Goal: Transaction & Acquisition: Book appointment/travel/reservation

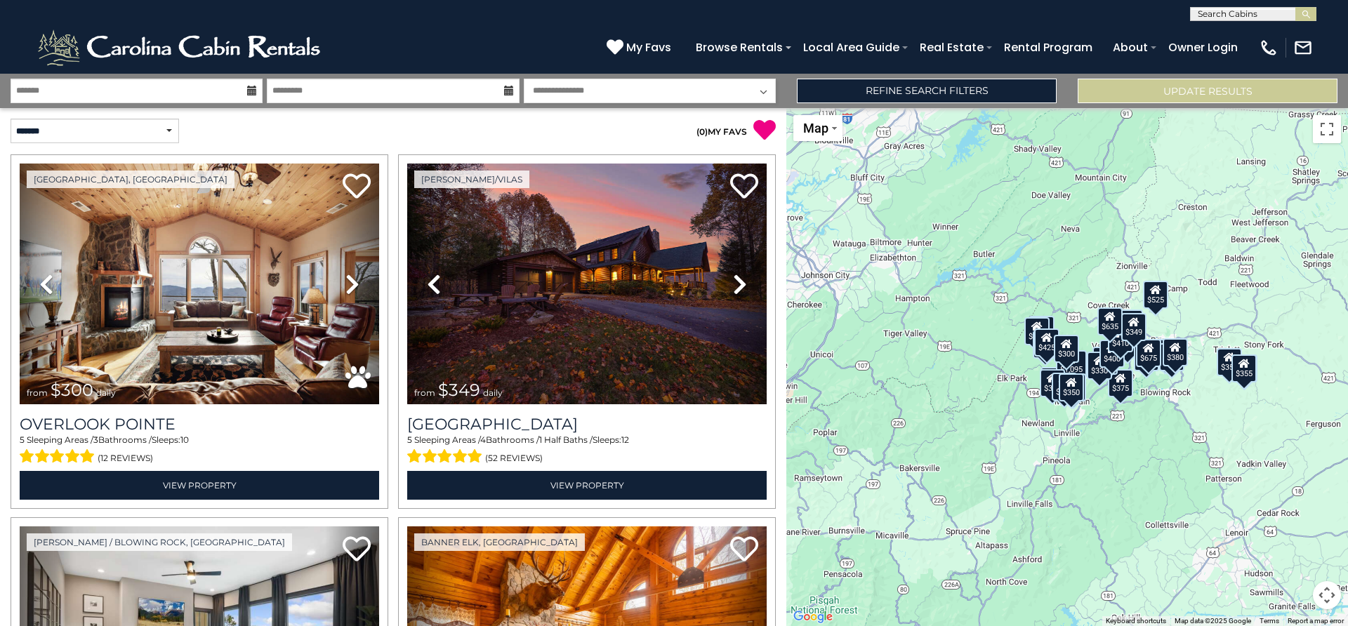
click at [249, 91] on icon at bounding box center [252, 91] width 10 height 10
click at [213, 93] on input "text" at bounding box center [137, 91] width 252 height 25
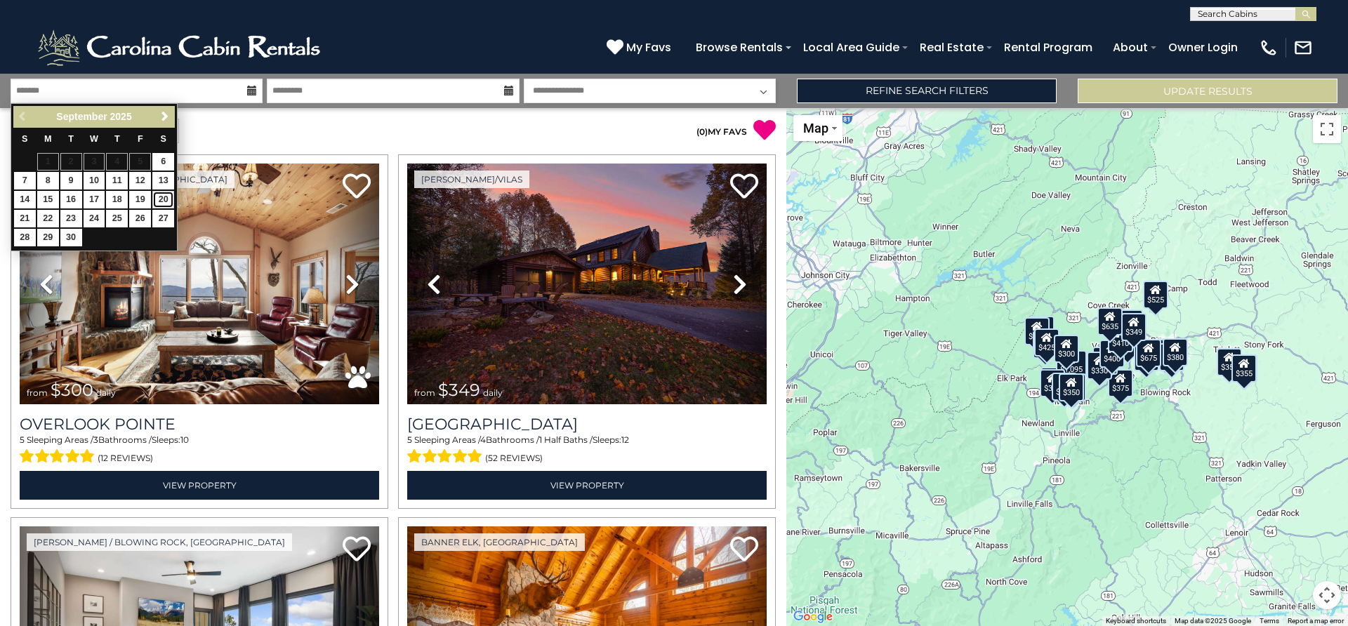
click at [159, 199] on link "20" at bounding box center [163, 200] width 22 height 18
type input "*******"
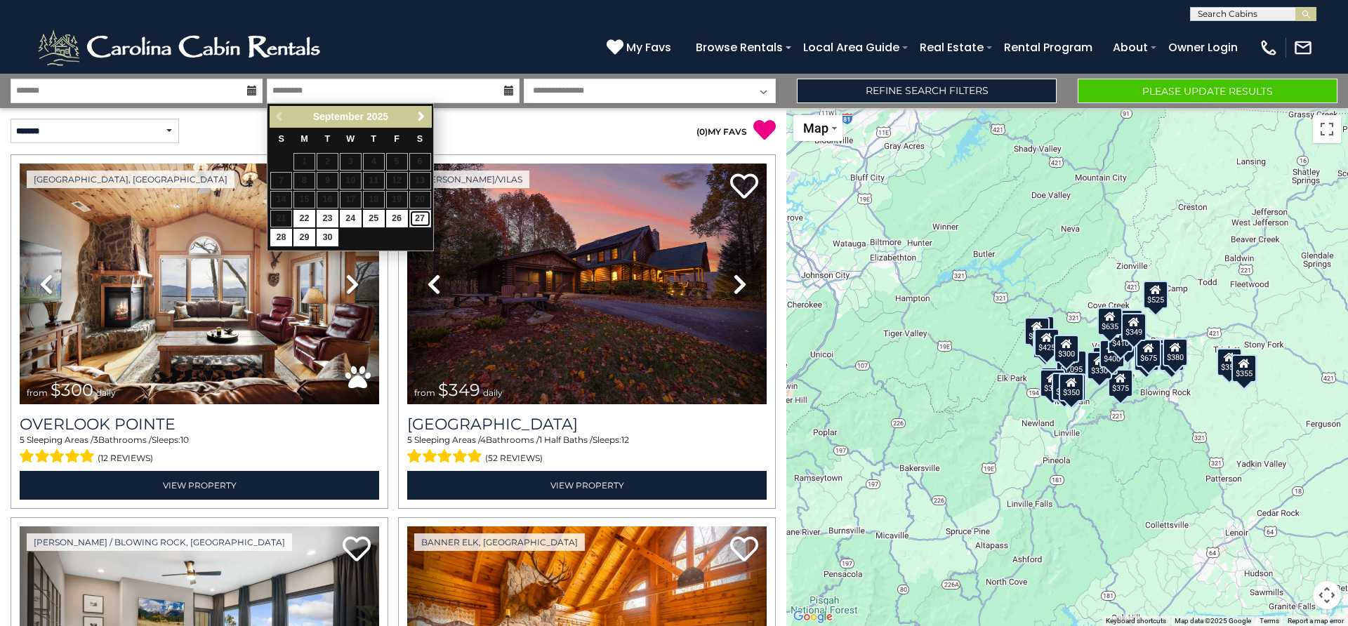
click at [421, 217] on link "27" at bounding box center [420, 219] width 22 height 18
type input "*******"
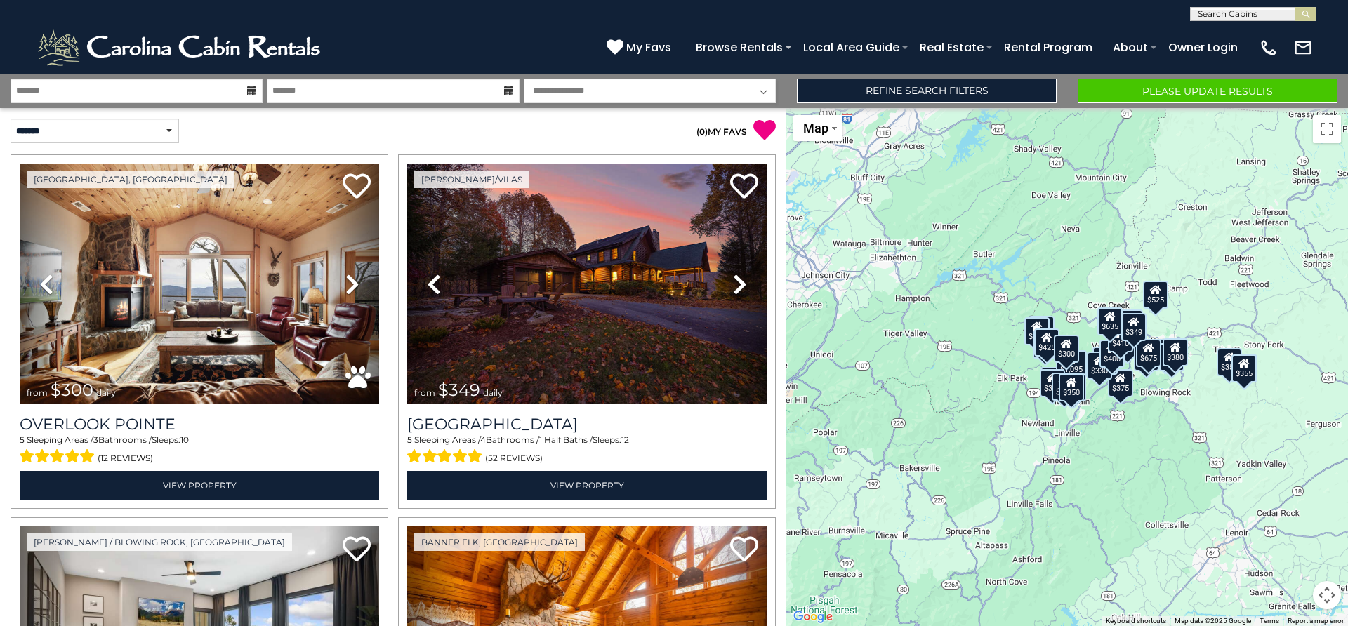
click at [524, 79] on select "**********" at bounding box center [650, 91] width 252 height 25
select select "*"
click option "**********" at bounding box center [0, 0] width 0 height 0
click at [1231, 88] on button "Please Update Results" at bounding box center [1208, 91] width 260 height 25
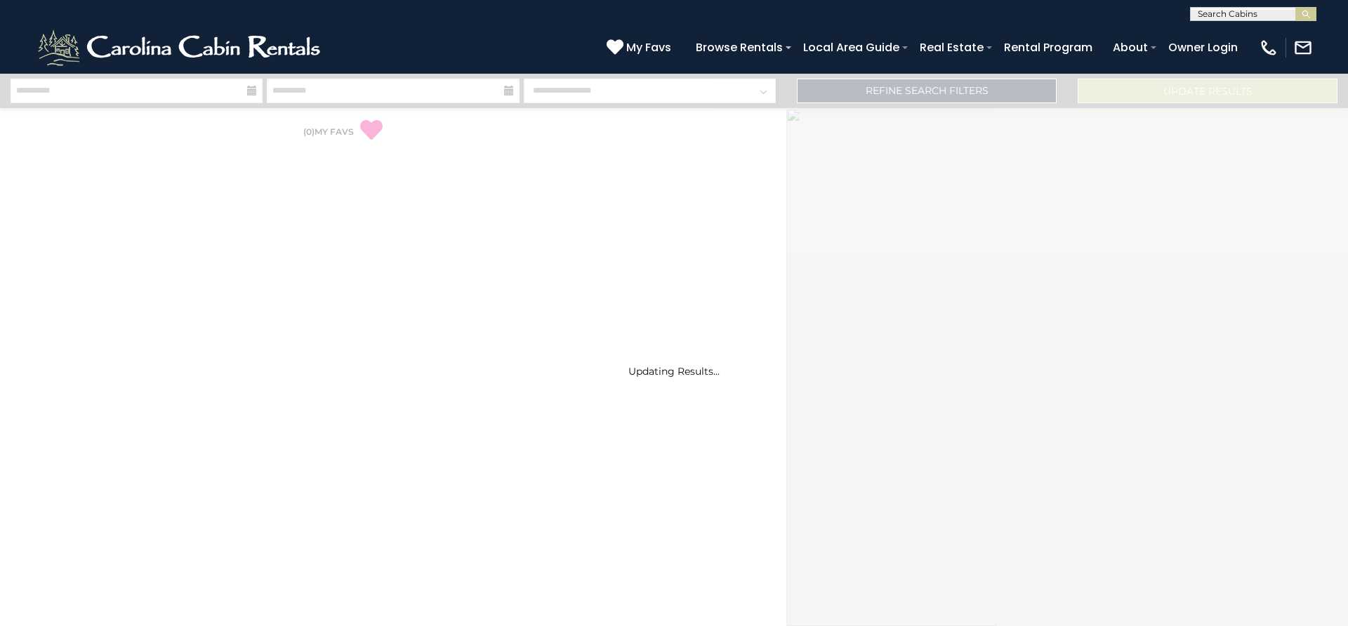
select select "*"
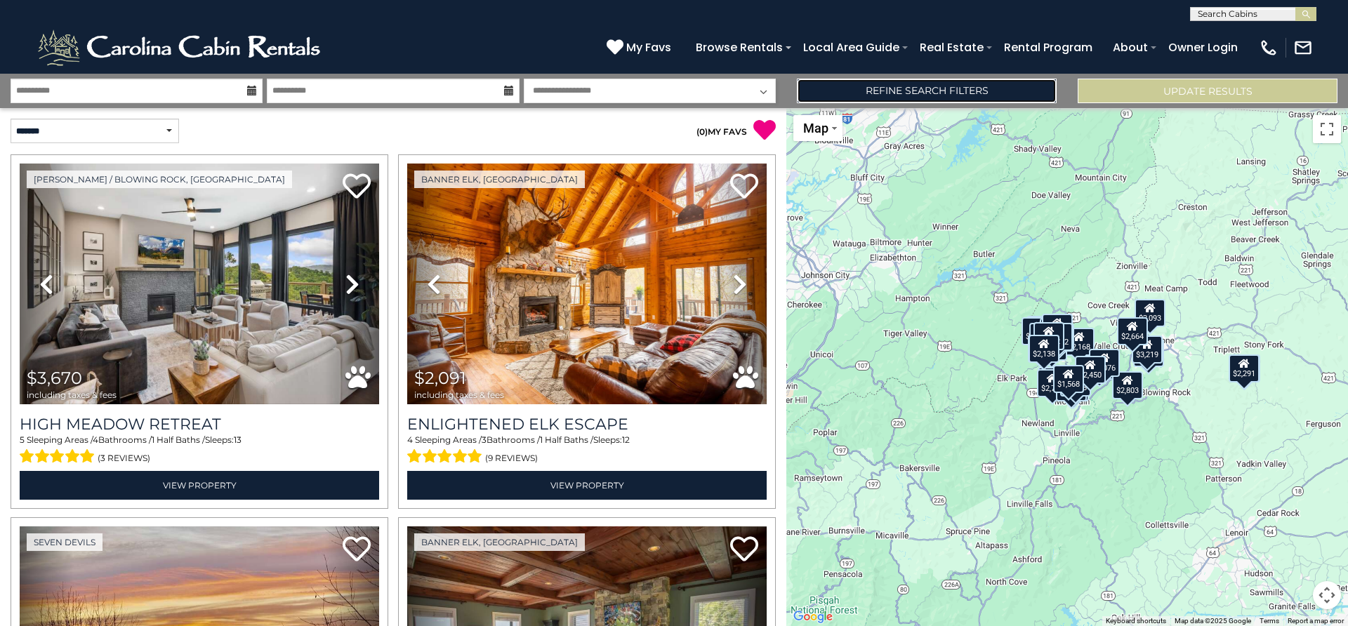
click at [965, 91] on link "Refine Search Filters" at bounding box center [927, 91] width 260 height 25
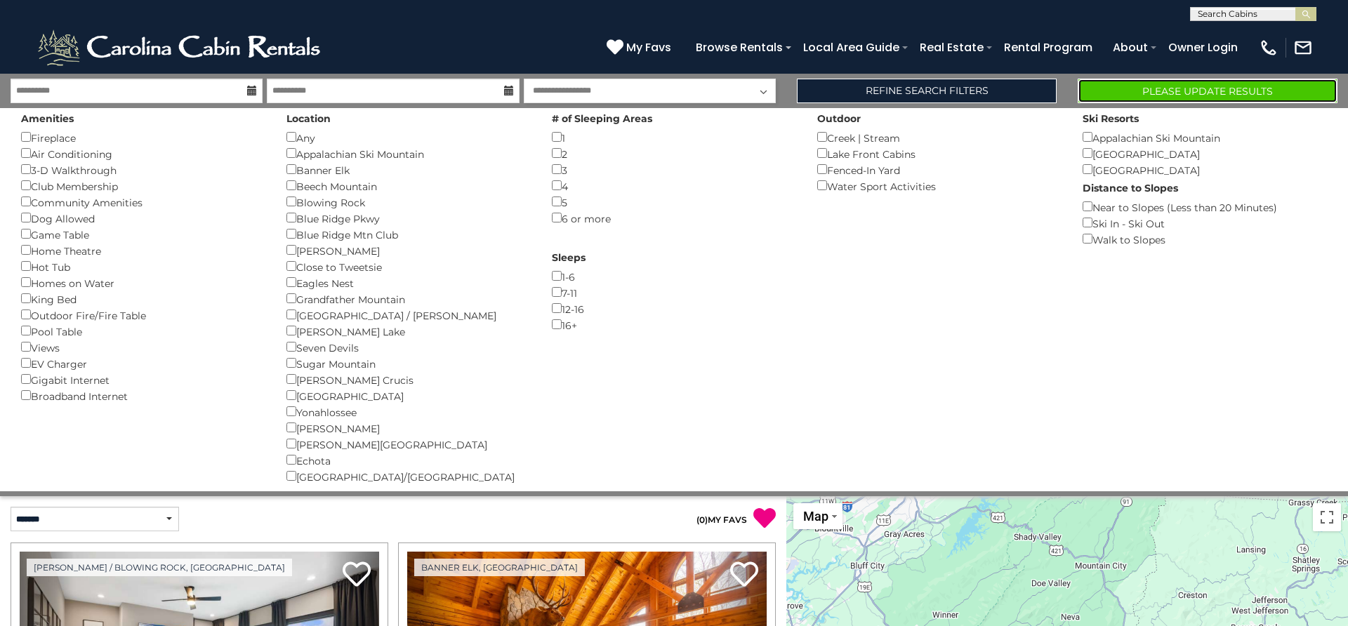
click at [1200, 88] on button "Please Update Results" at bounding box center [1208, 91] width 260 height 25
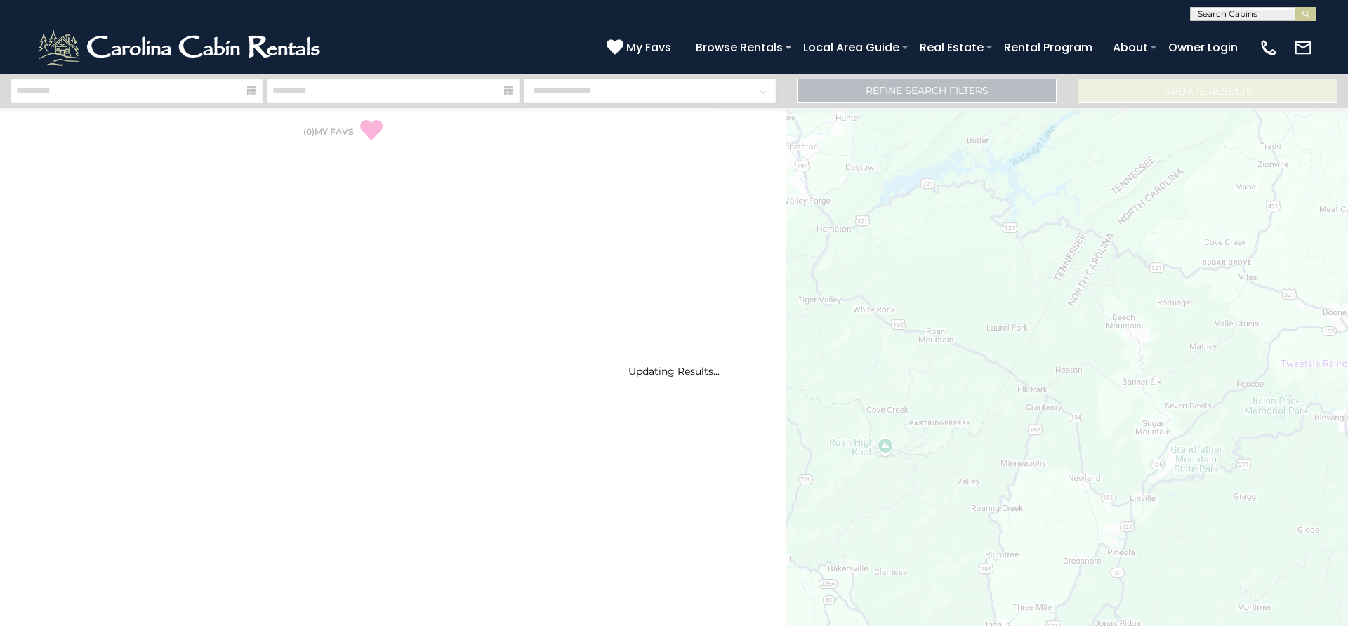
select select "*"
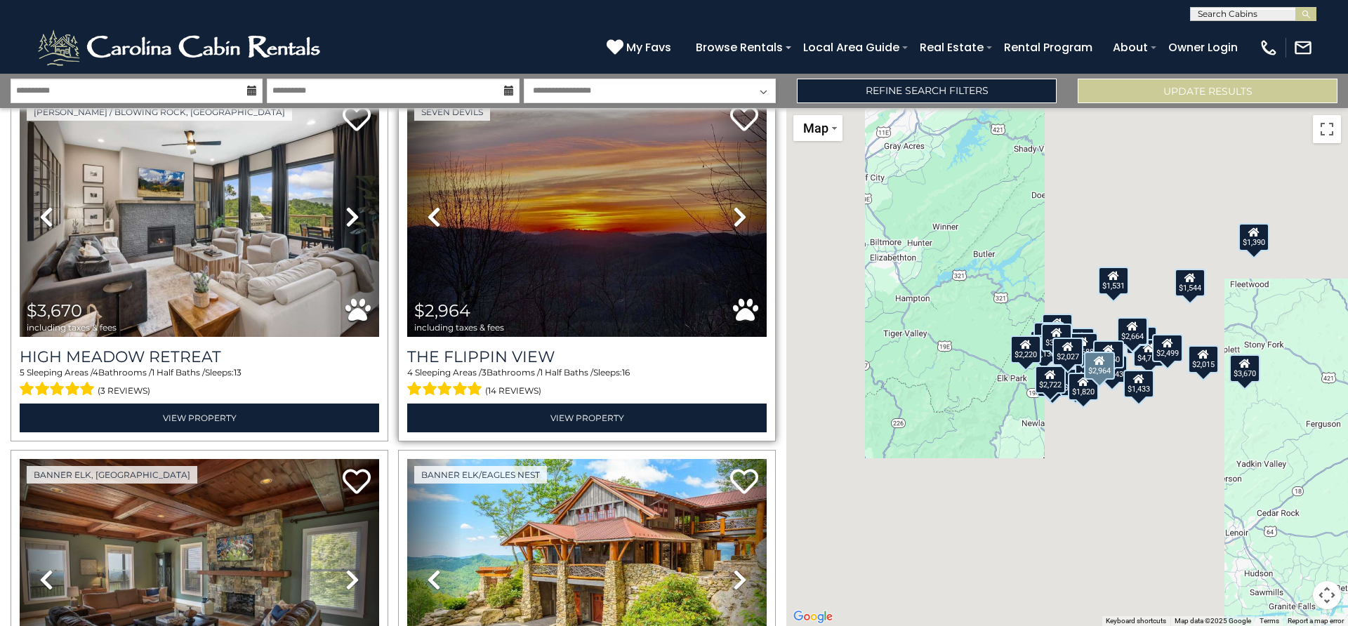
scroll to position [76, 0]
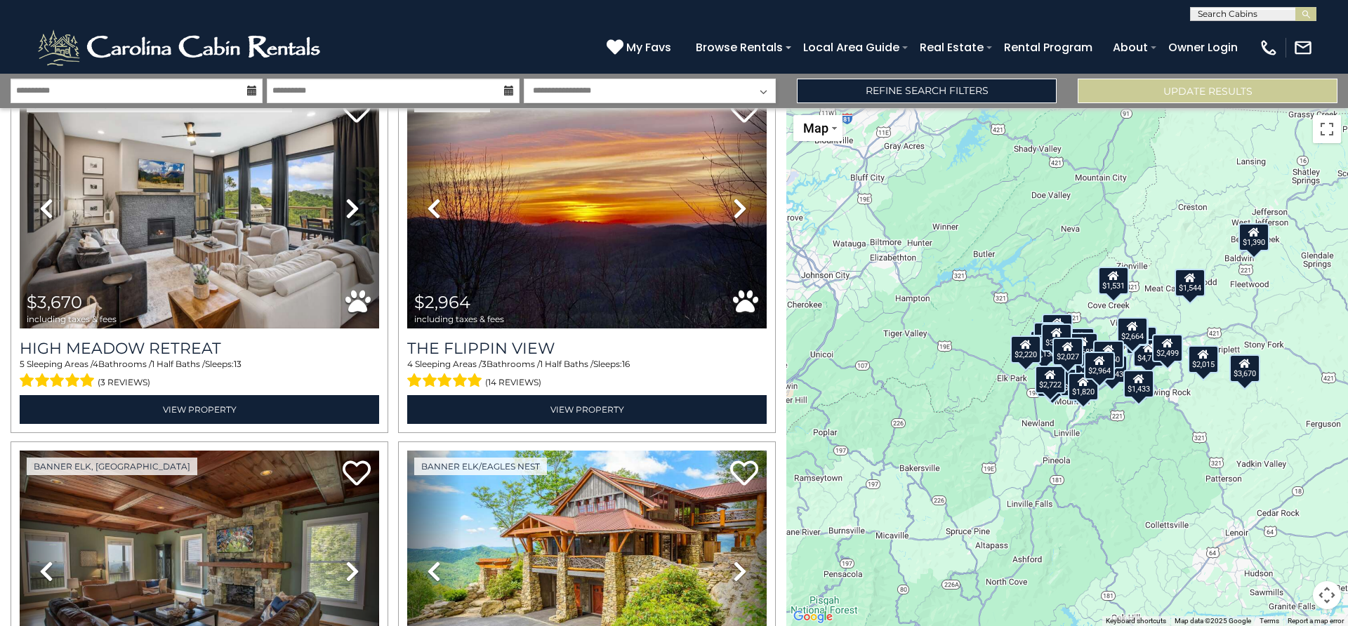
click at [918, 272] on div "$3,670 $2,964 $2,779 $5,488 $1,531 $1,523 $2,168 $4,715 $2,004 $1,758 $2,425 $2…" at bounding box center [1067, 367] width 562 height 518
click at [926, 326] on div "$3,670 $2,964 $2,779 $5,488 $1,531 $1,523 $2,168 $4,715 $2,004 $1,758 $2,425 $2…" at bounding box center [1067, 367] width 562 height 518
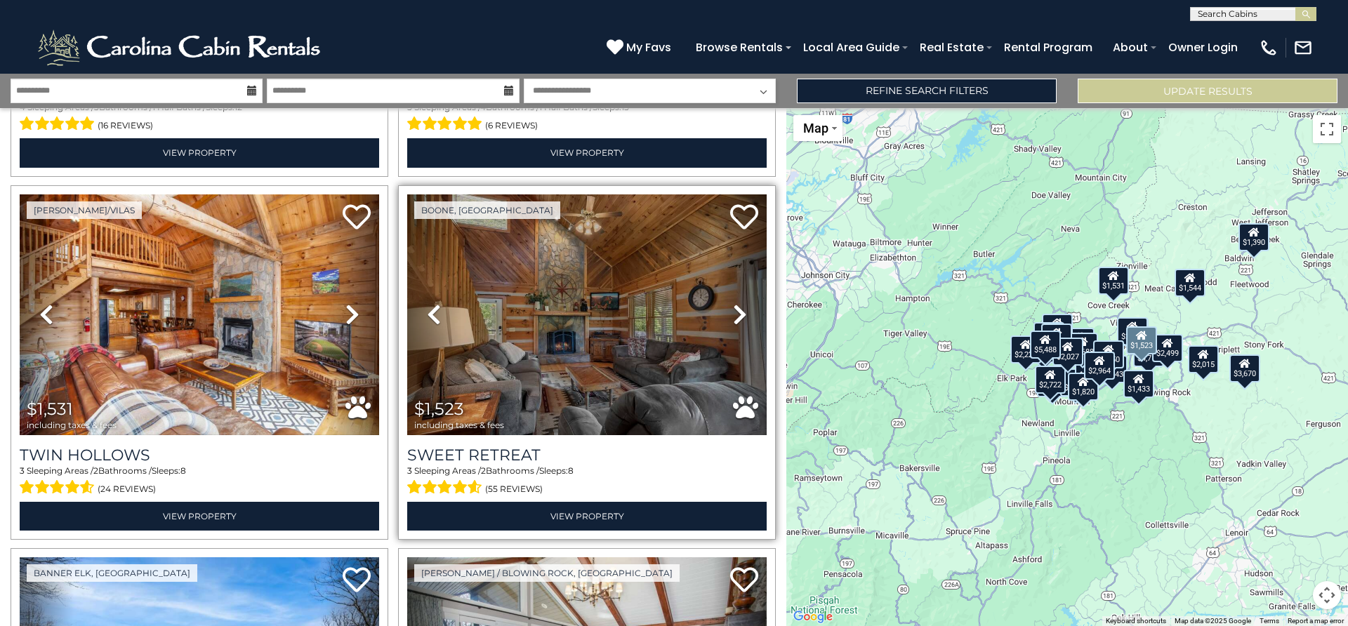
scroll to position [708, 0]
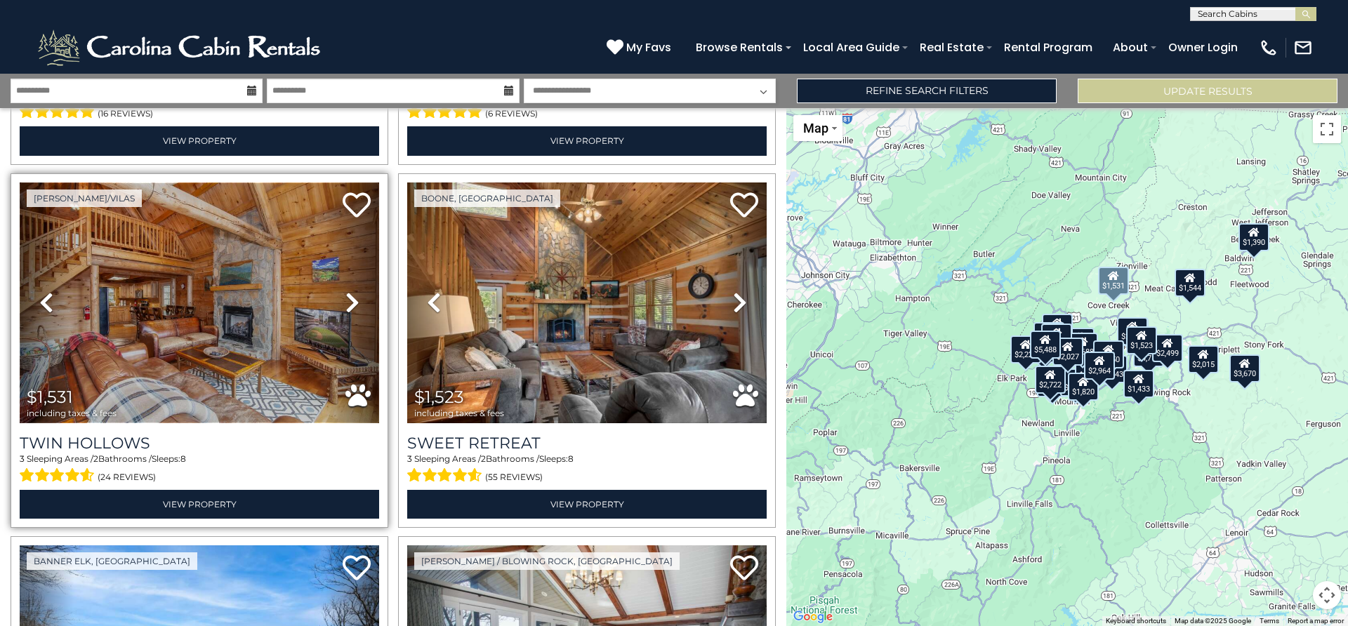
click at [197, 319] on img at bounding box center [199, 303] width 359 height 241
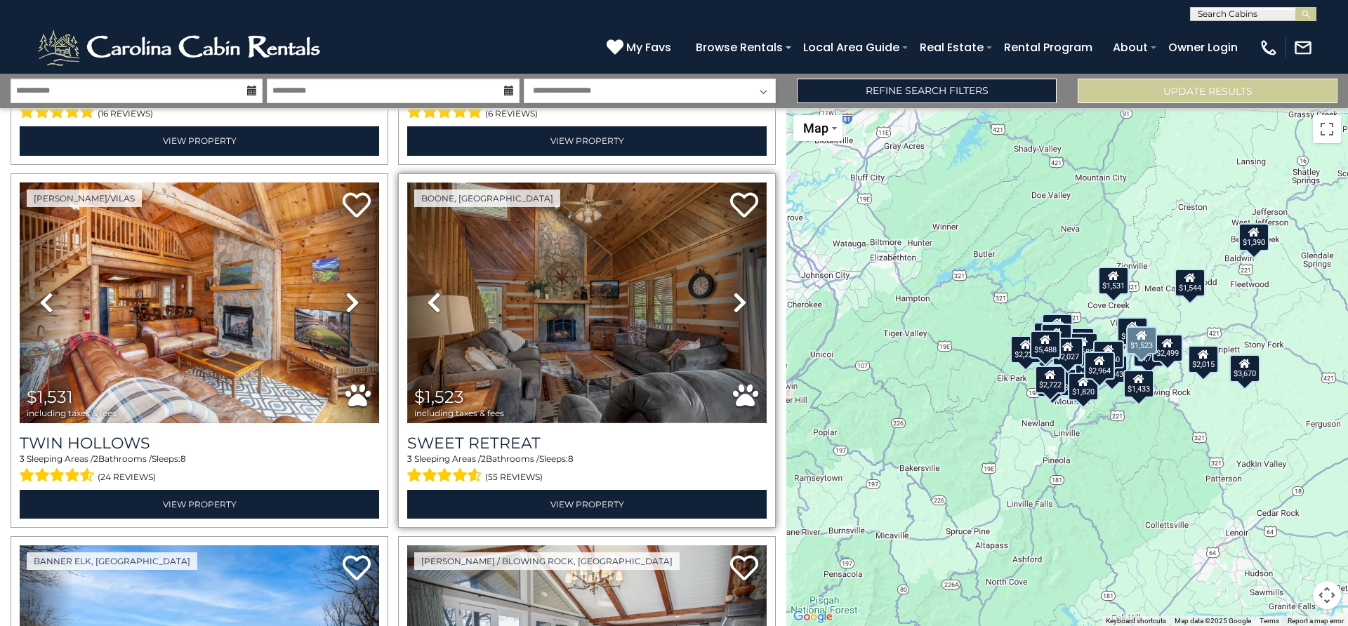
click at [569, 314] on img at bounding box center [586, 303] width 359 height 241
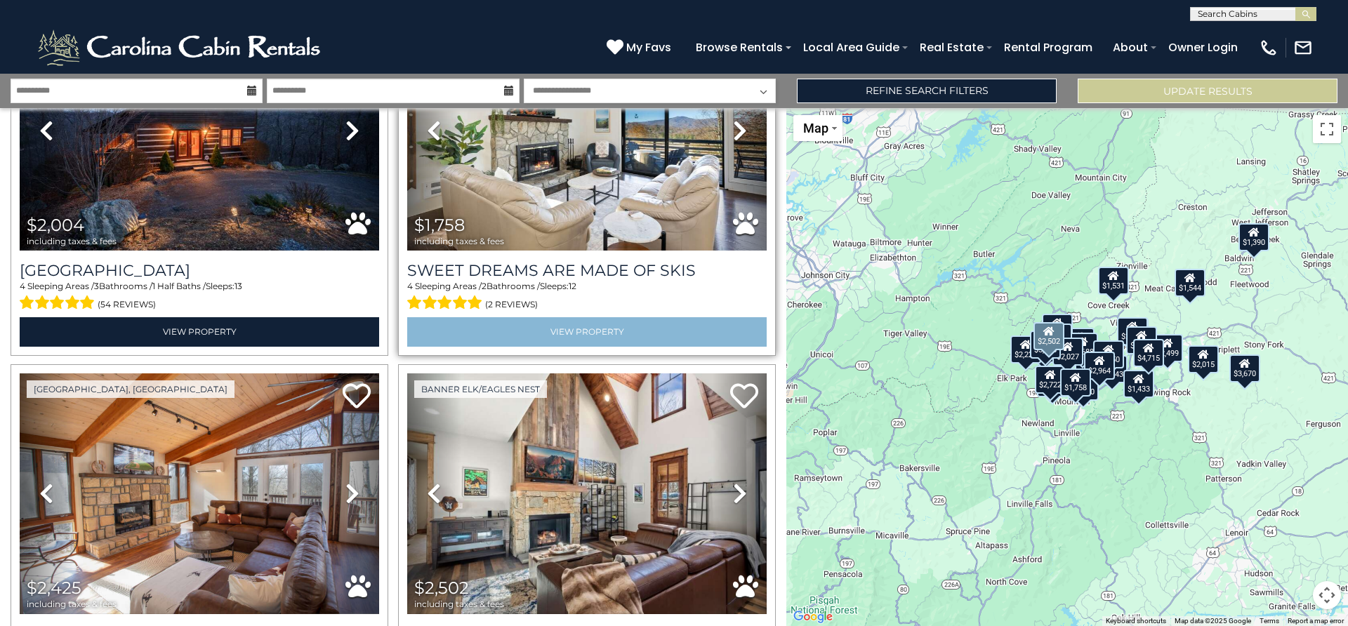
scroll to position [1592, 0]
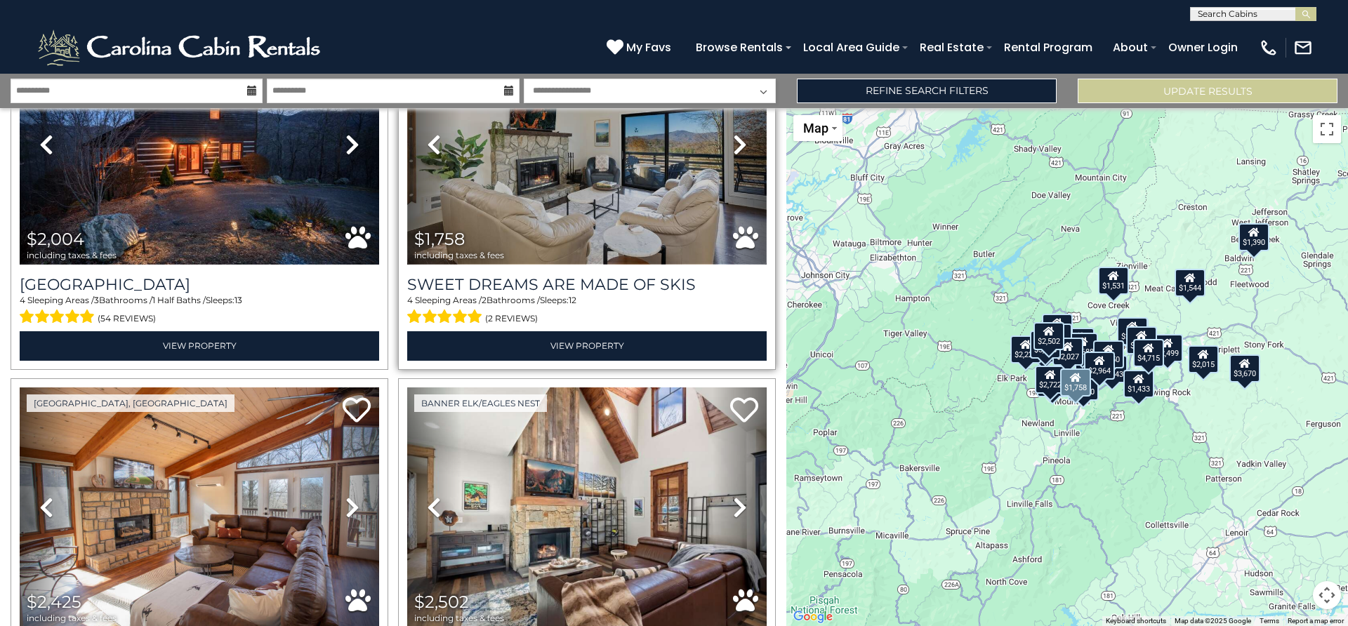
click at [583, 186] on img at bounding box center [586, 144] width 359 height 241
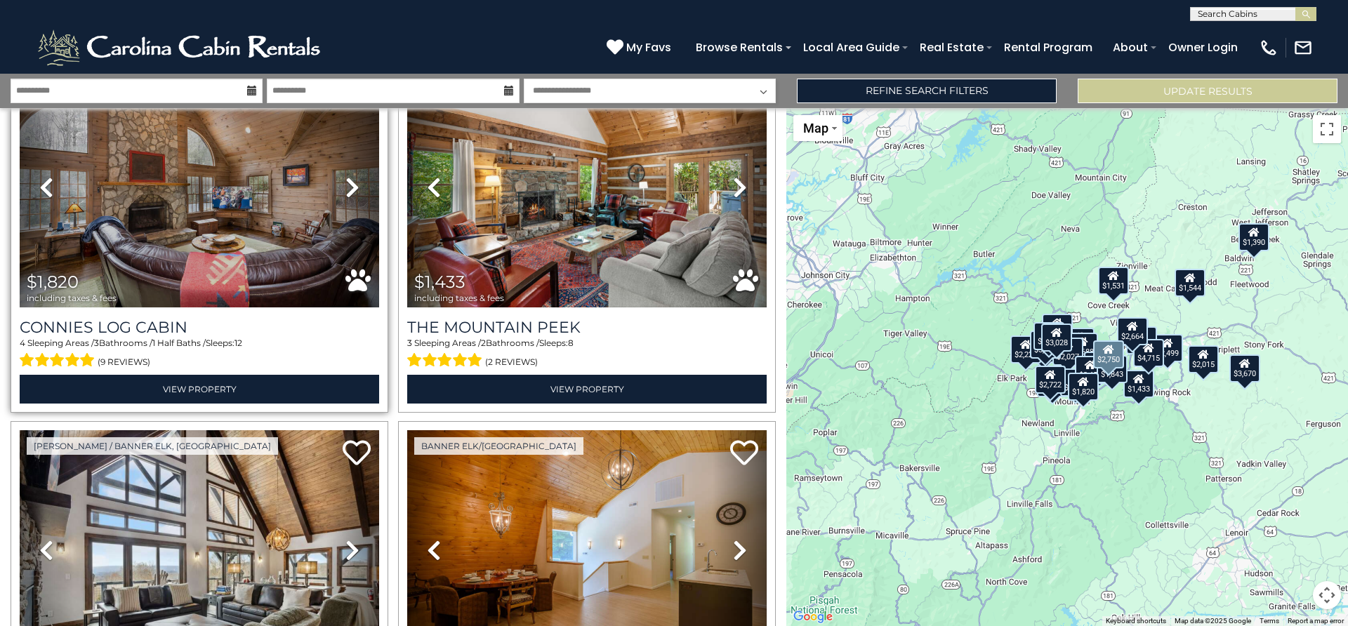
scroll to position [4069, 0]
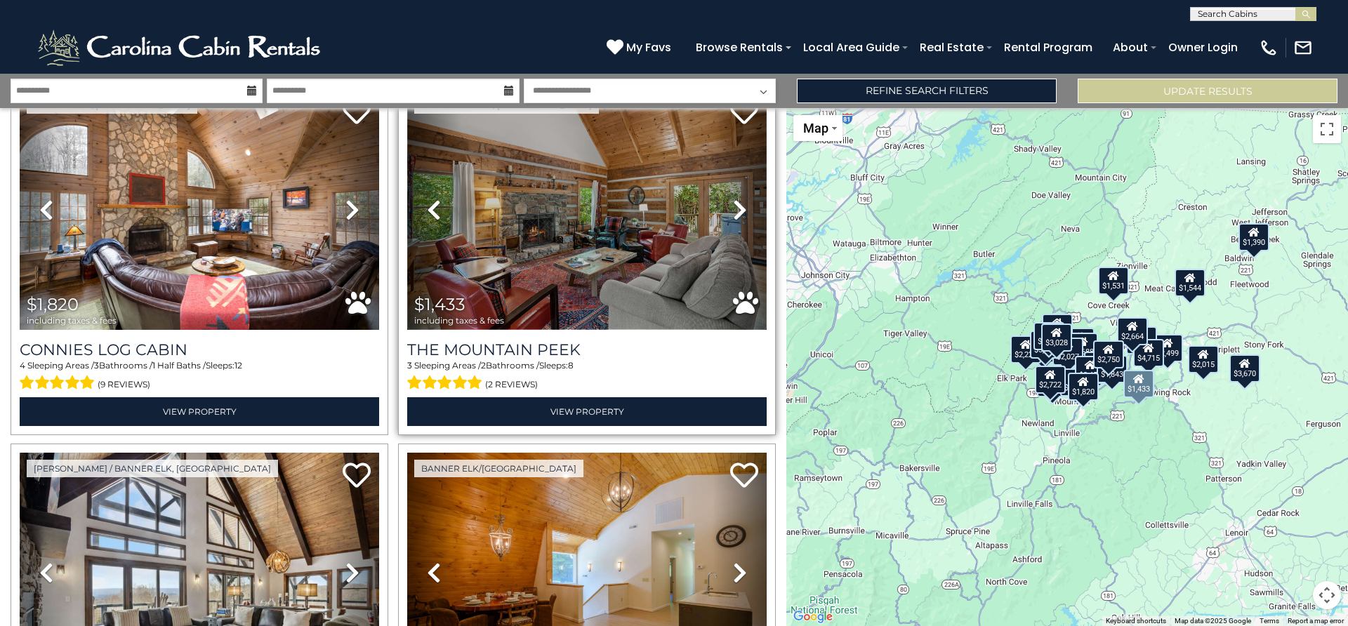
click at [560, 208] on img at bounding box center [586, 209] width 359 height 241
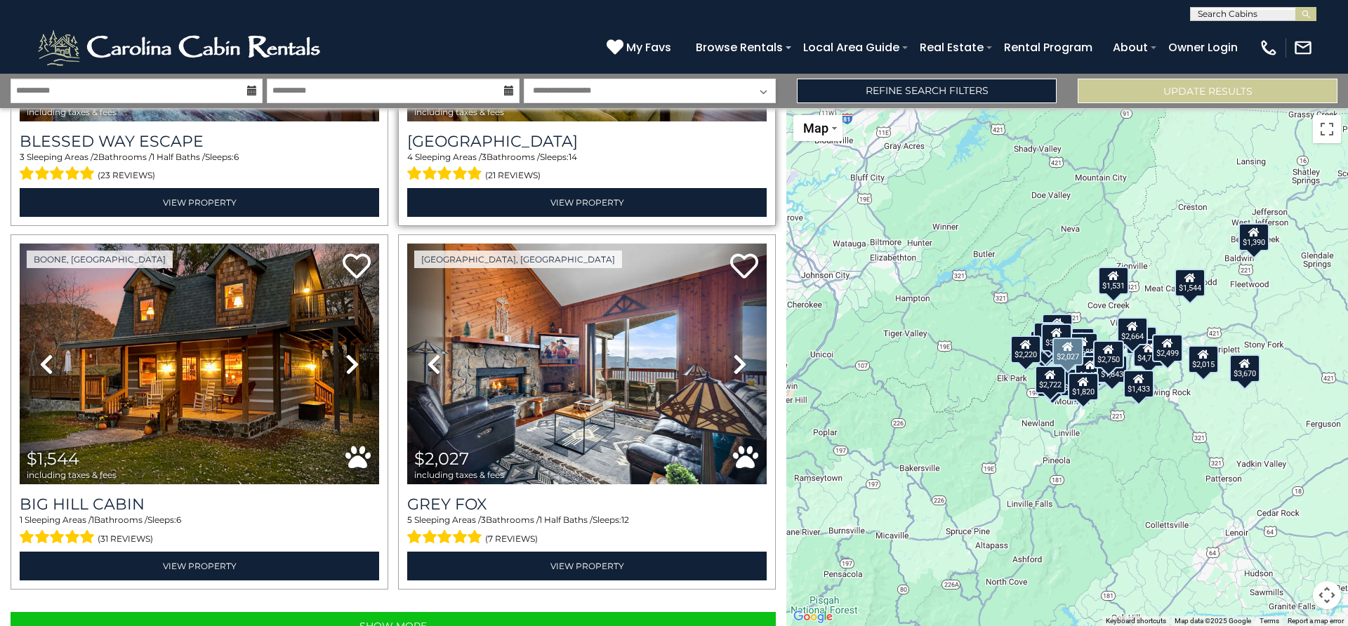
scroll to position [5053, 0]
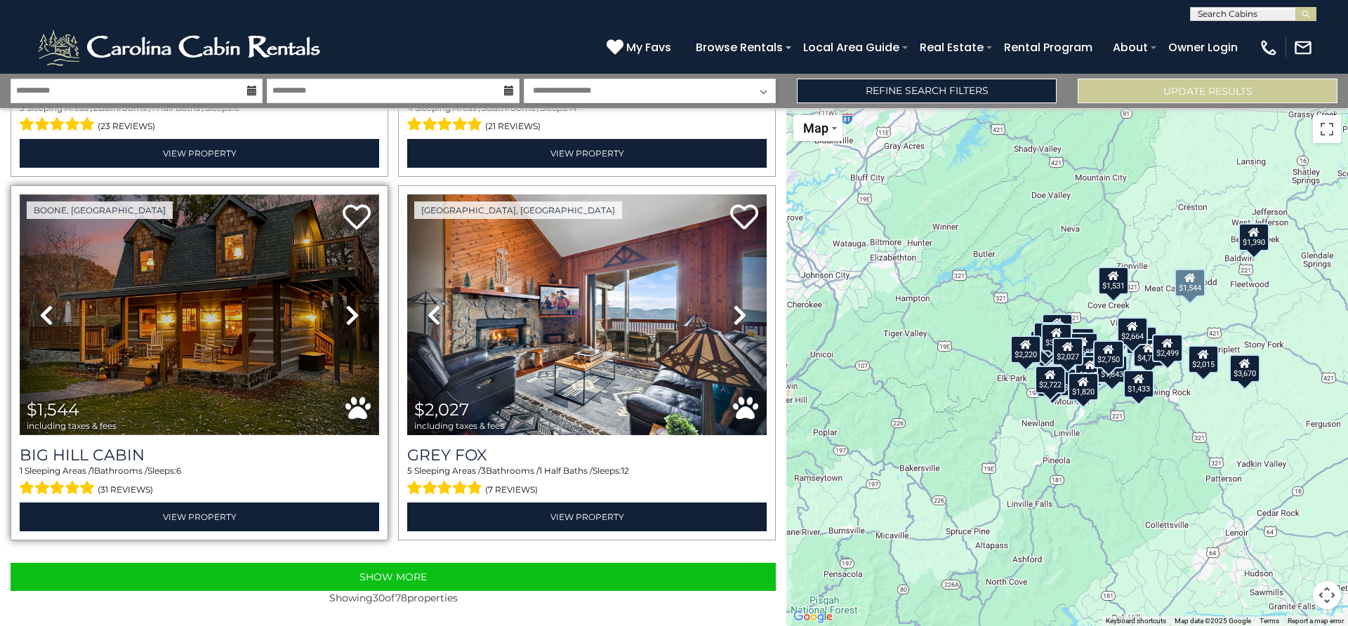
click at [222, 378] on img at bounding box center [199, 314] width 359 height 241
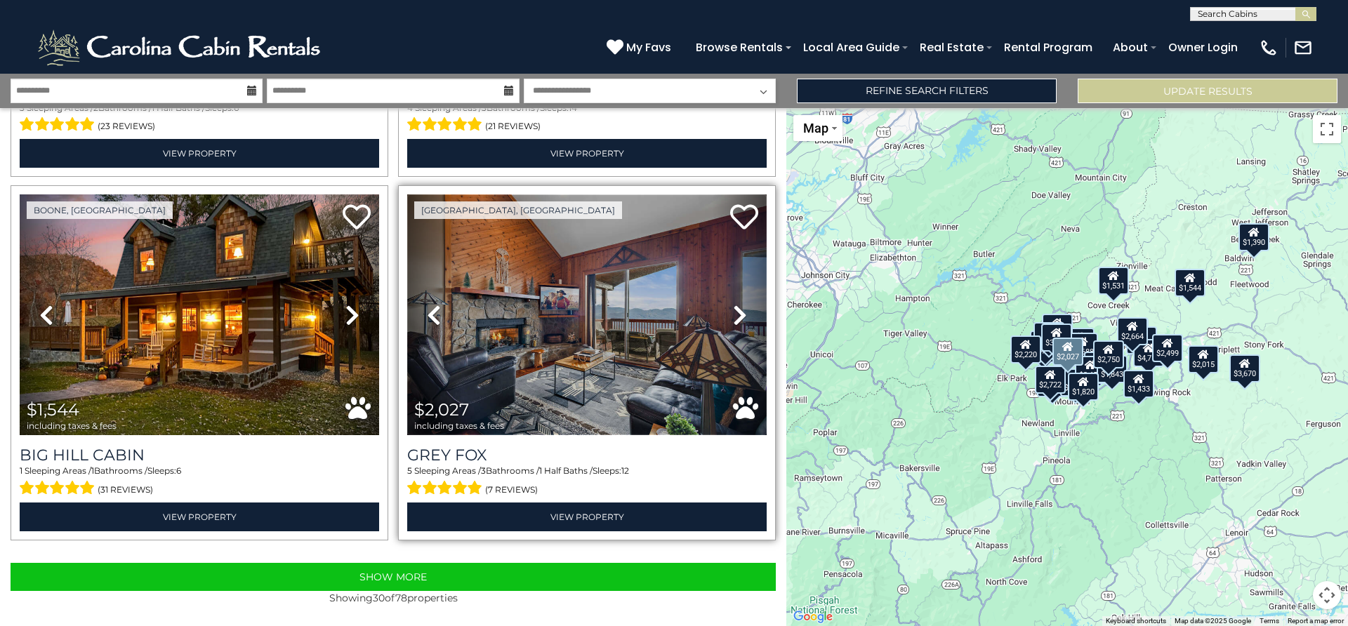
click at [620, 318] on img at bounding box center [586, 314] width 359 height 241
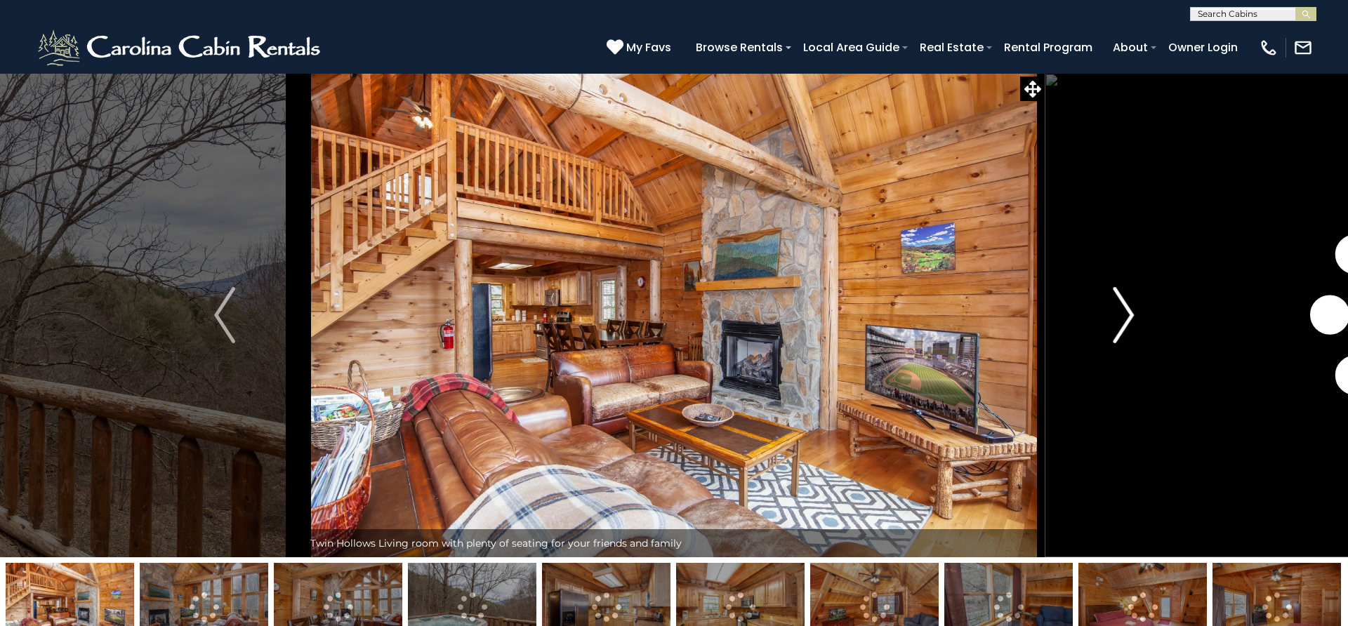
click at [1122, 315] on img "Next" at bounding box center [1123, 315] width 21 height 56
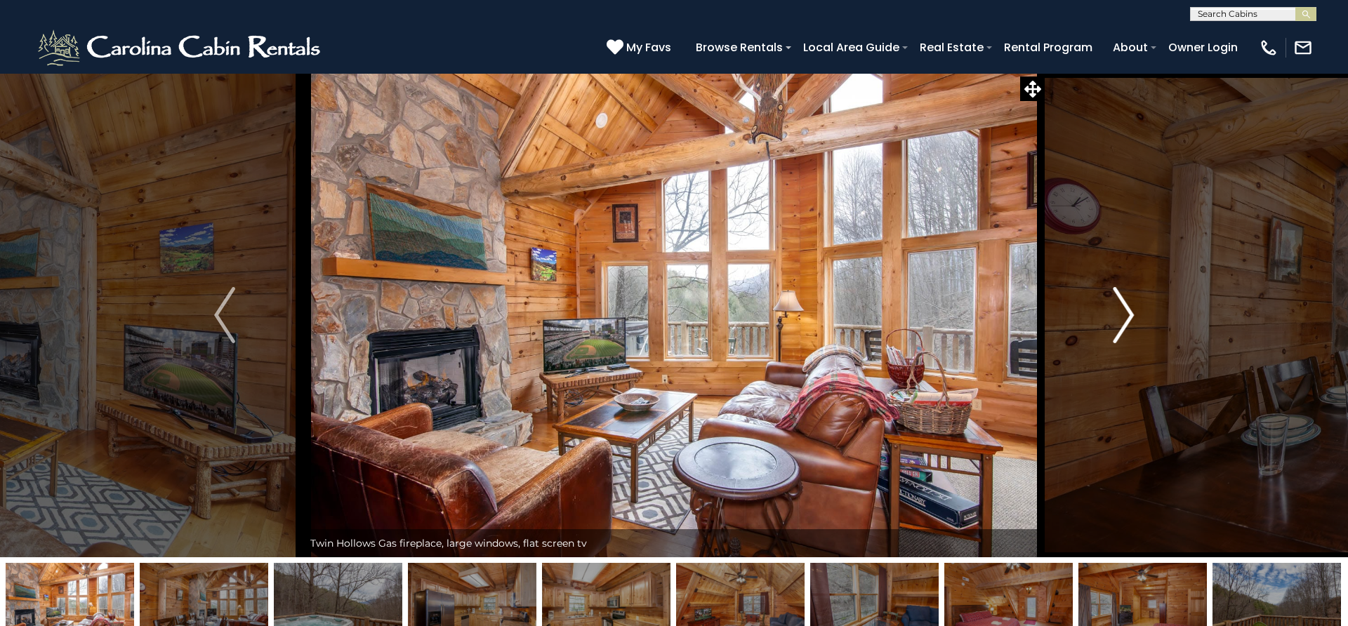
click at [1122, 315] on img "Next" at bounding box center [1123, 315] width 21 height 56
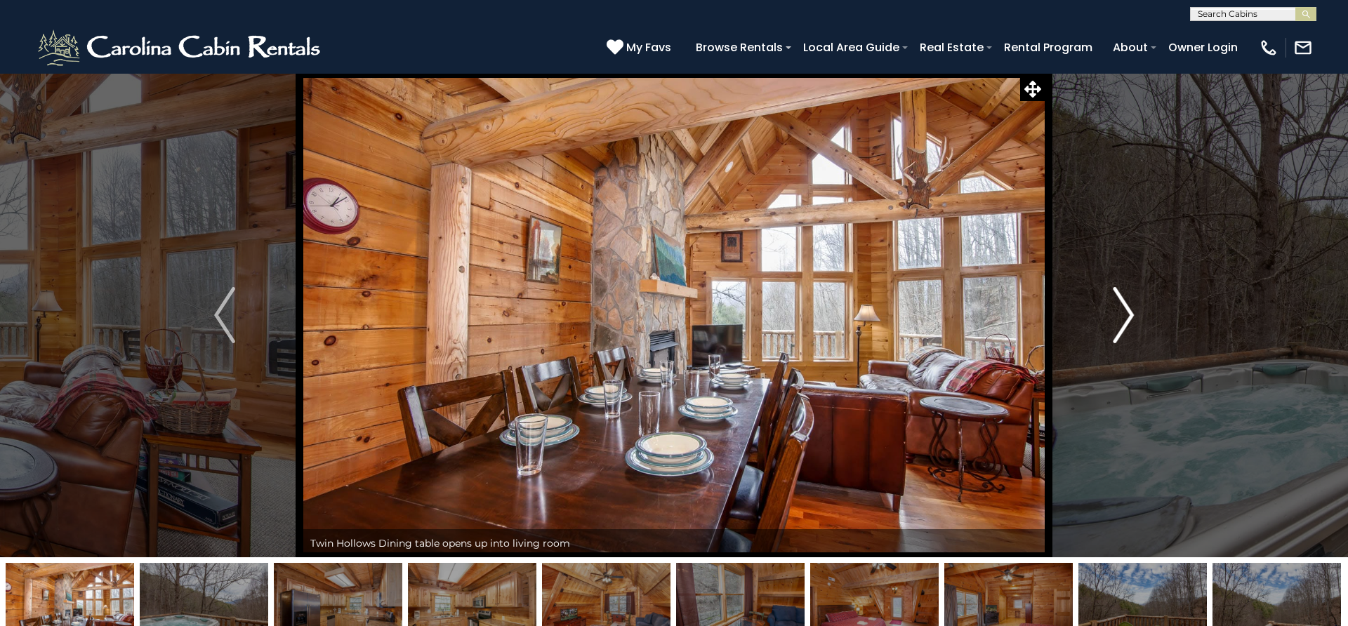
click at [1122, 315] on img "Next" at bounding box center [1123, 315] width 21 height 56
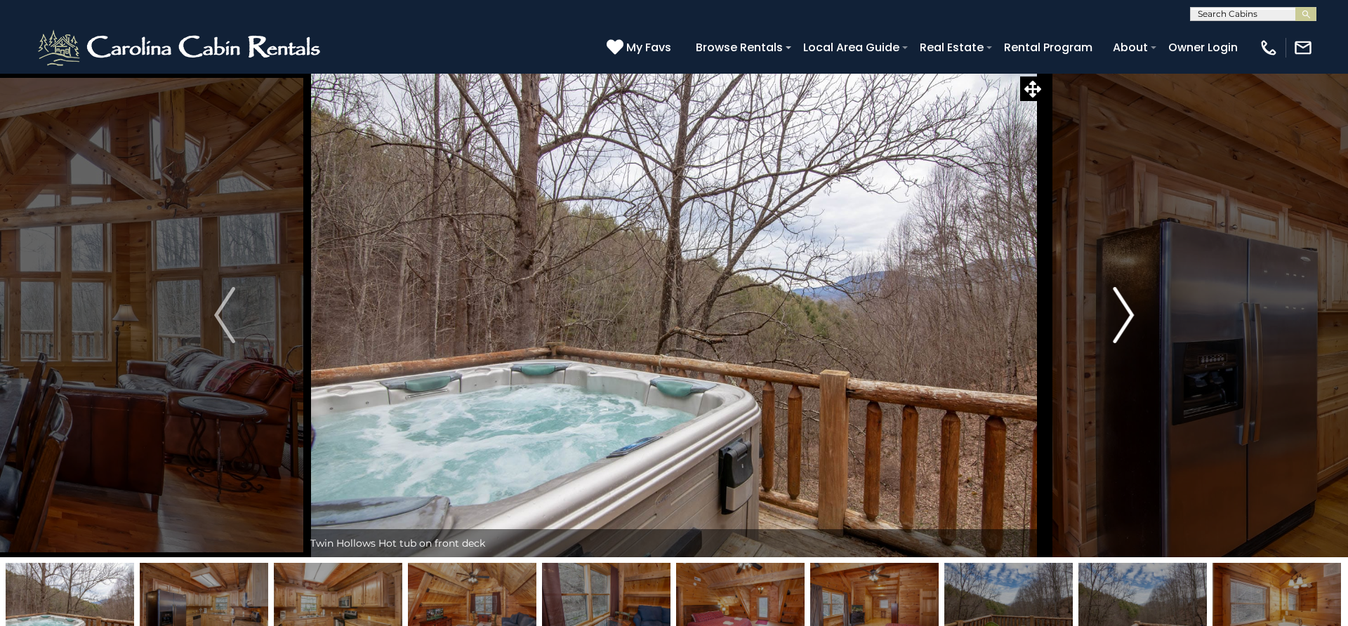
click at [1122, 315] on img "Next" at bounding box center [1123, 315] width 21 height 56
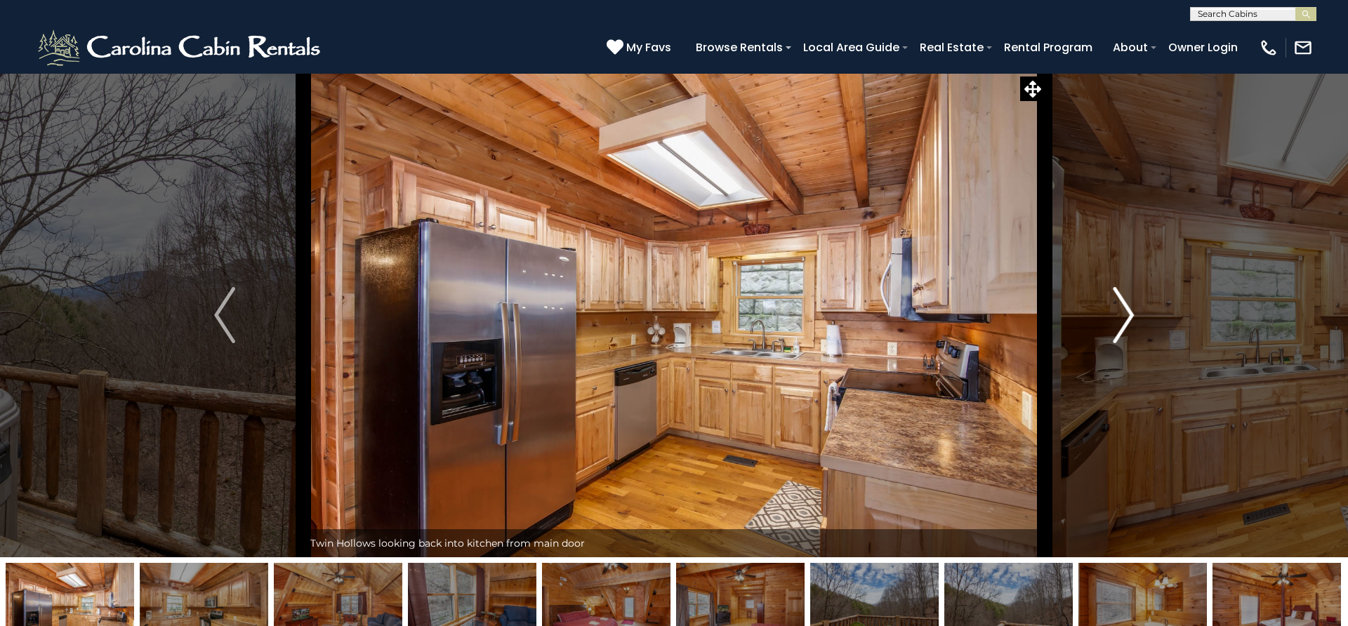
click at [1122, 315] on img "Next" at bounding box center [1123, 315] width 21 height 56
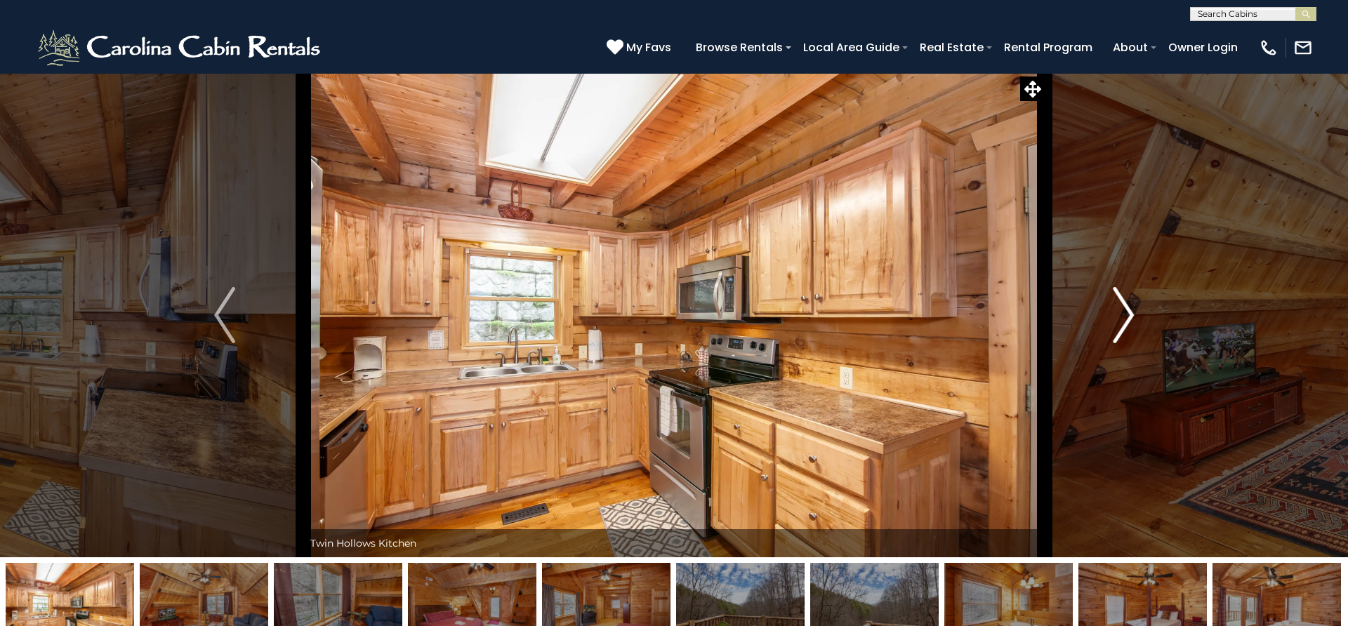
click at [1122, 315] on img "Next" at bounding box center [1123, 315] width 21 height 56
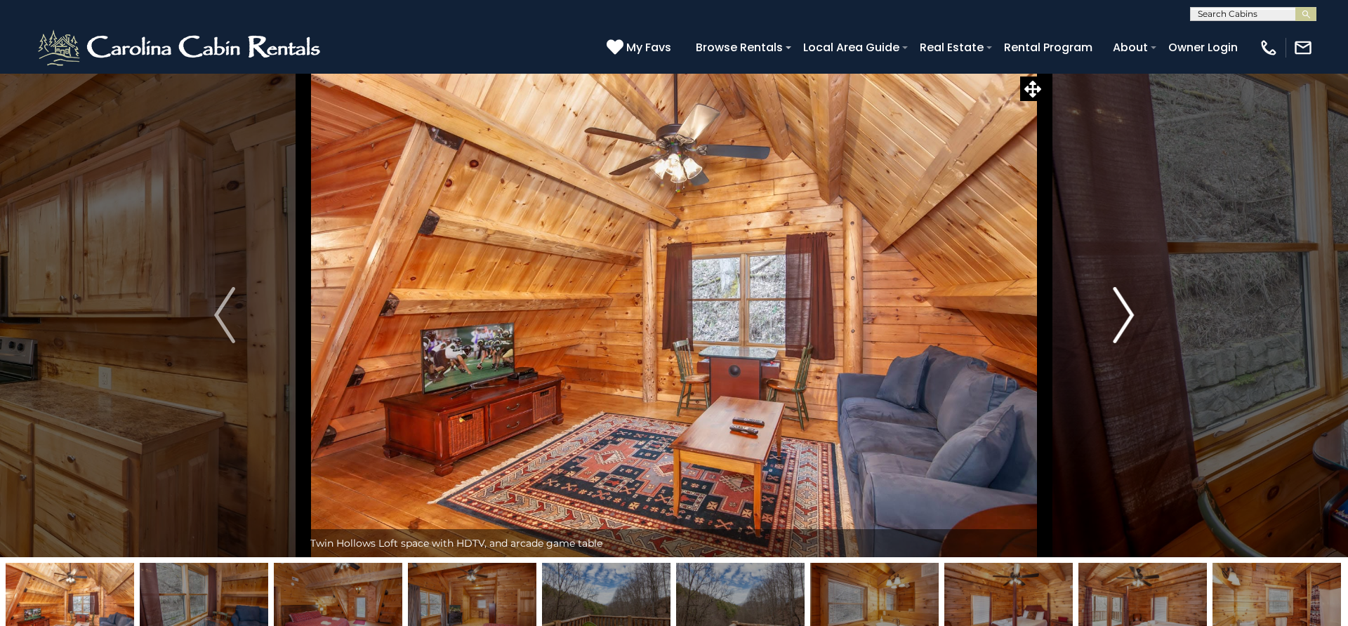
click at [1122, 315] on img "Next" at bounding box center [1123, 315] width 21 height 56
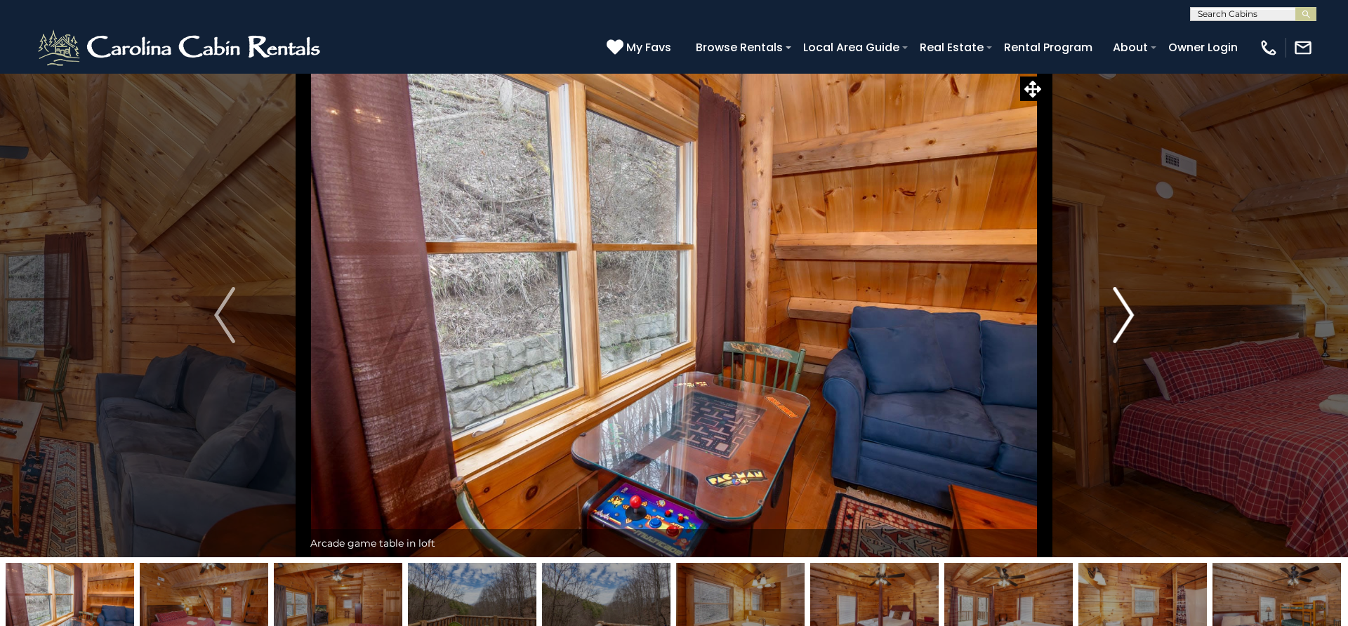
click at [1122, 315] on img "Next" at bounding box center [1123, 315] width 21 height 56
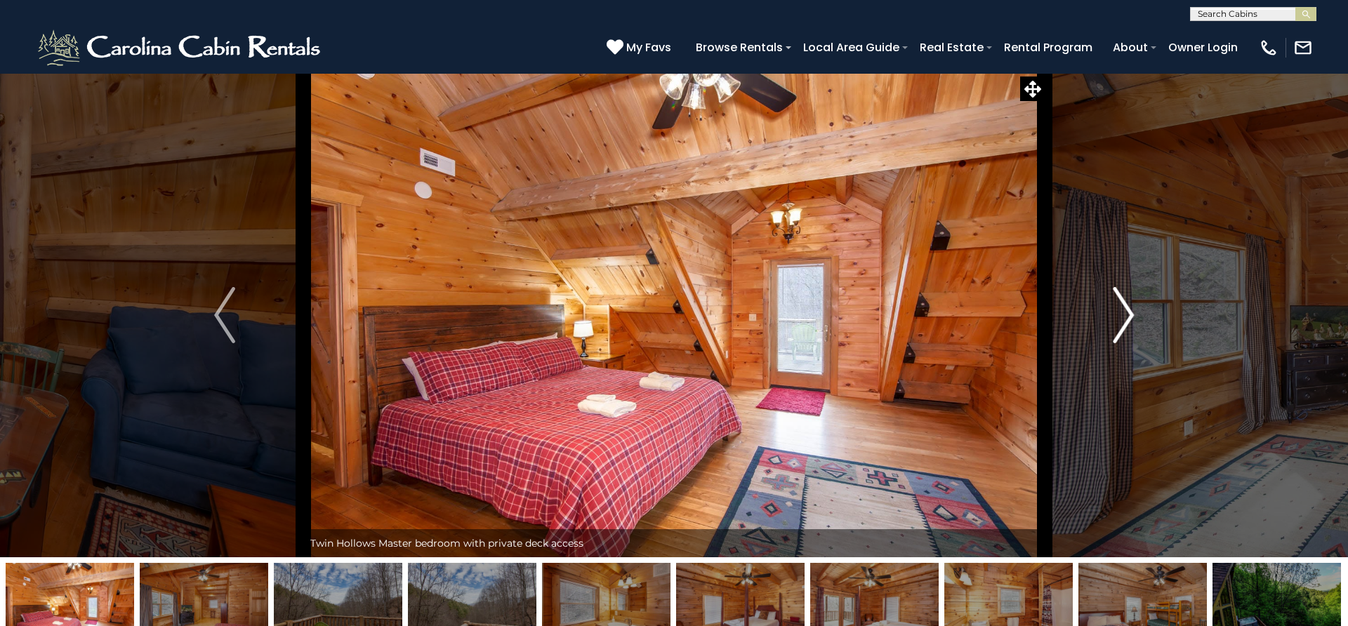
click at [1122, 315] on img "Next" at bounding box center [1123, 315] width 21 height 56
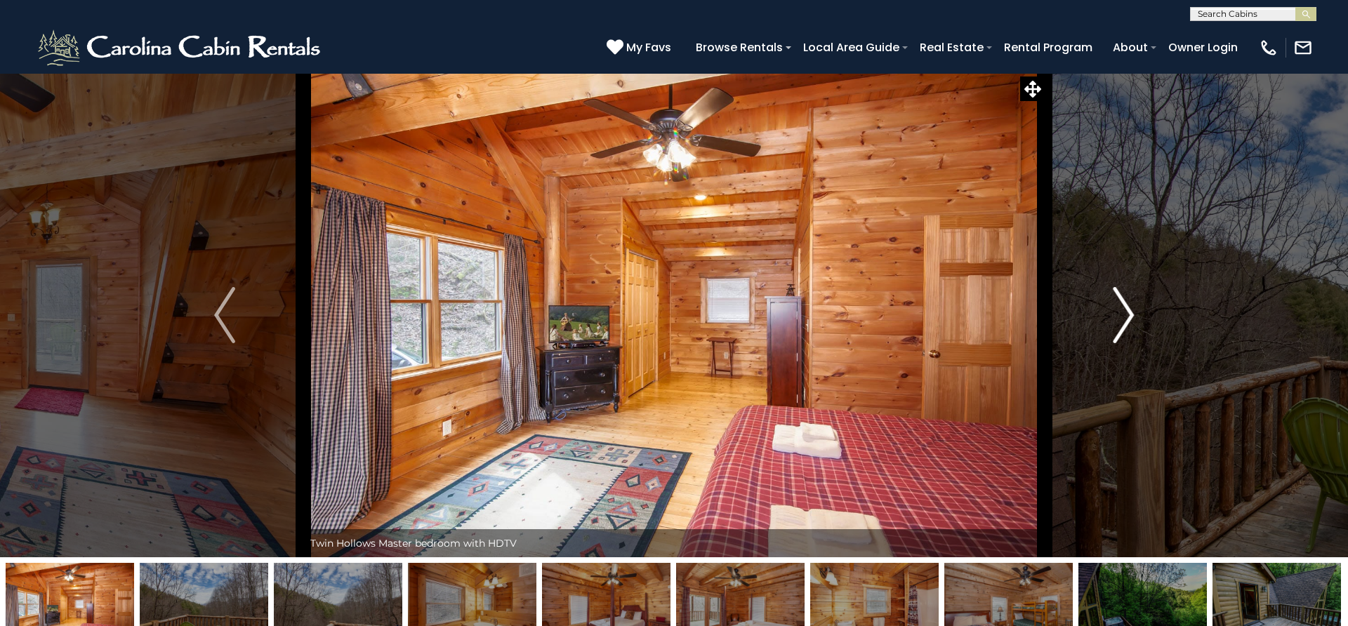
click at [1122, 315] on img "Next" at bounding box center [1123, 315] width 21 height 56
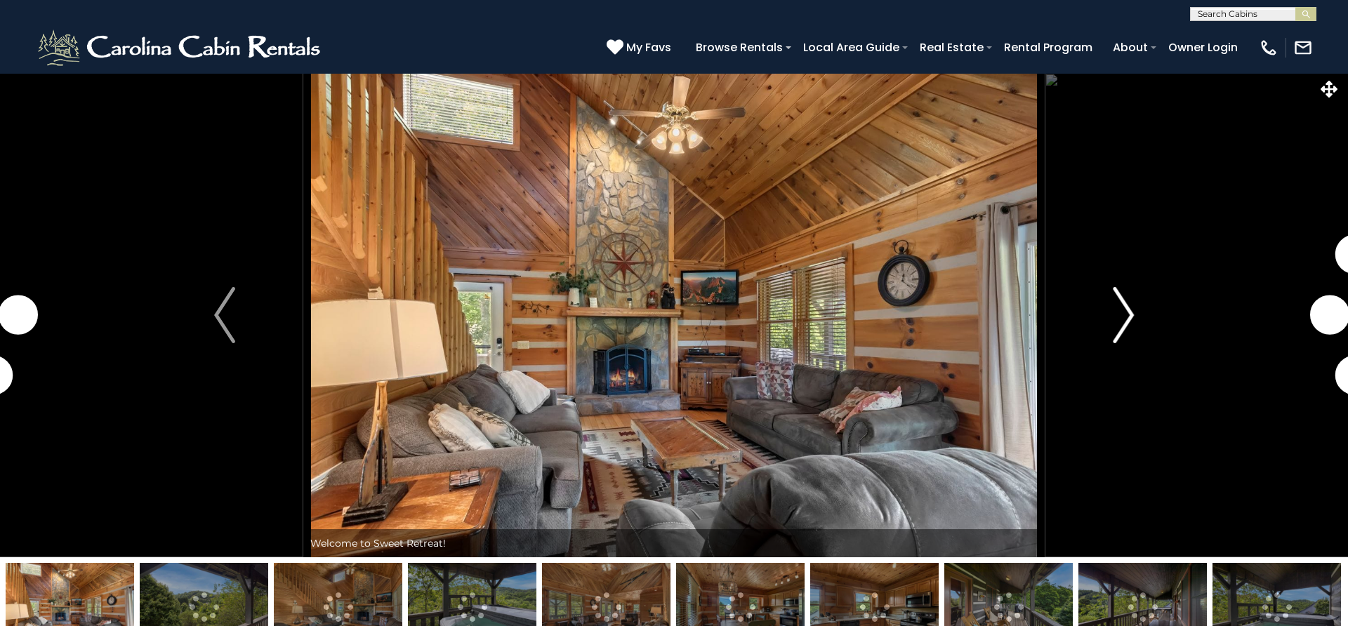
click at [1115, 331] on img "Next" at bounding box center [1123, 315] width 21 height 56
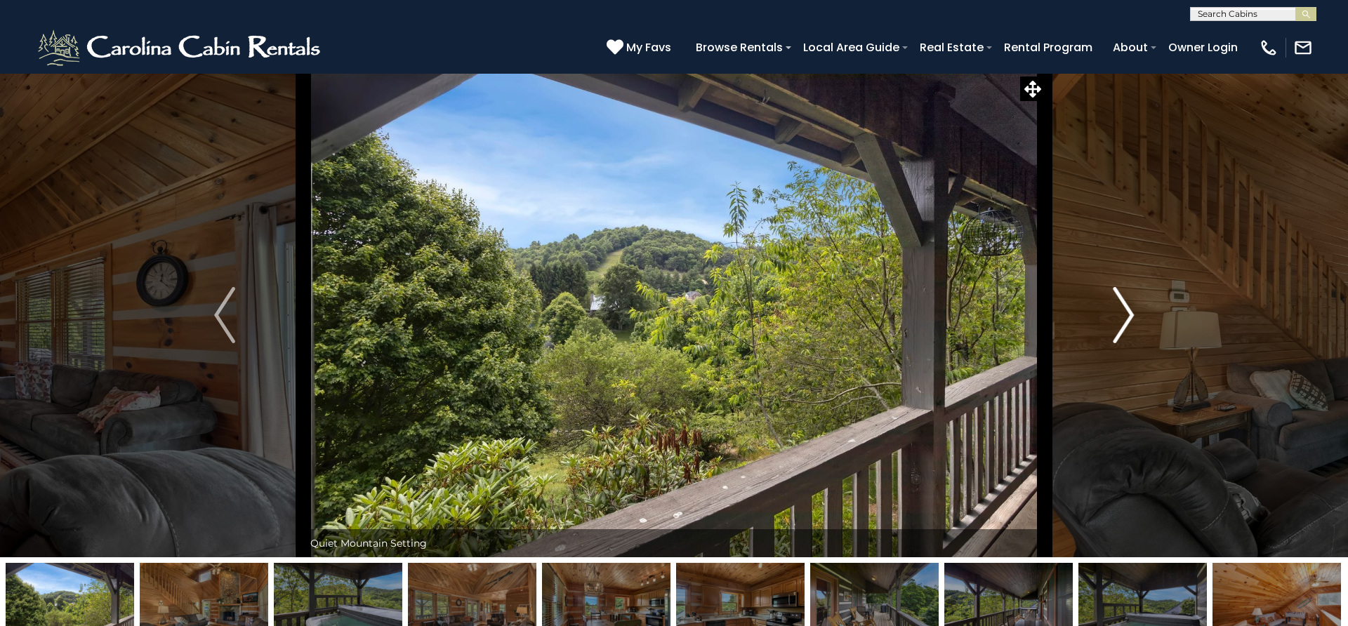
click at [1115, 331] on img "Next" at bounding box center [1123, 315] width 21 height 56
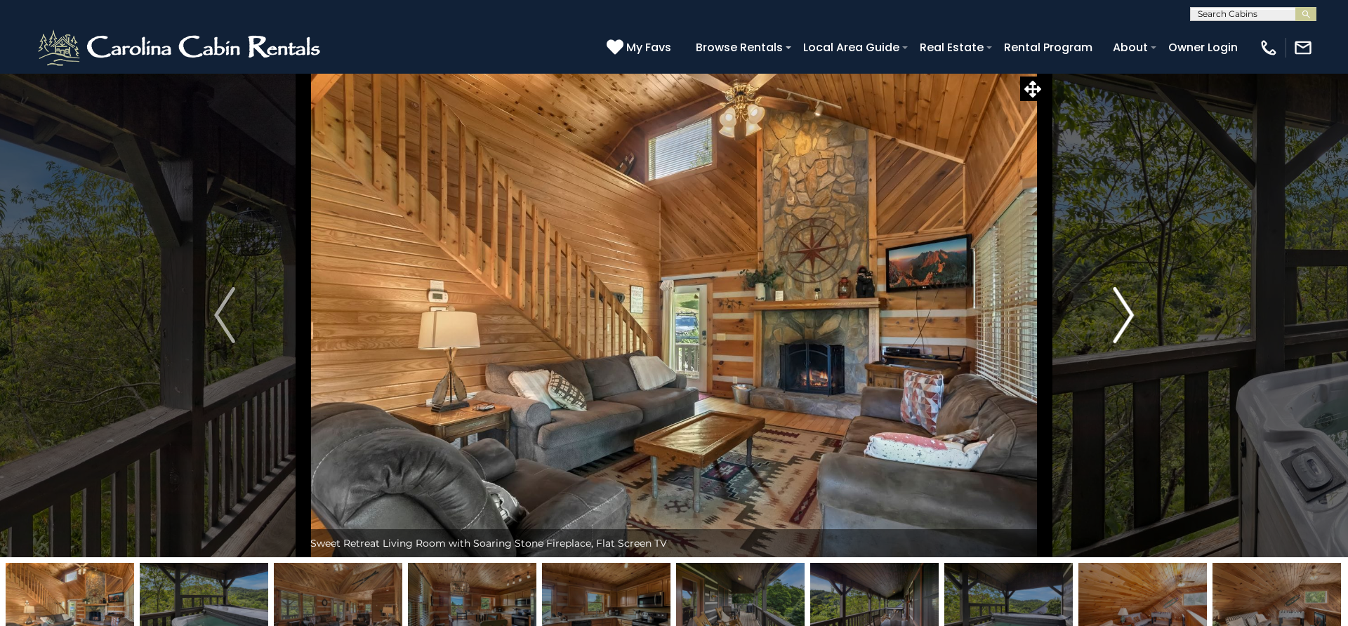
click at [1115, 331] on img "Next" at bounding box center [1123, 315] width 21 height 56
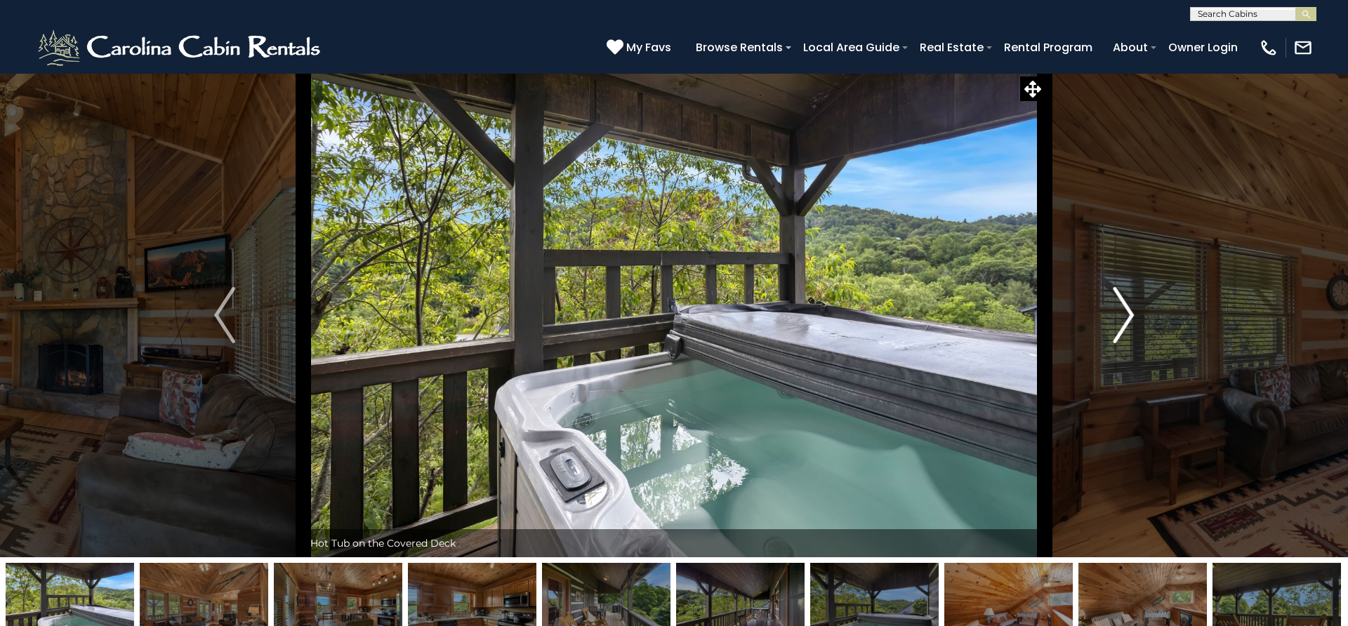
click at [1115, 331] on img "Next" at bounding box center [1123, 315] width 21 height 56
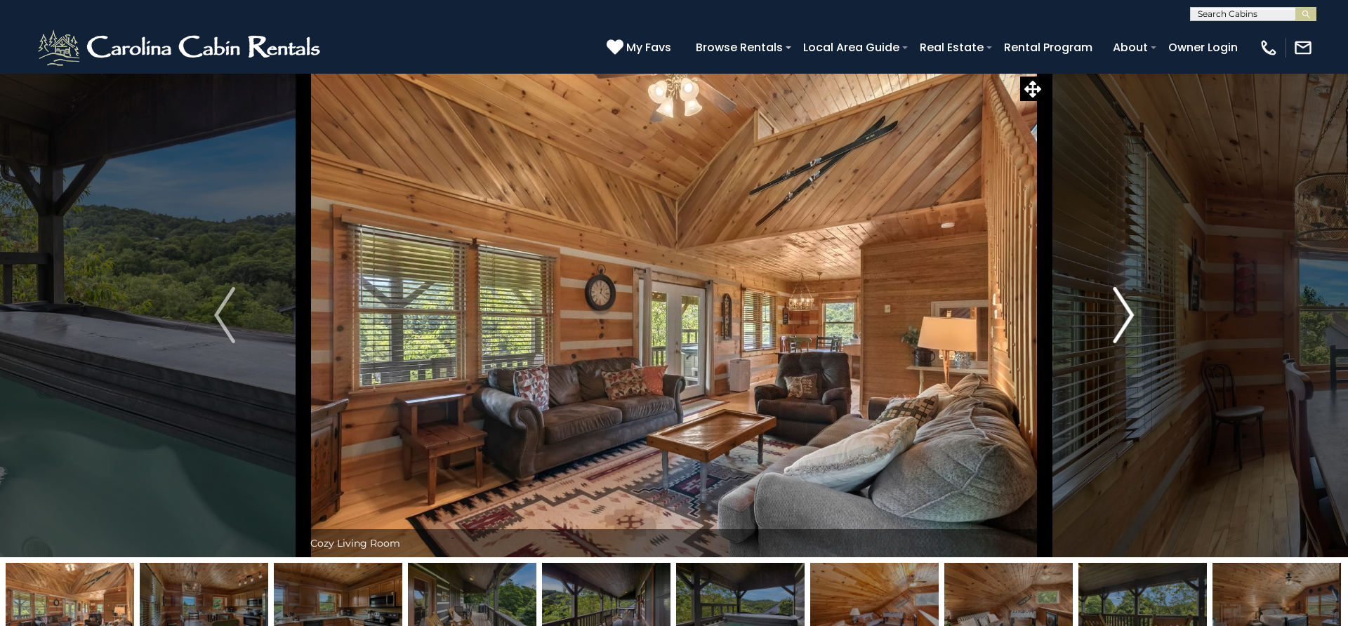
click at [1115, 331] on img "Next" at bounding box center [1123, 315] width 21 height 56
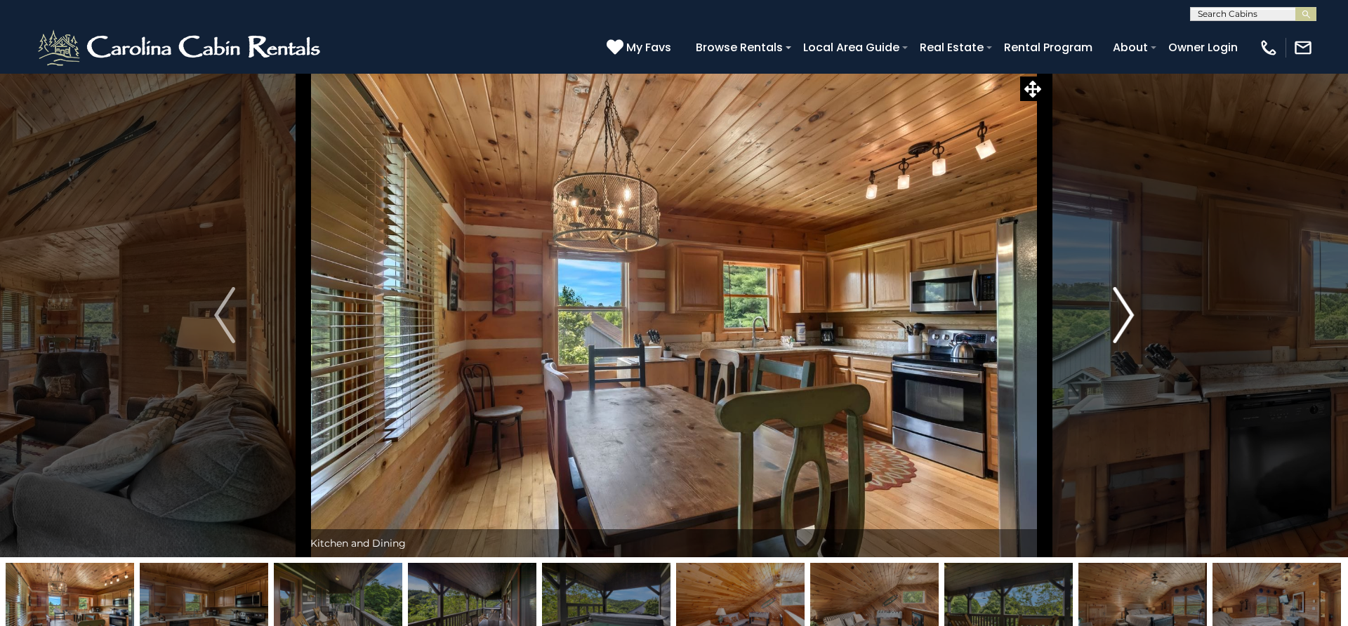
click at [1115, 331] on img "Next" at bounding box center [1123, 315] width 21 height 56
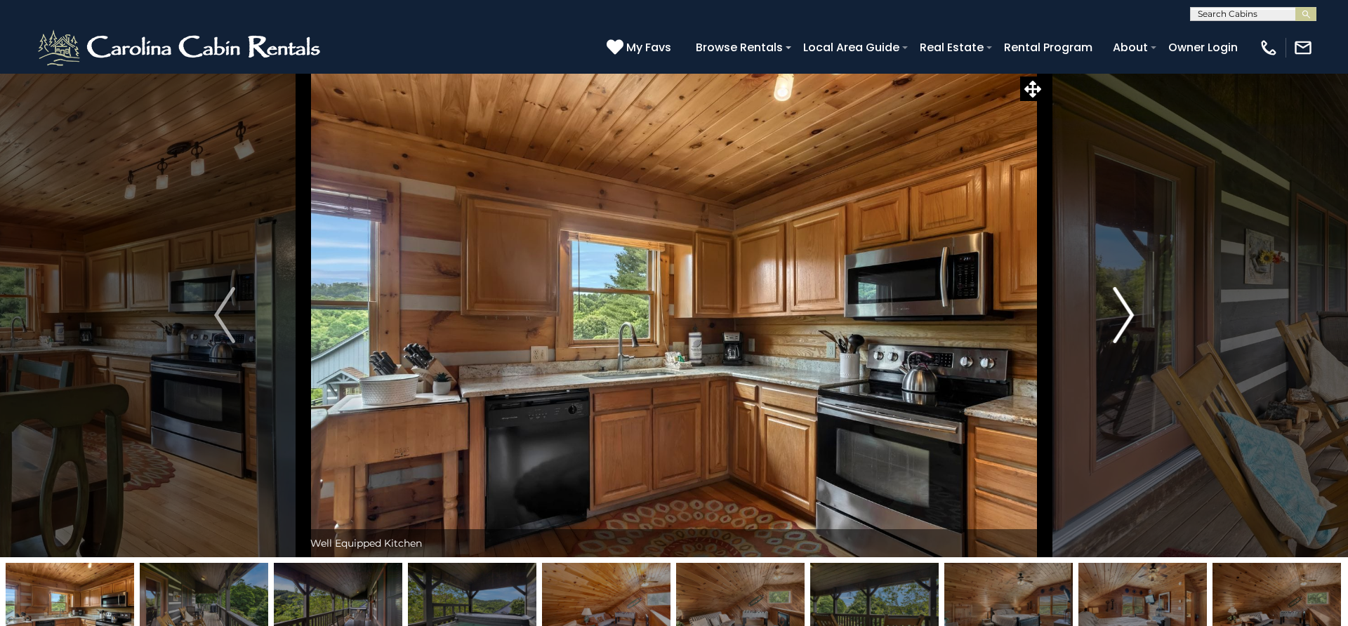
click at [1115, 331] on img "Next" at bounding box center [1123, 315] width 21 height 56
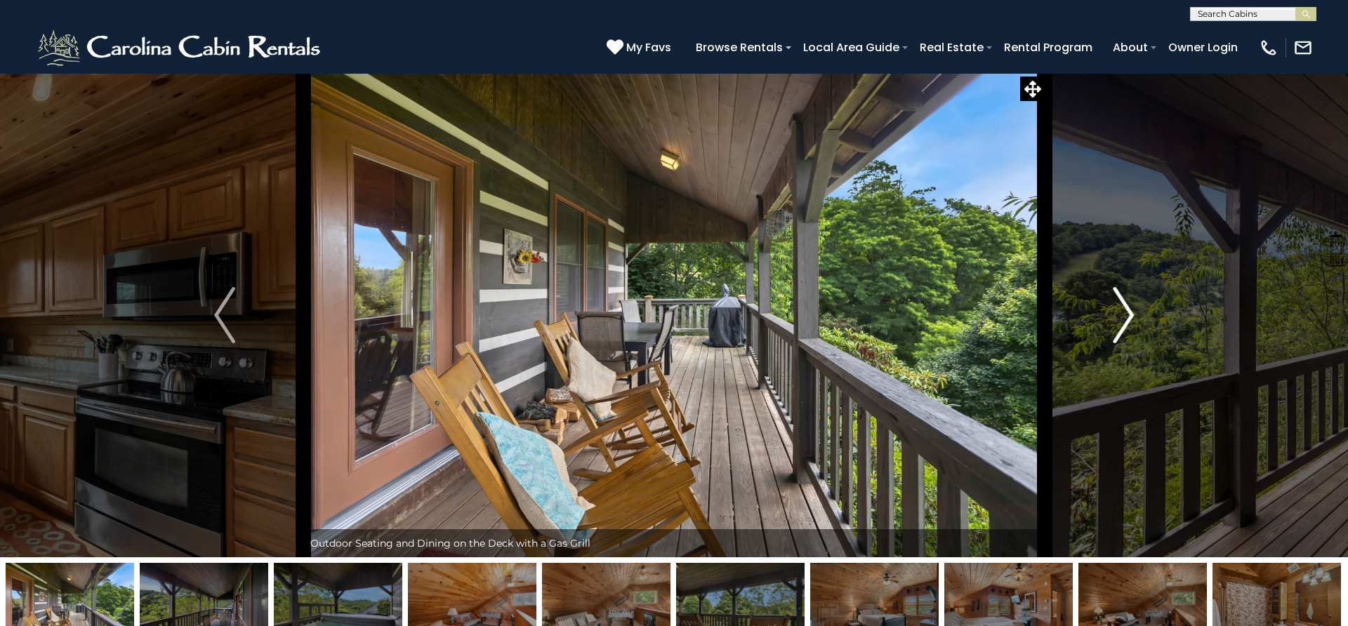
click at [1115, 331] on img "Next" at bounding box center [1123, 315] width 21 height 56
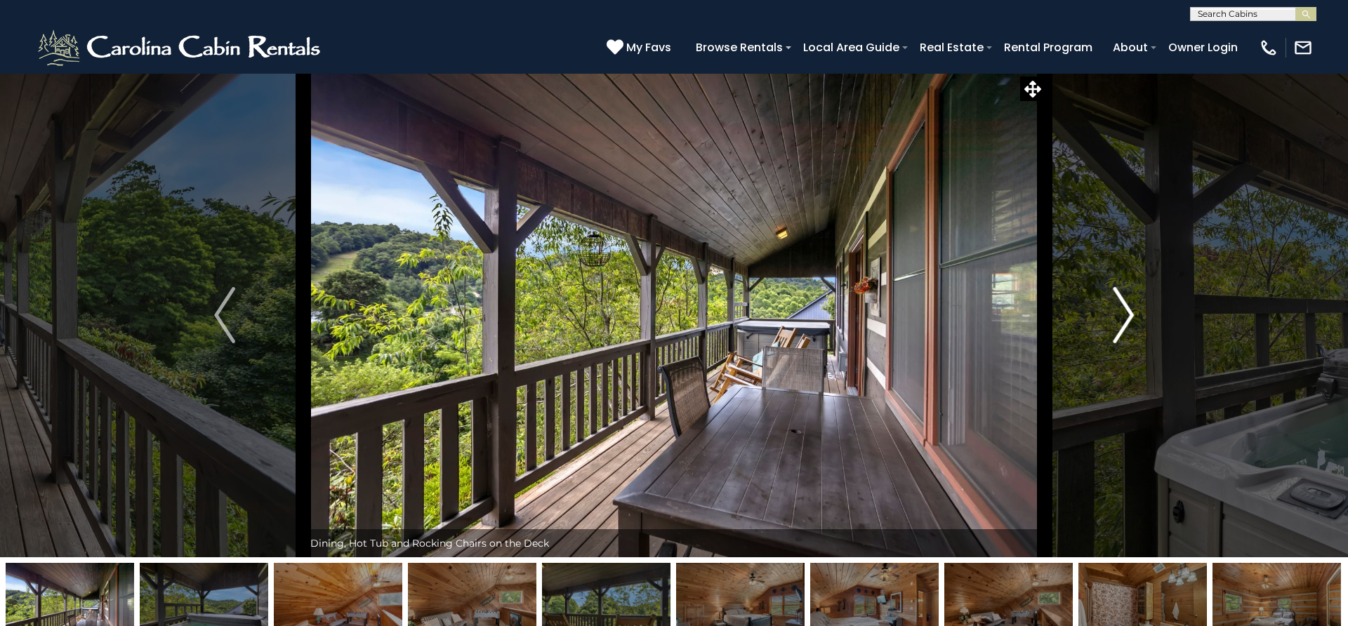
click at [1115, 331] on img "Next" at bounding box center [1123, 315] width 21 height 56
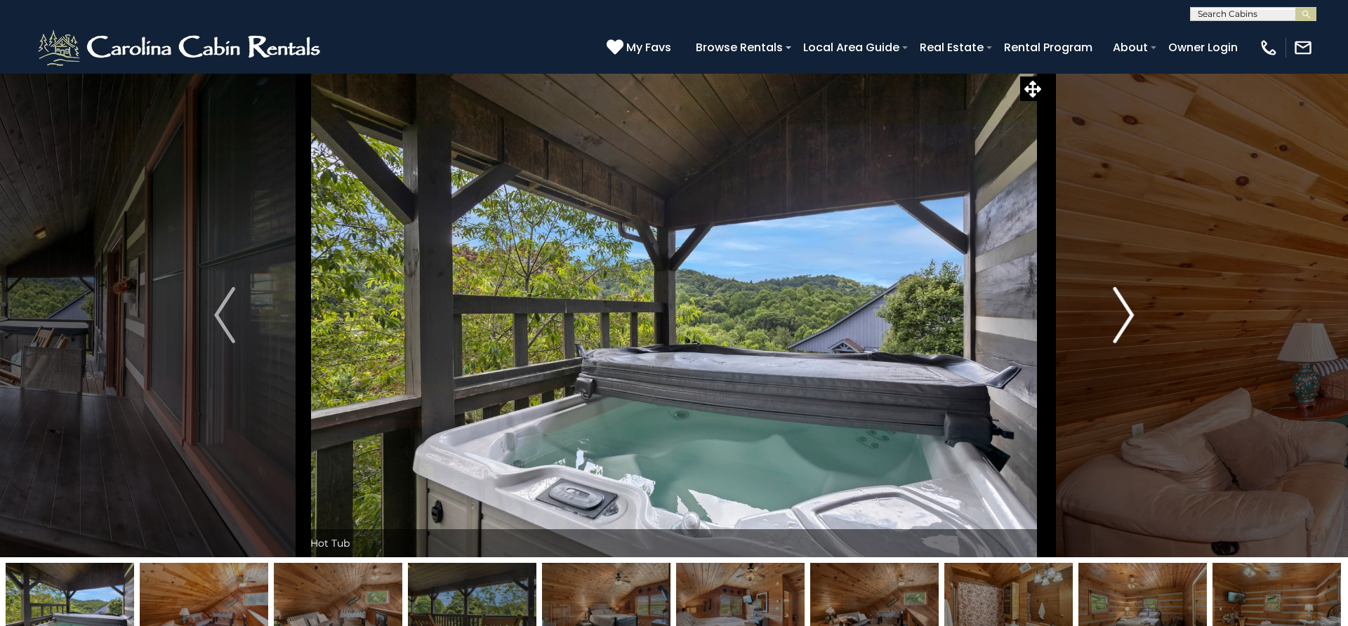
click at [1115, 331] on img "Next" at bounding box center [1123, 315] width 21 height 56
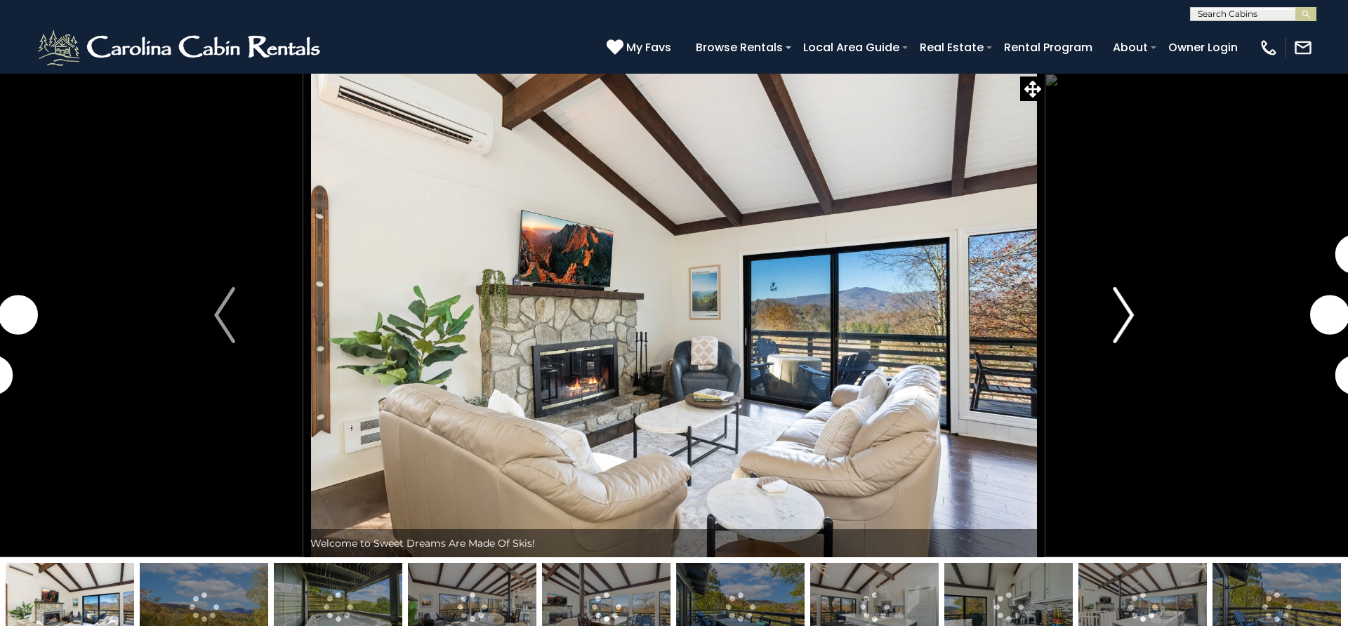
click at [1128, 322] on img "Next" at bounding box center [1123, 315] width 21 height 56
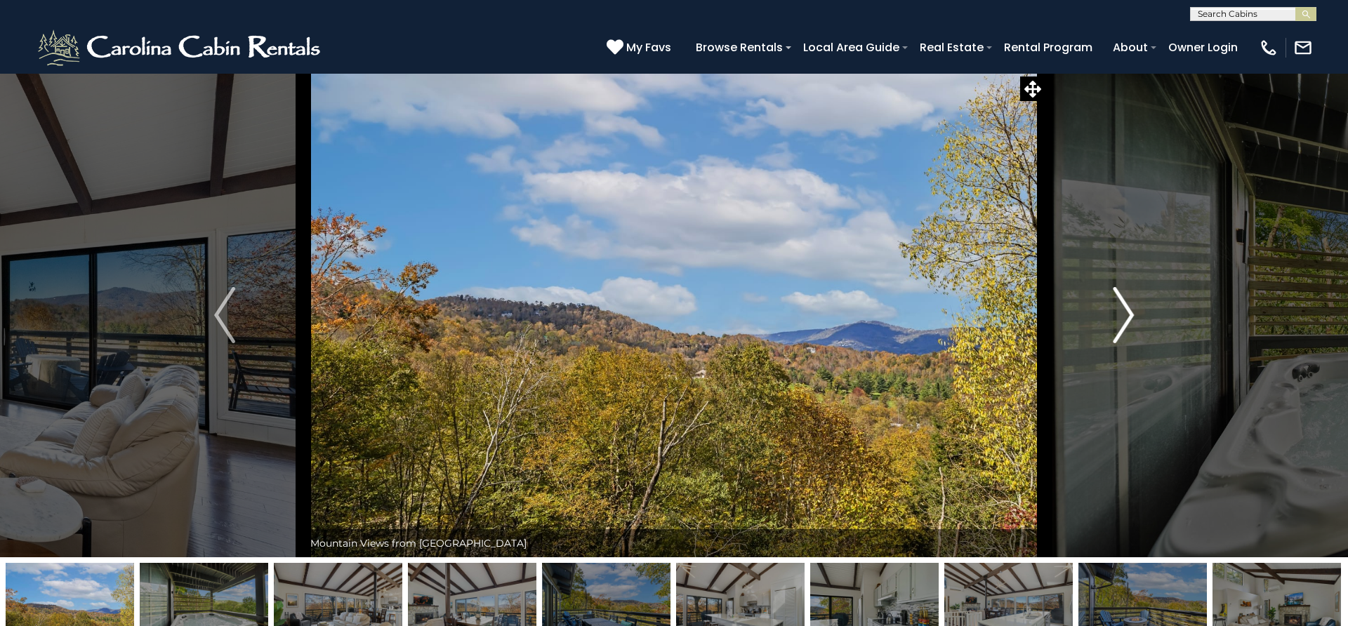
click at [1128, 322] on img "Next" at bounding box center [1123, 315] width 21 height 56
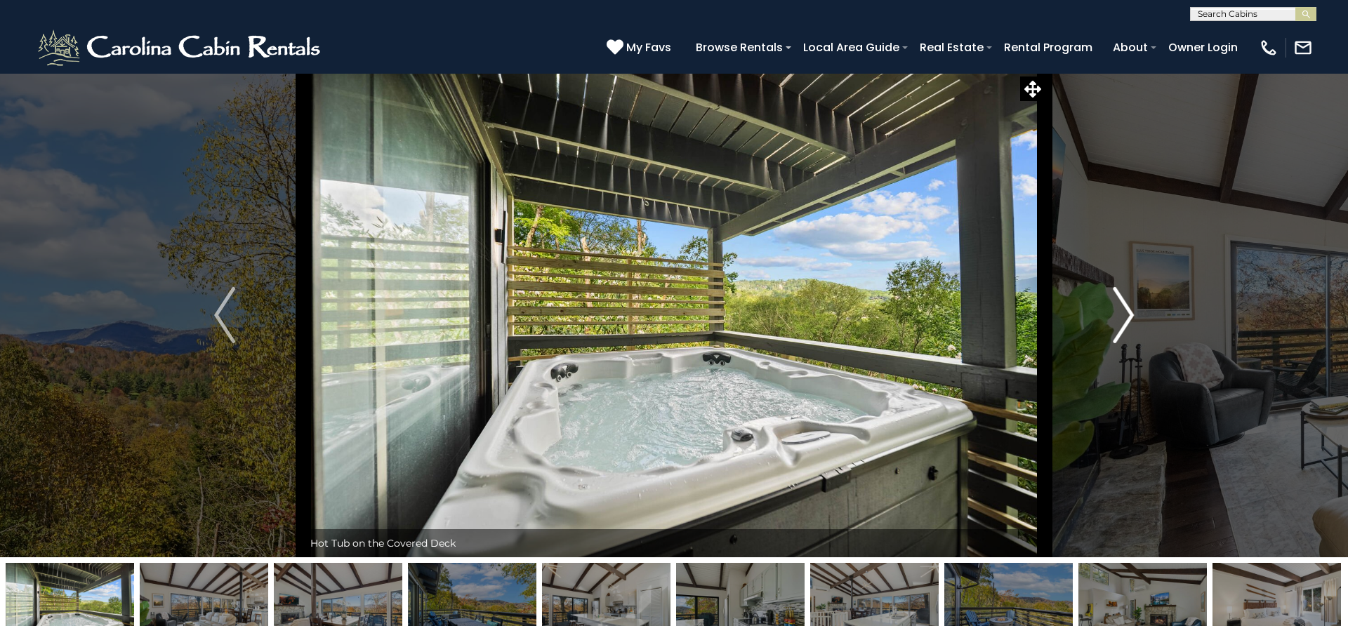
click at [1128, 322] on img "Next" at bounding box center [1123, 315] width 21 height 56
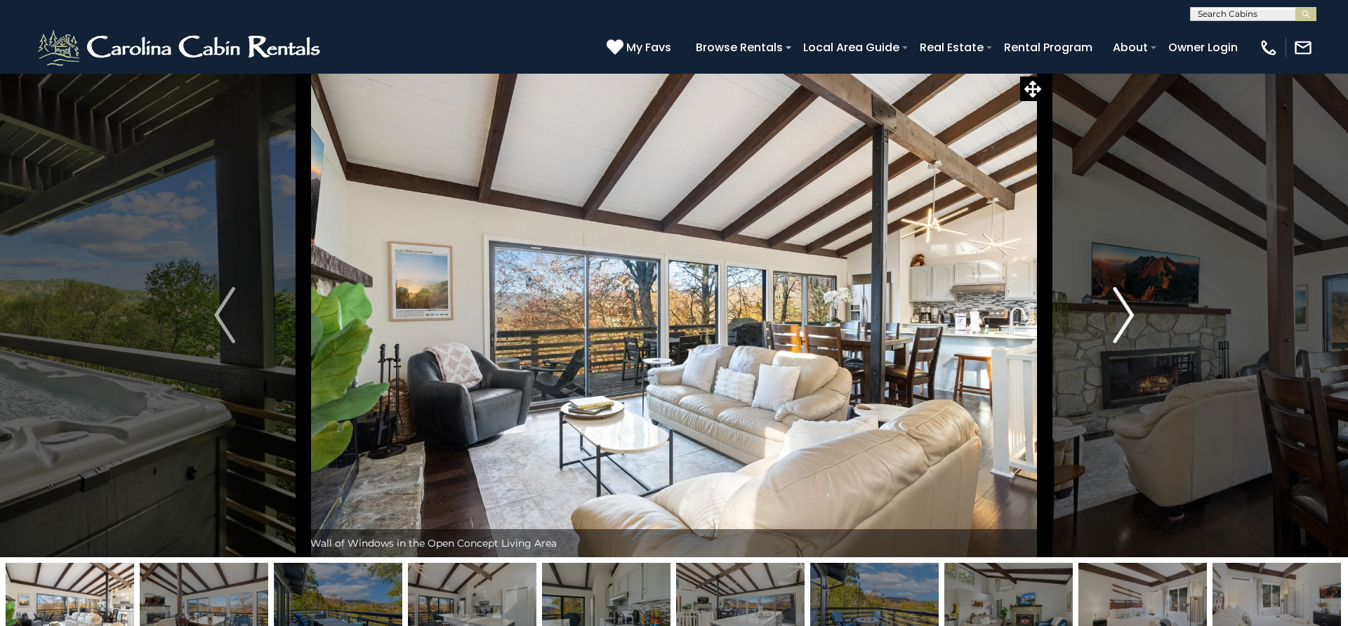
click at [1128, 322] on img "Next" at bounding box center [1123, 315] width 21 height 56
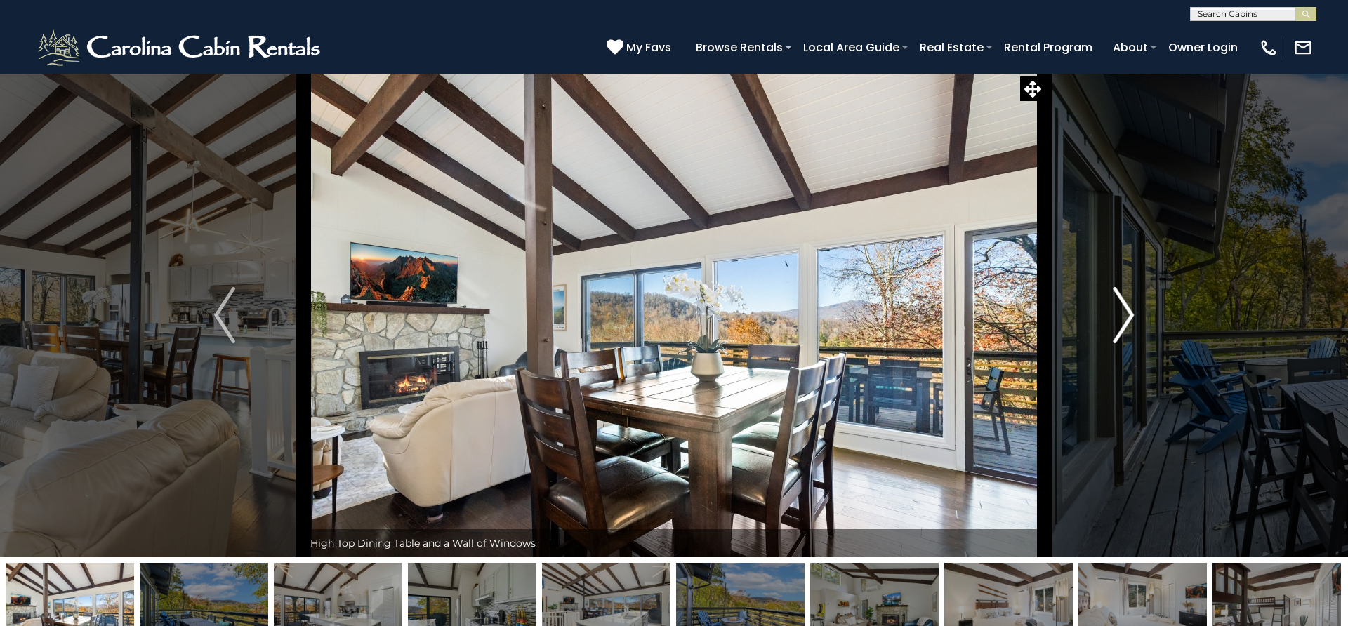
click at [1128, 322] on img "Next" at bounding box center [1123, 315] width 21 height 56
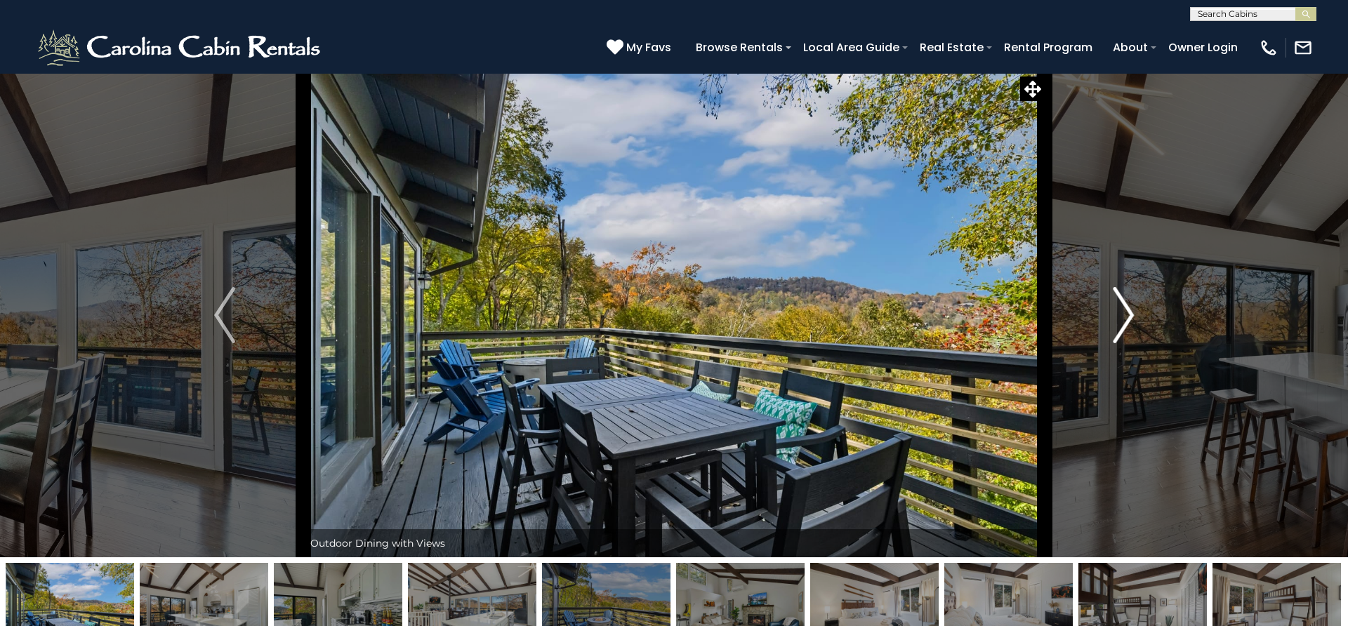
click at [1128, 322] on img "Next" at bounding box center [1123, 315] width 21 height 56
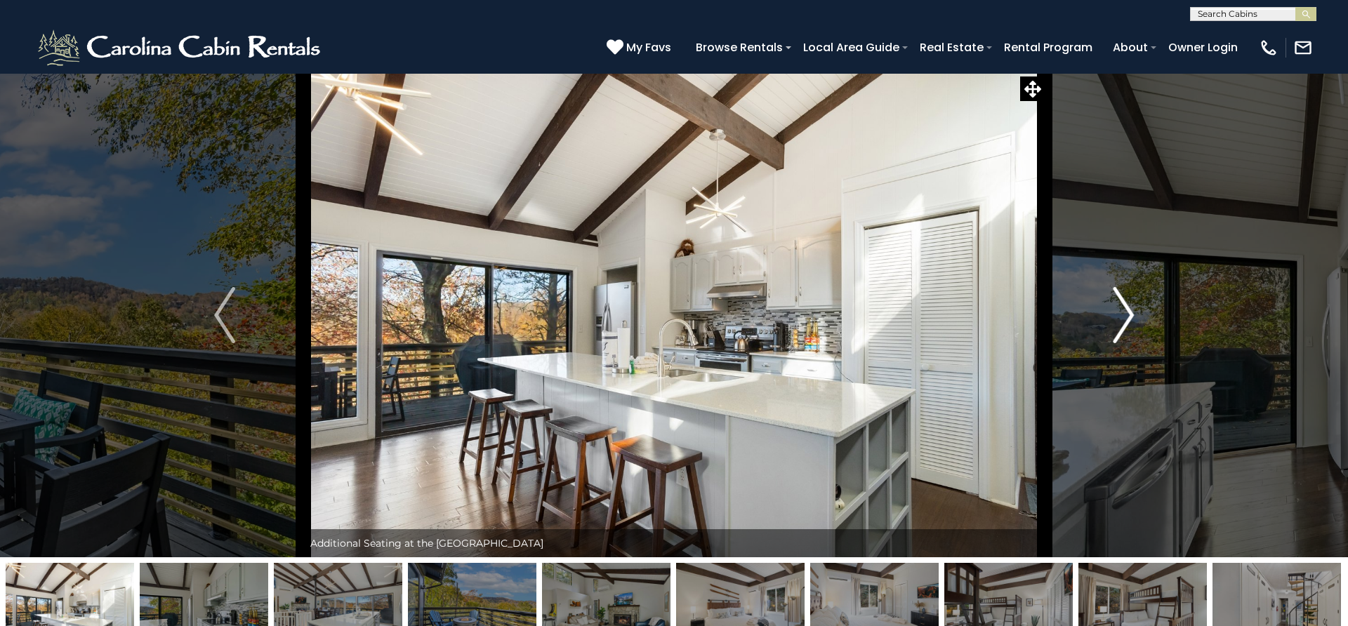
click at [1128, 322] on img "Next" at bounding box center [1123, 315] width 21 height 56
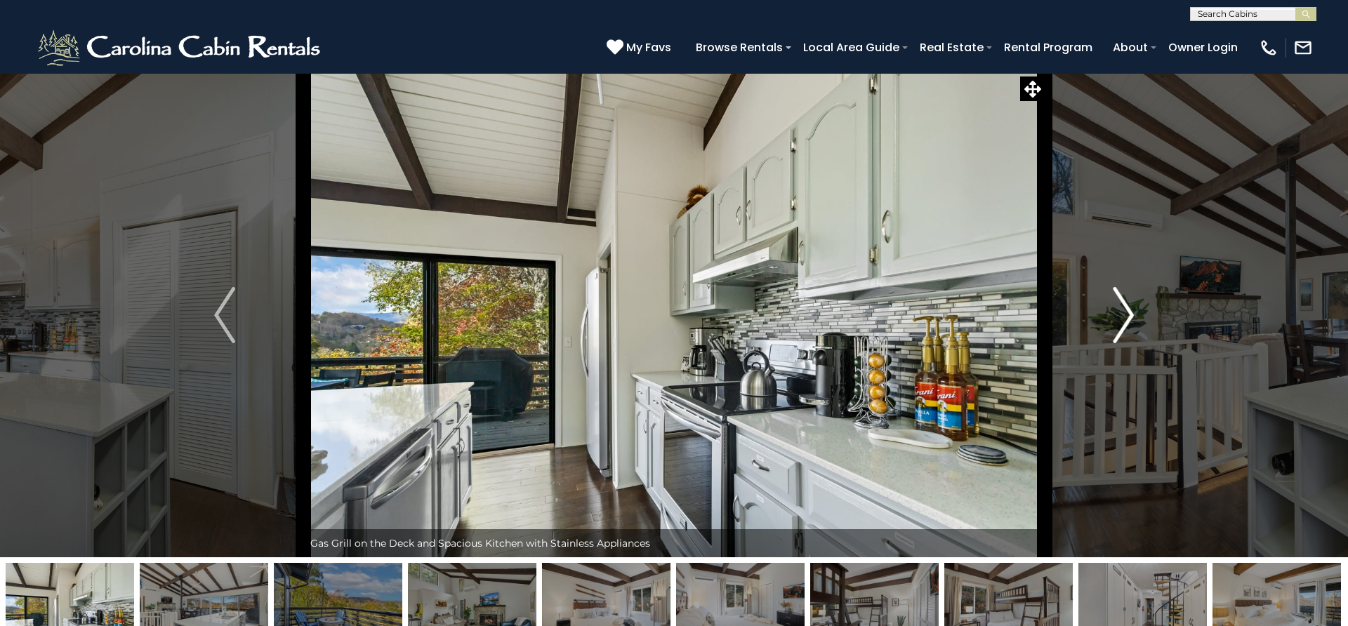
click at [1128, 322] on img "Next" at bounding box center [1123, 315] width 21 height 56
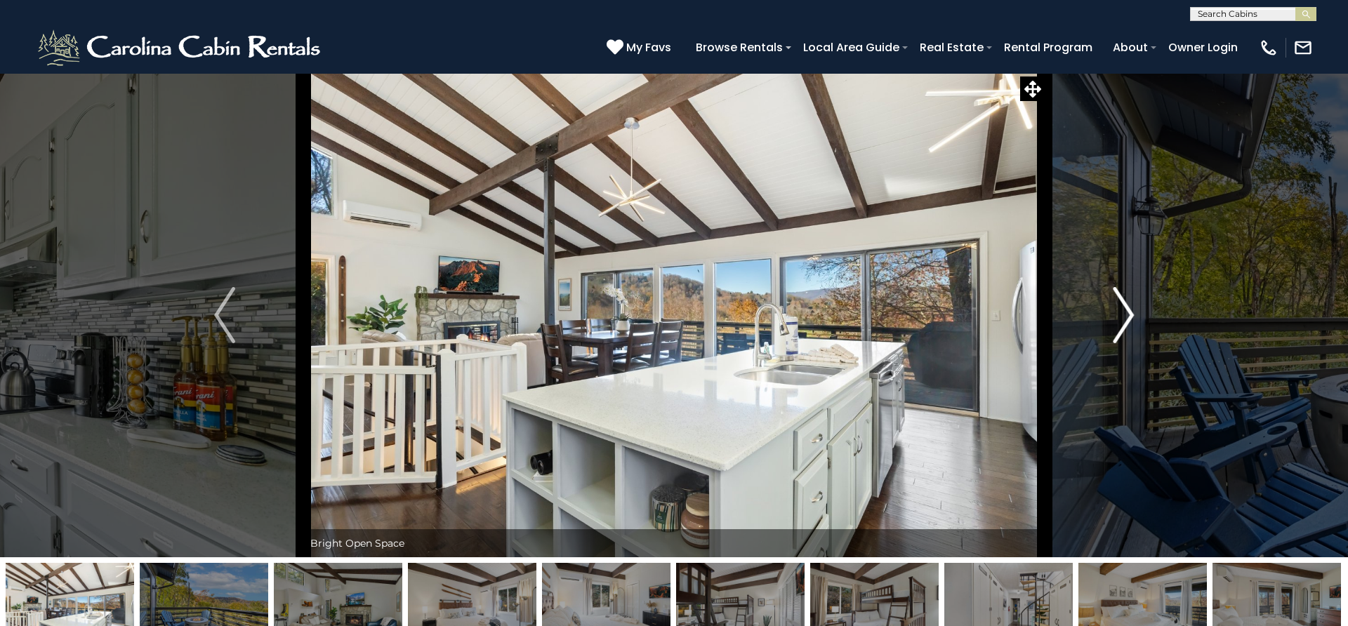
click at [1128, 322] on img "Next" at bounding box center [1123, 315] width 21 height 56
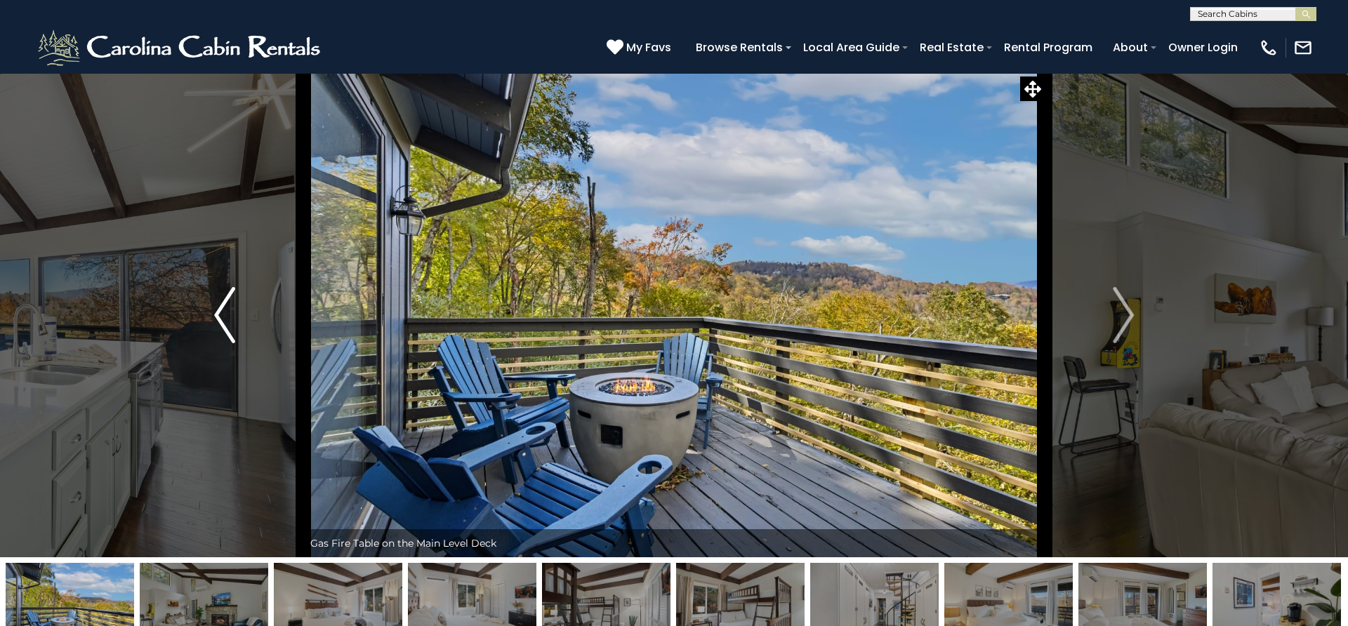
click at [230, 316] on img "Previous" at bounding box center [224, 315] width 21 height 56
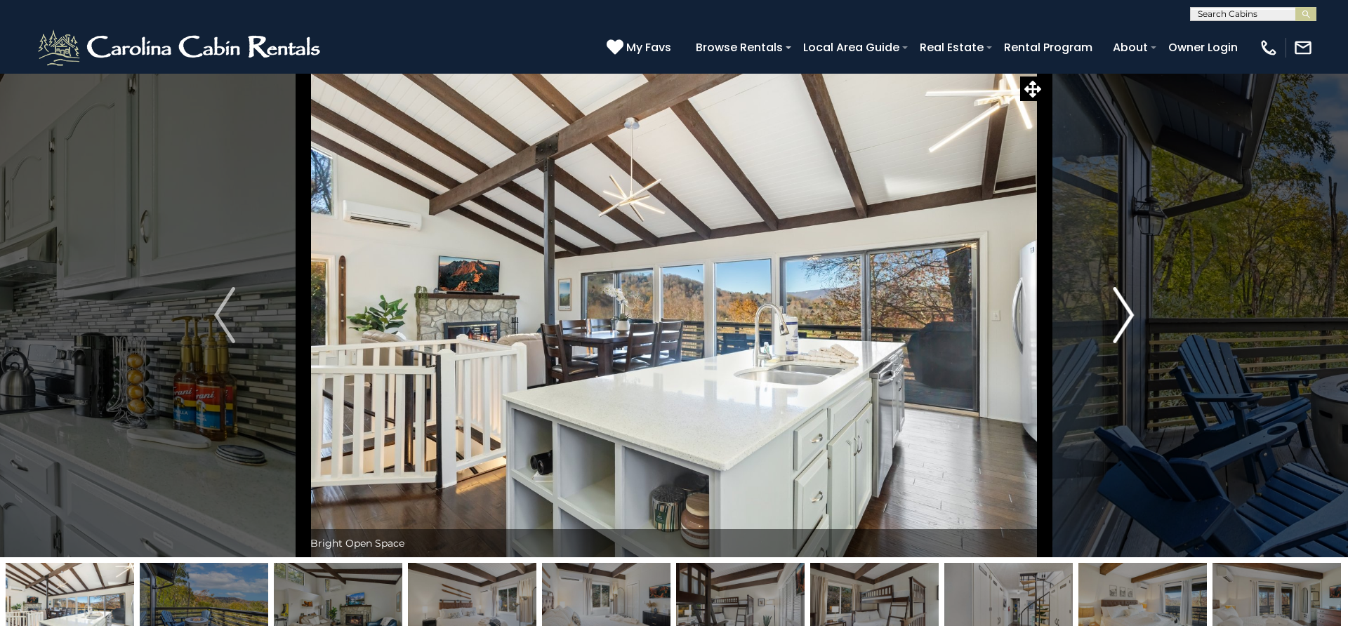
click at [1123, 313] on img "Next" at bounding box center [1123, 315] width 21 height 56
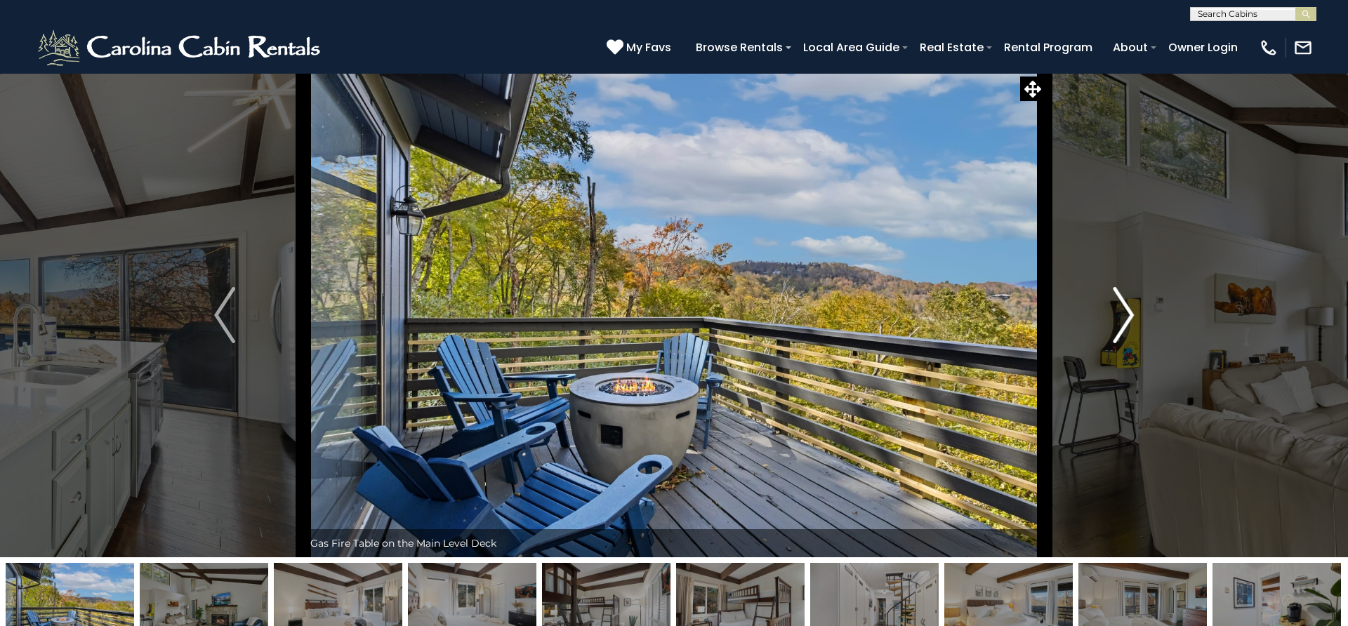
click at [1123, 313] on img "Next" at bounding box center [1123, 315] width 21 height 56
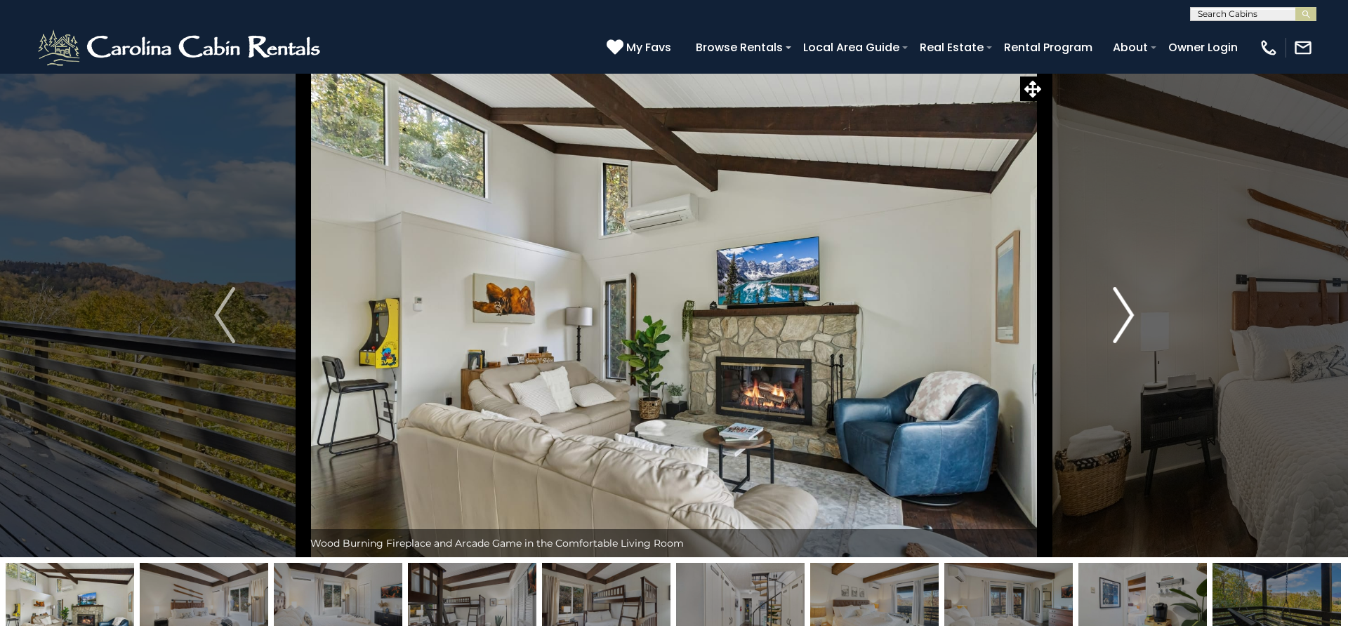
click at [1123, 313] on img "Next" at bounding box center [1123, 315] width 21 height 56
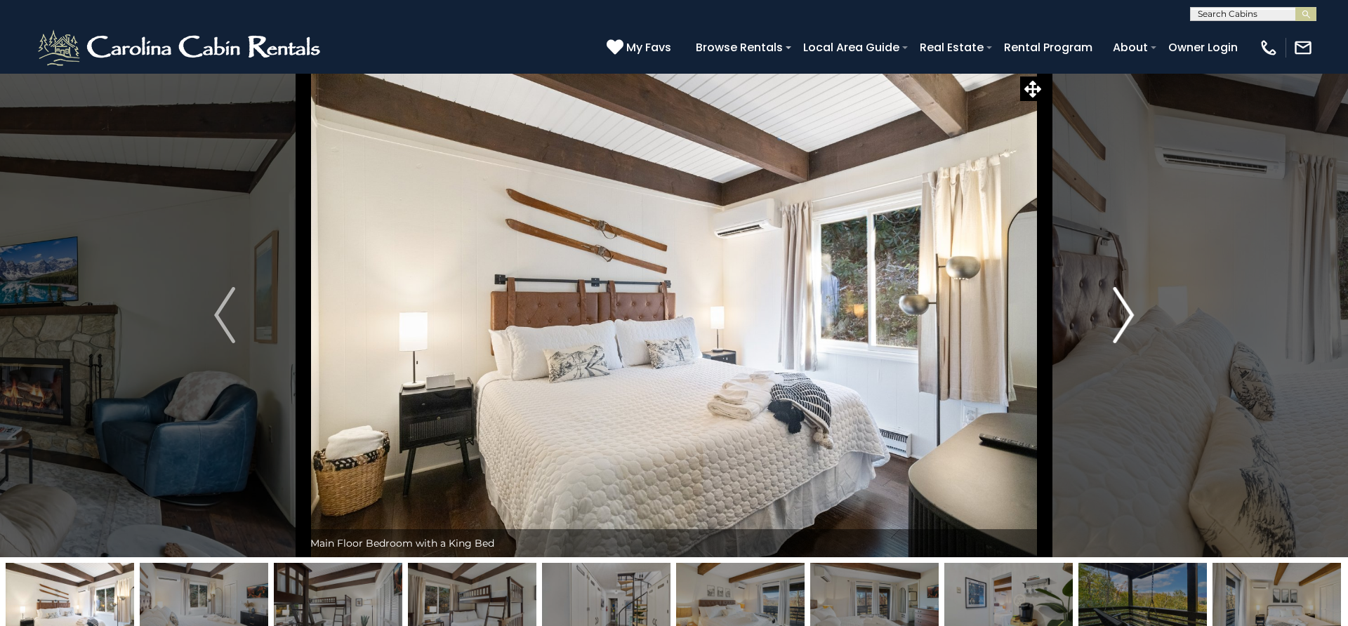
click at [1123, 313] on img "Next" at bounding box center [1123, 315] width 21 height 56
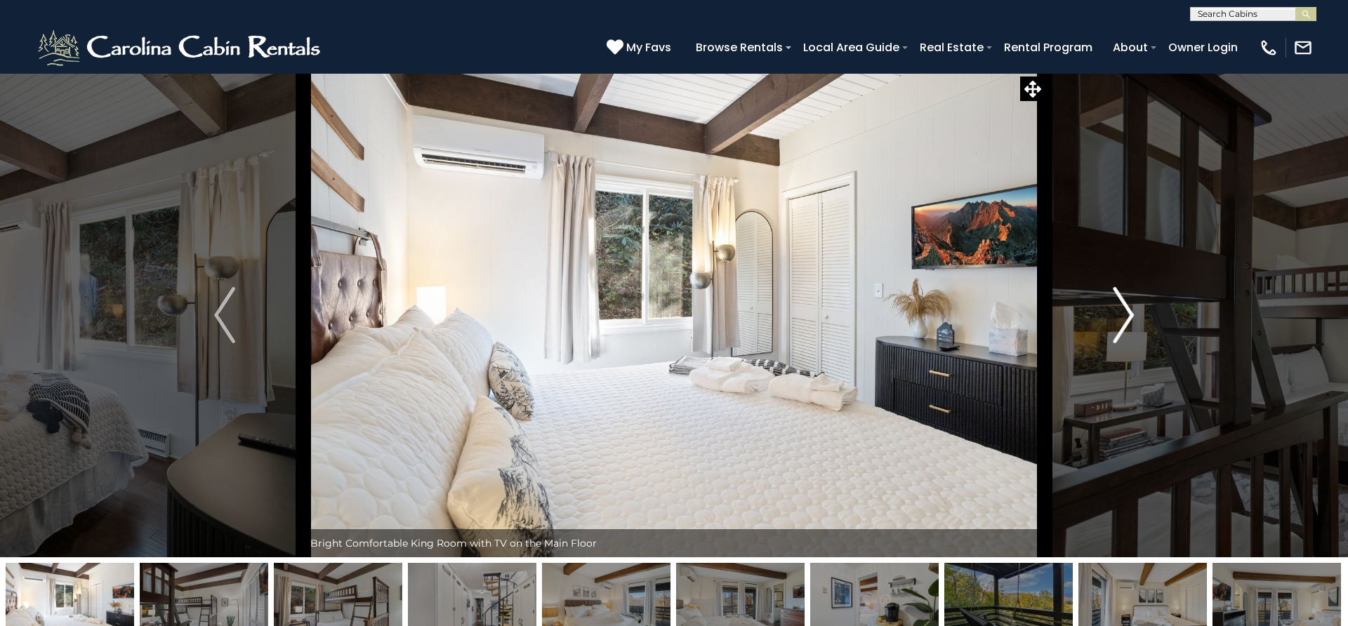
click at [1123, 313] on img "Next" at bounding box center [1123, 315] width 21 height 56
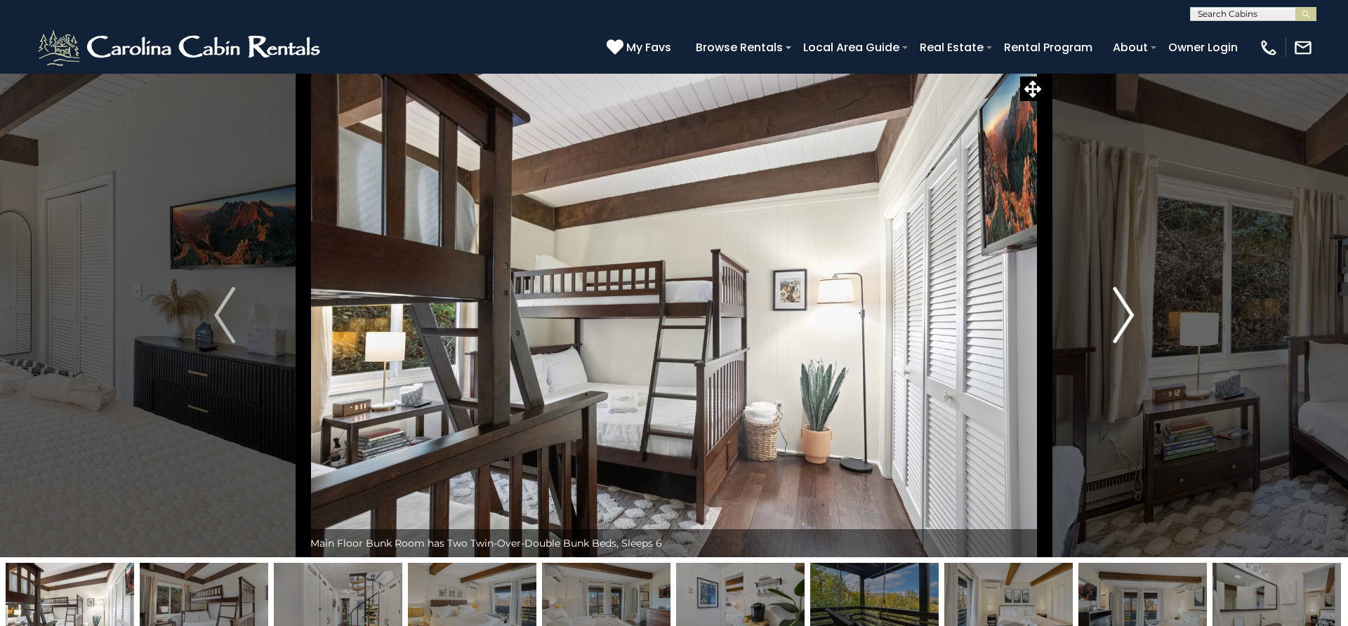
click at [1123, 313] on img "Next" at bounding box center [1123, 315] width 21 height 56
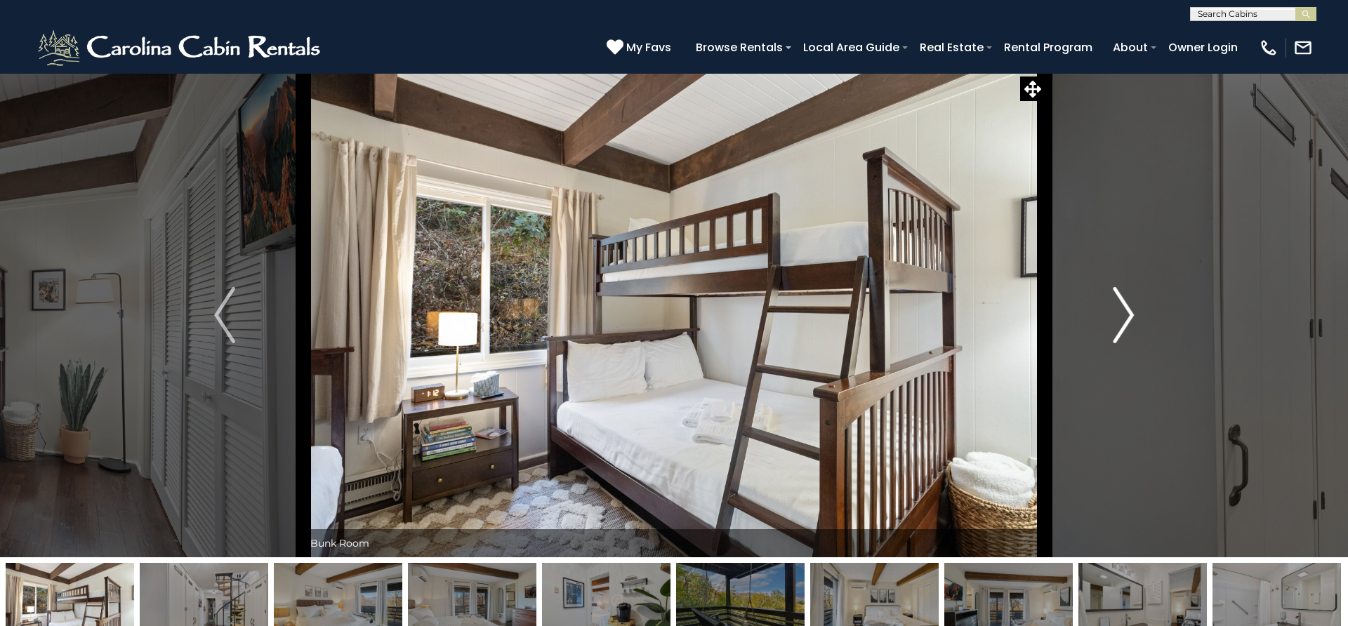
click at [1123, 313] on img "Next" at bounding box center [1123, 315] width 21 height 56
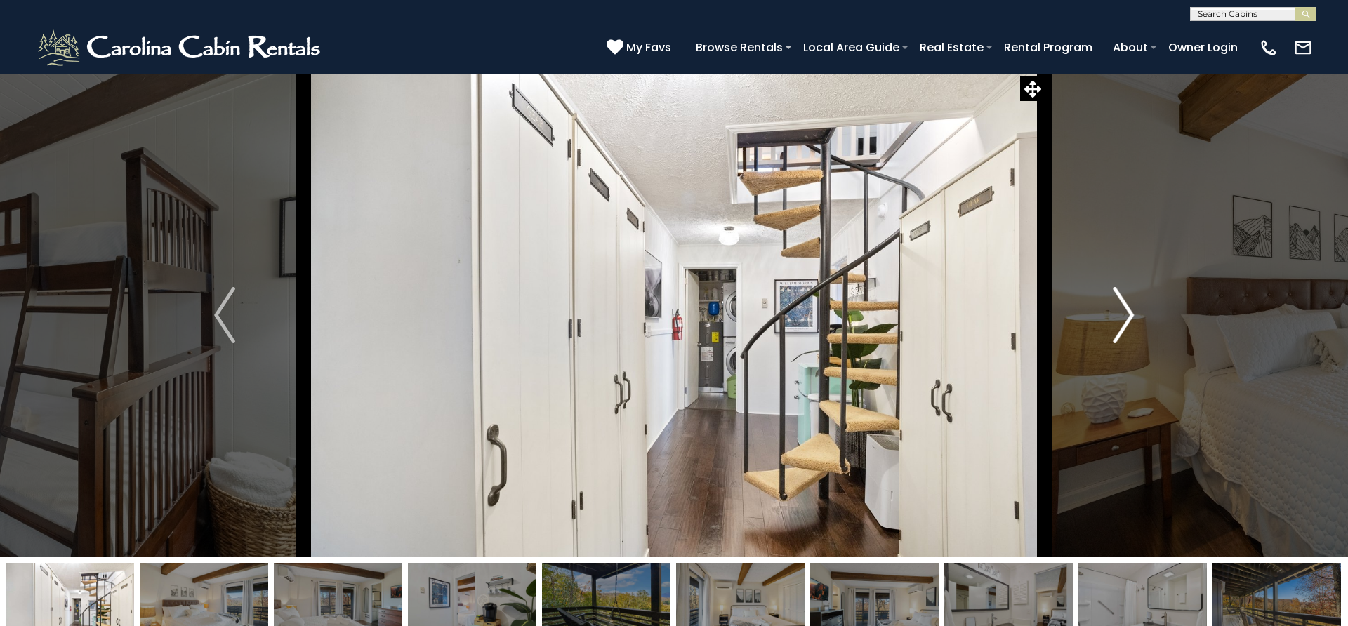
click at [1123, 313] on img "Next" at bounding box center [1123, 315] width 21 height 56
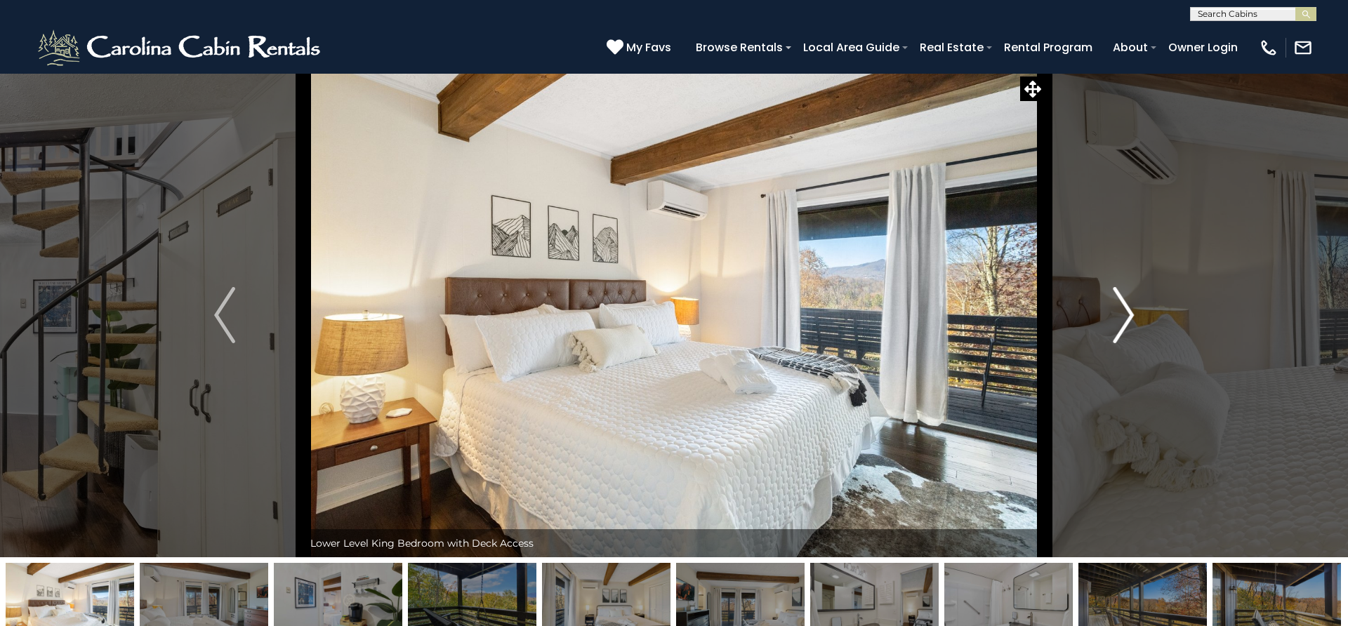
click at [1120, 311] on img "Next" at bounding box center [1123, 315] width 21 height 56
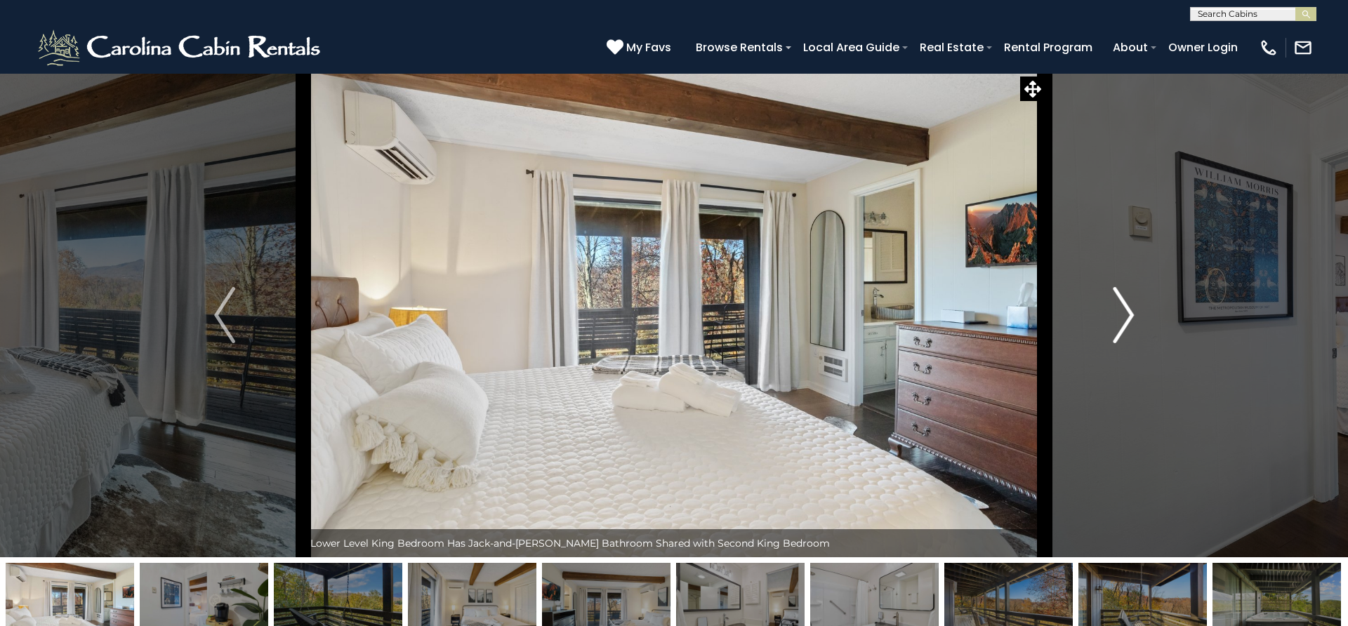
click at [1120, 311] on img "Next" at bounding box center [1123, 315] width 21 height 56
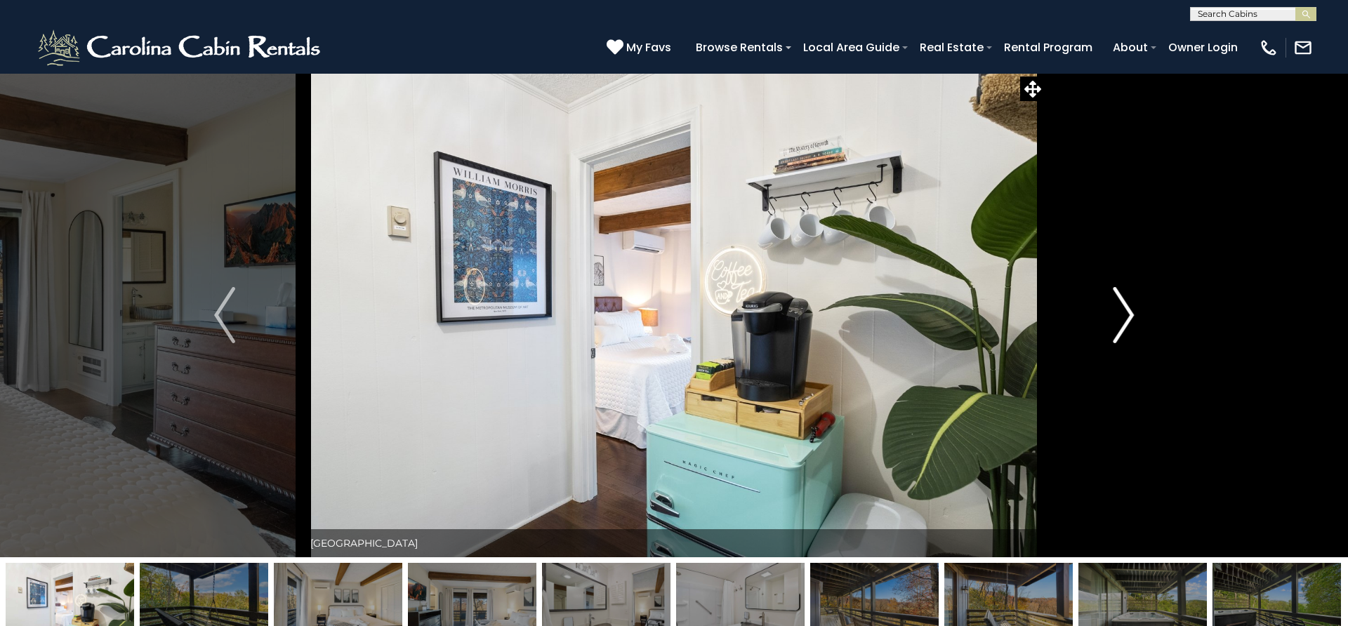
click at [1120, 311] on img "Next" at bounding box center [1123, 315] width 21 height 56
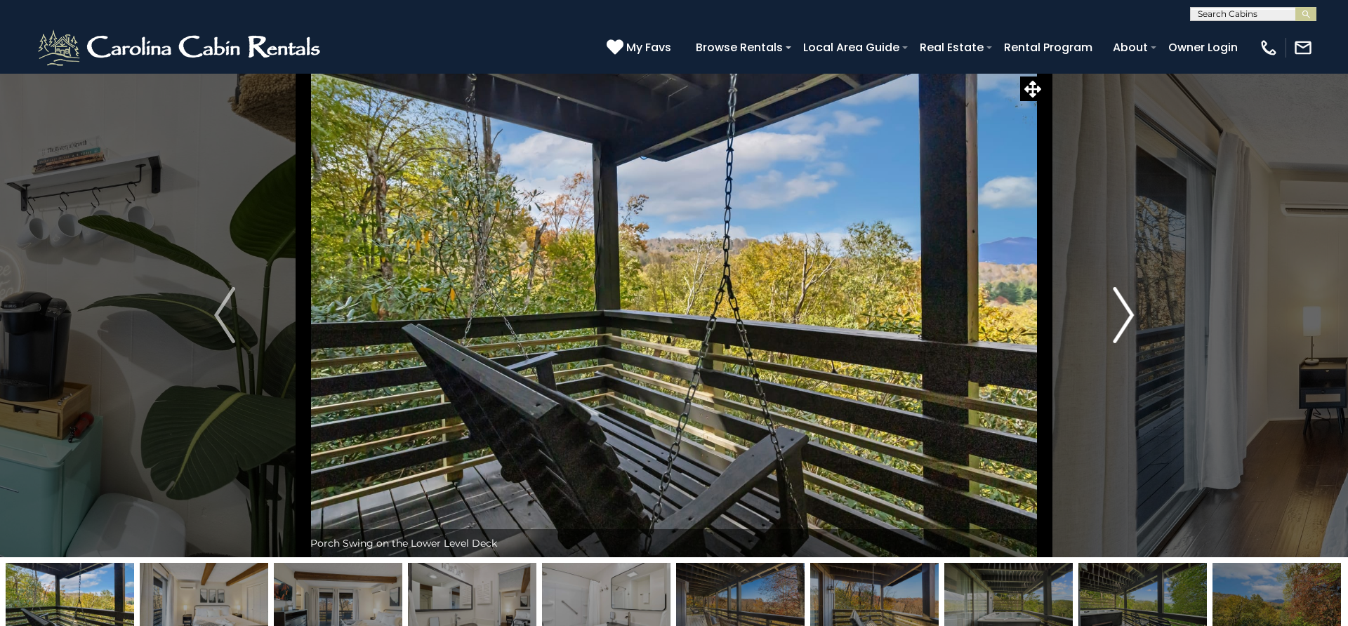
click at [1120, 311] on img "Next" at bounding box center [1123, 315] width 21 height 56
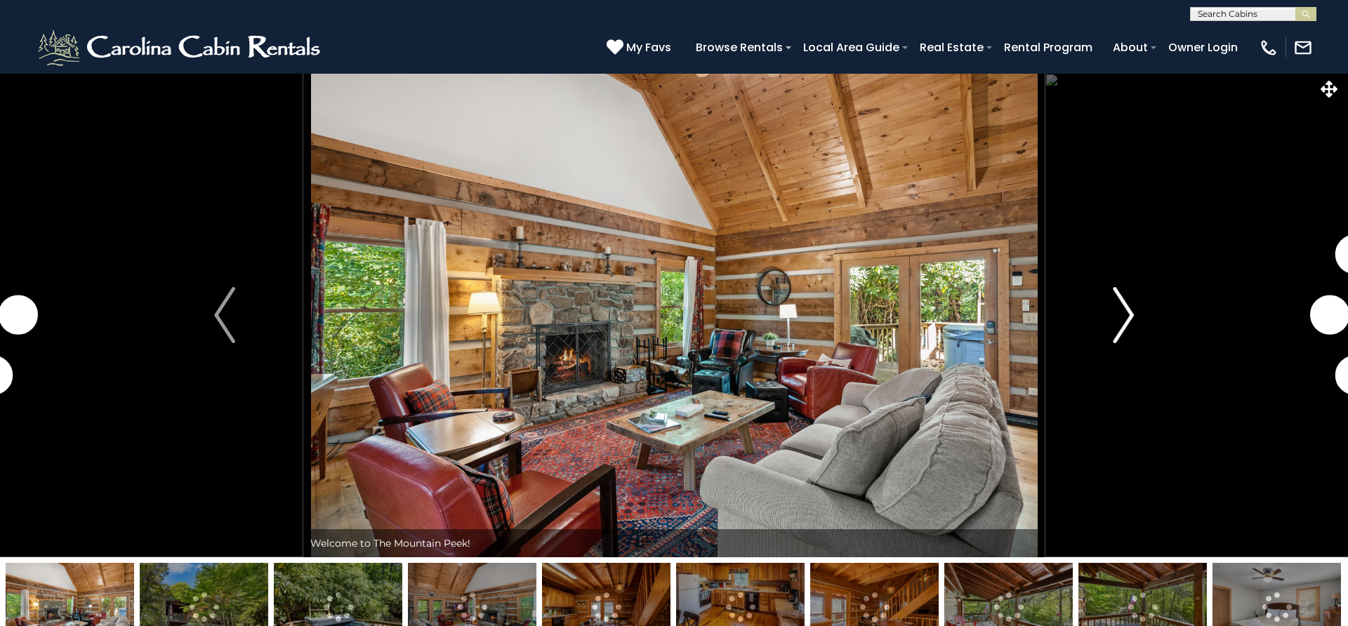
click at [1123, 312] on img "Next" at bounding box center [1123, 315] width 21 height 56
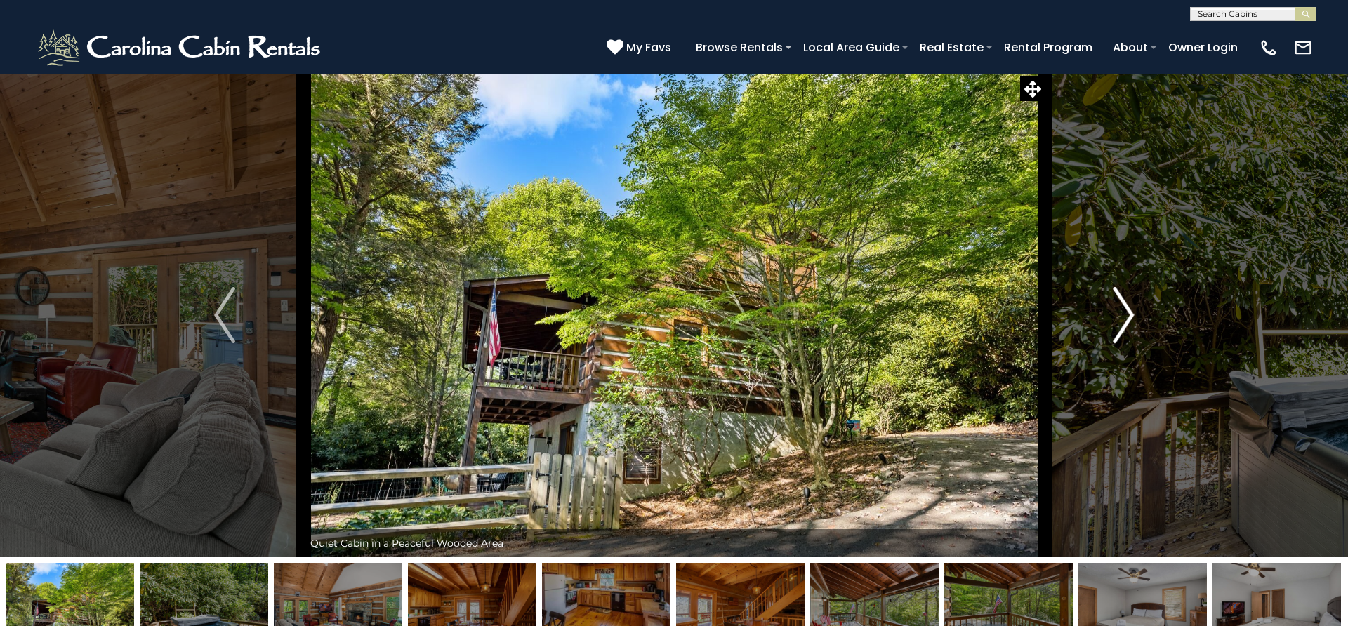
click at [1123, 312] on img "Next" at bounding box center [1123, 315] width 21 height 56
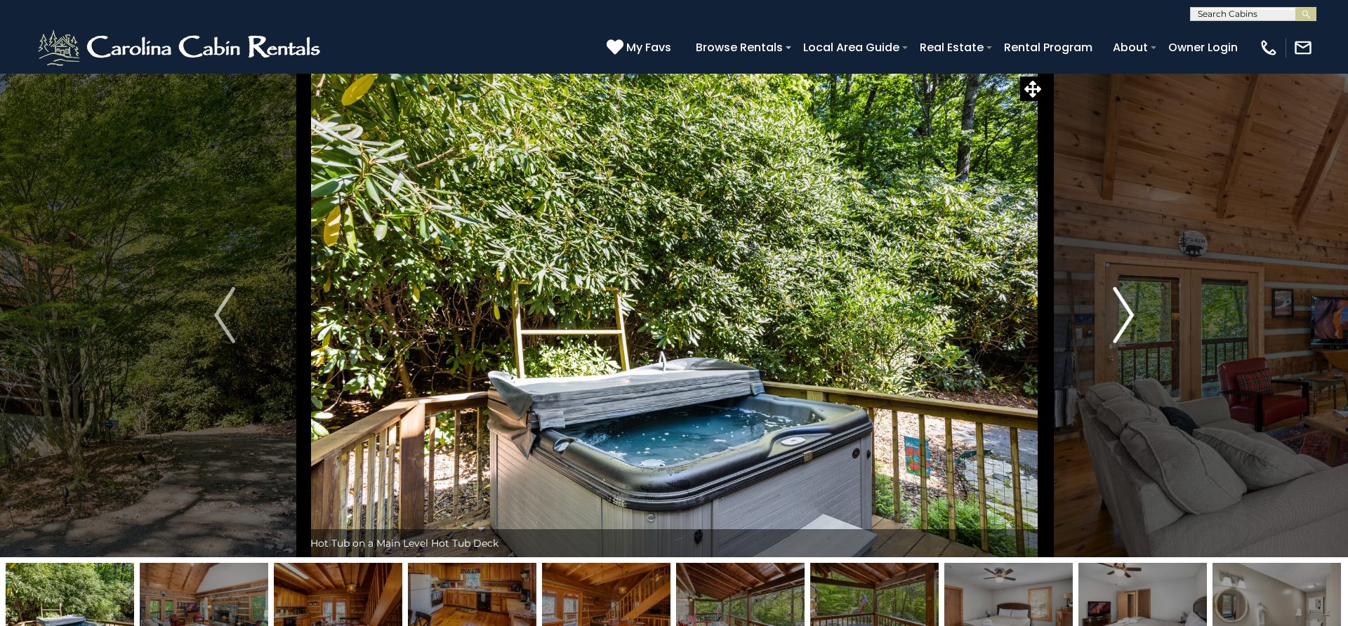
click at [1123, 312] on img "Next" at bounding box center [1123, 315] width 21 height 56
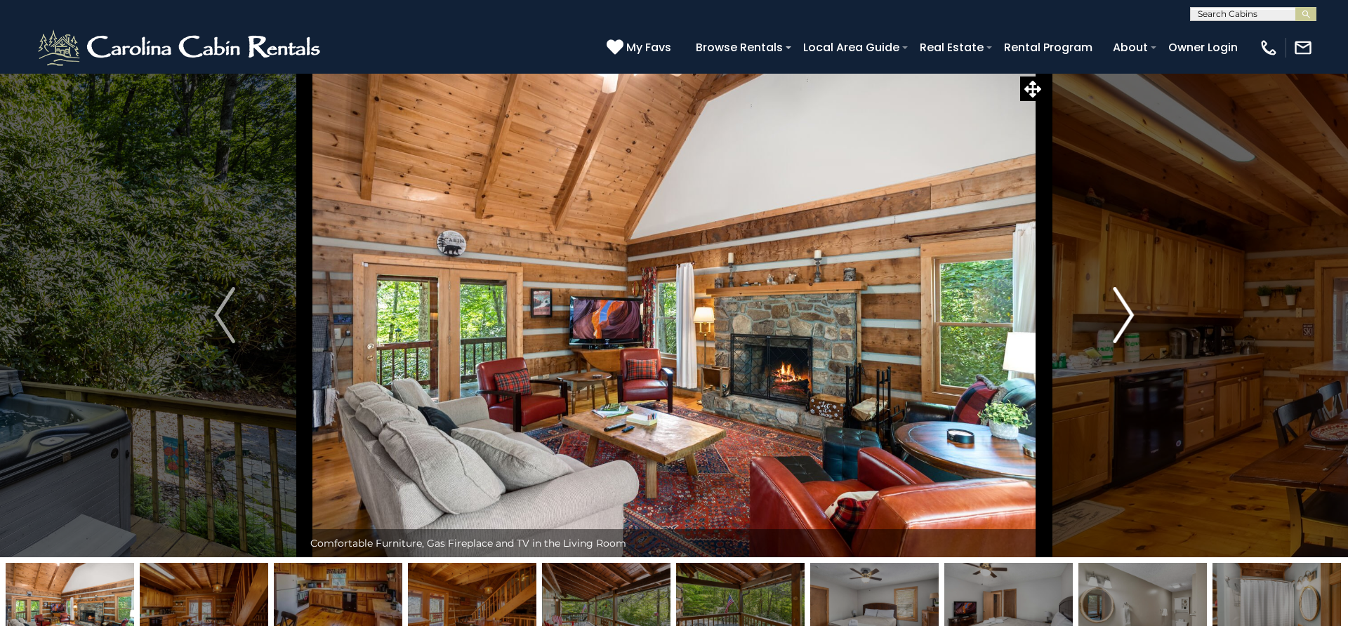
click at [1123, 312] on img "Next" at bounding box center [1123, 315] width 21 height 56
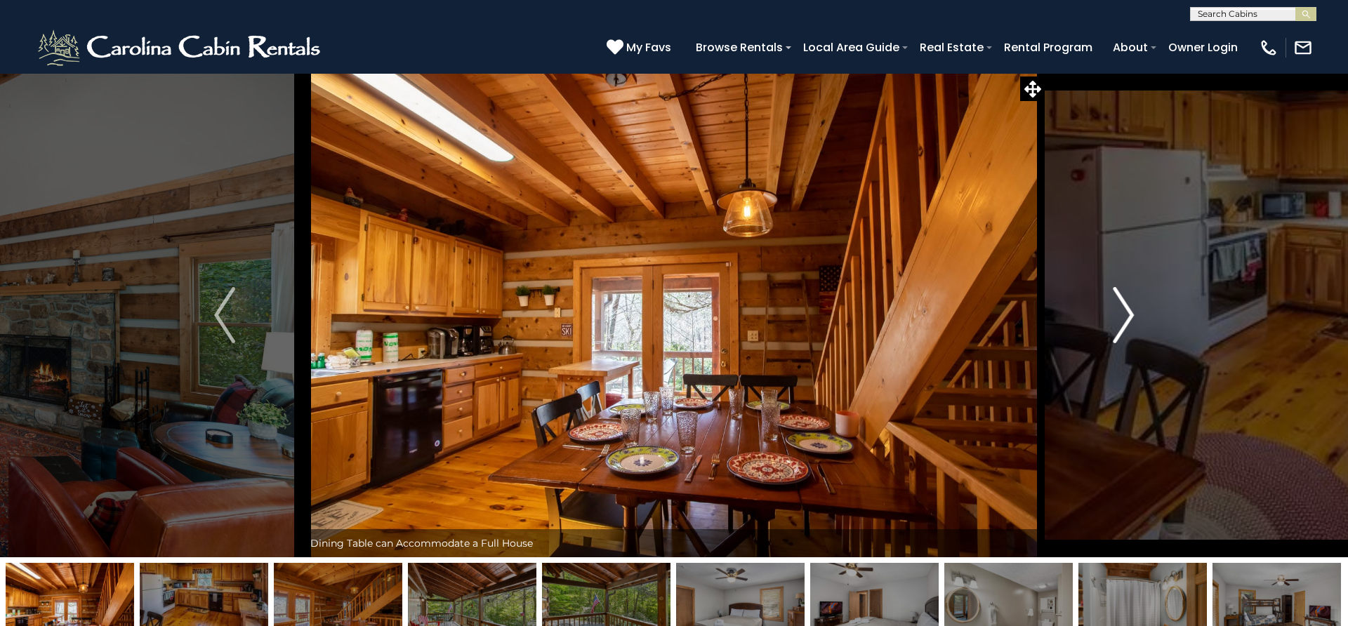
click at [1123, 312] on img "Next" at bounding box center [1123, 315] width 21 height 56
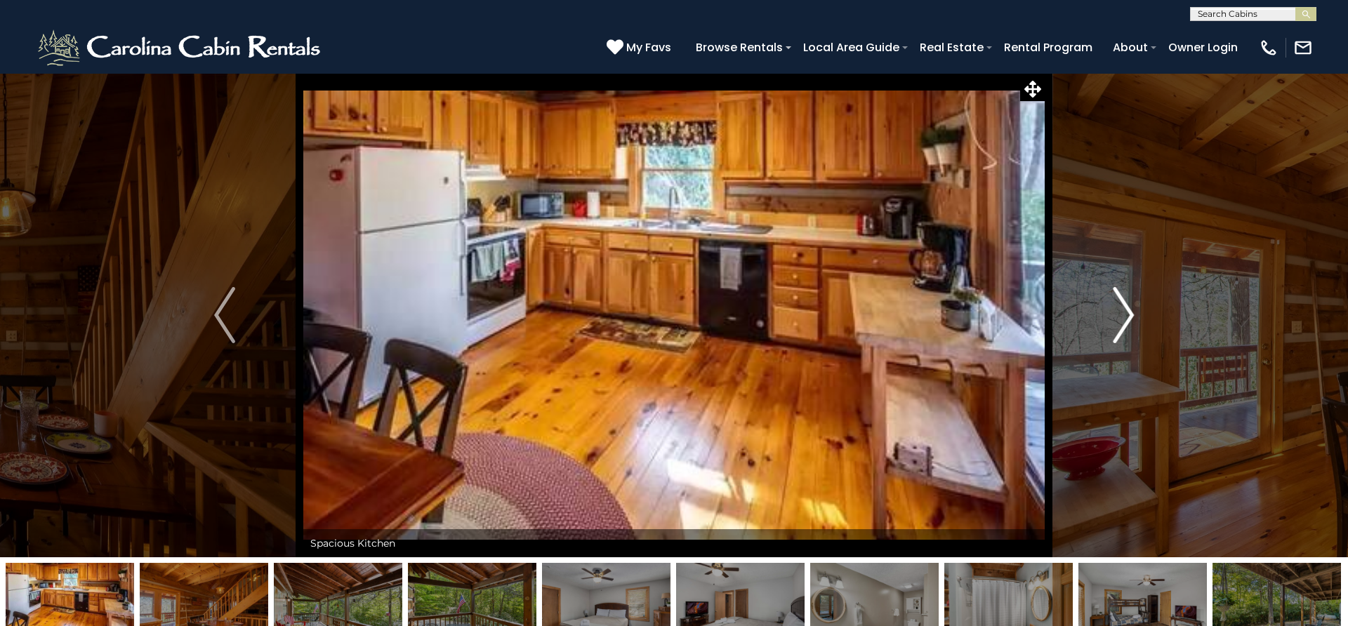
click at [1123, 312] on img "Next" at bounding box center [1123, 315] width 21 height 56
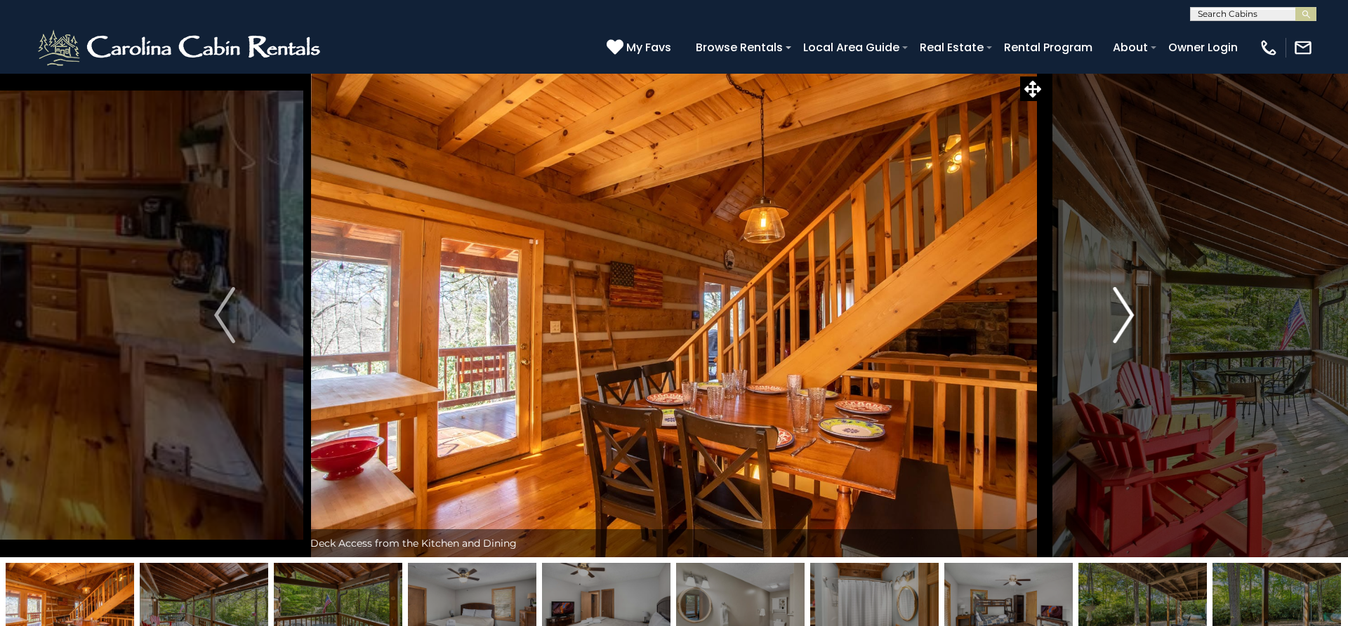
click at [1123, 312] on img "Next" at bounding box center [1123, 315] width 21 height 56
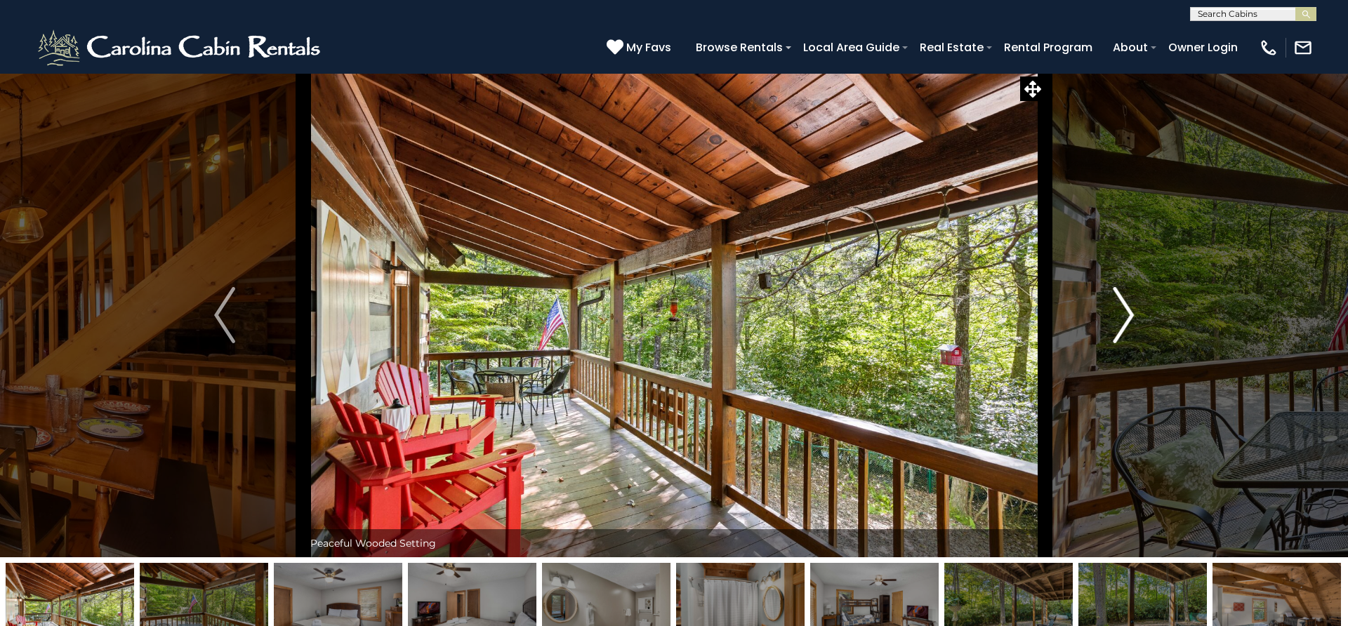
click at [1123, 312] on img "Next" at bounding box center [1123, 315] width 21 height 56
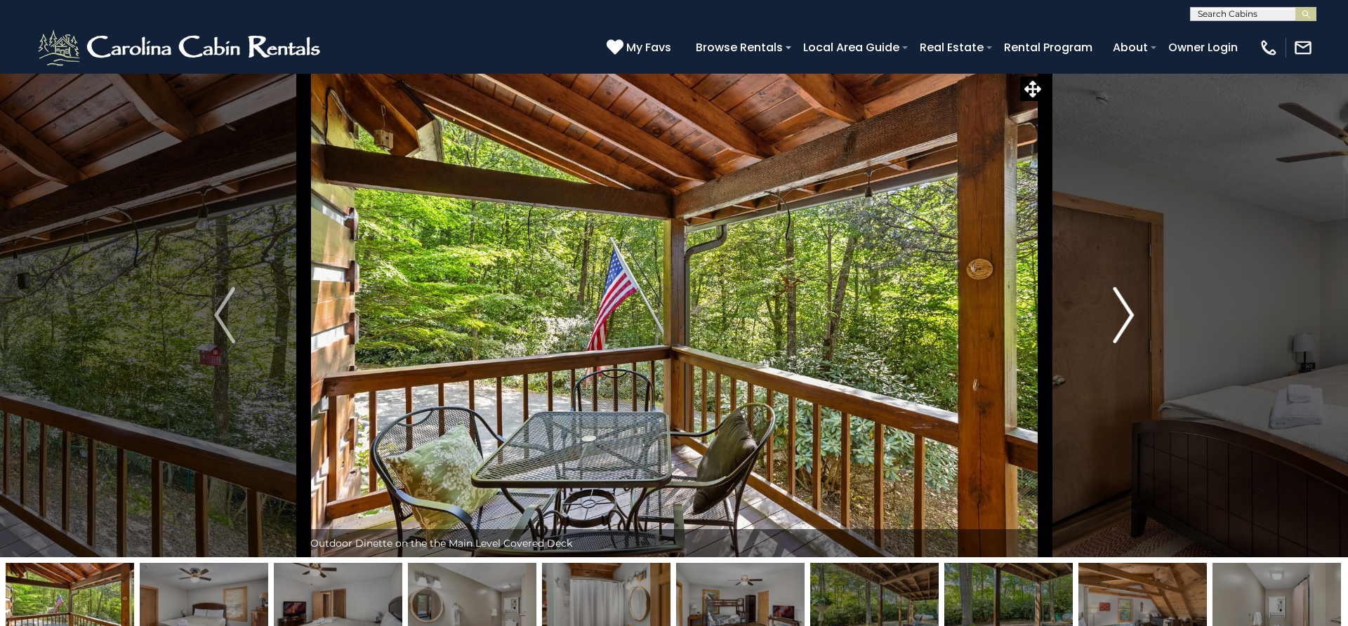
click at [1123, 312] on img "Next" at bounding box center [1123, 315] width 21 height 56
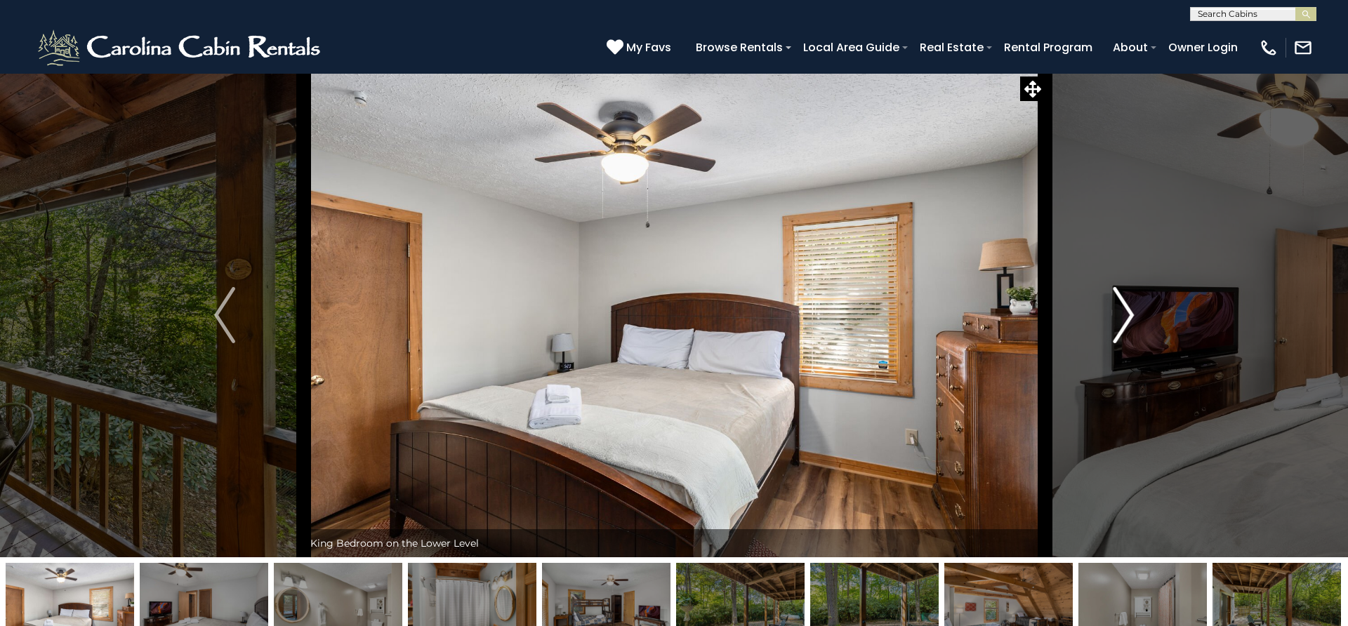
click at [1123, 312] on img "Next" at bounding box center [1123, 315] width 21 height 56
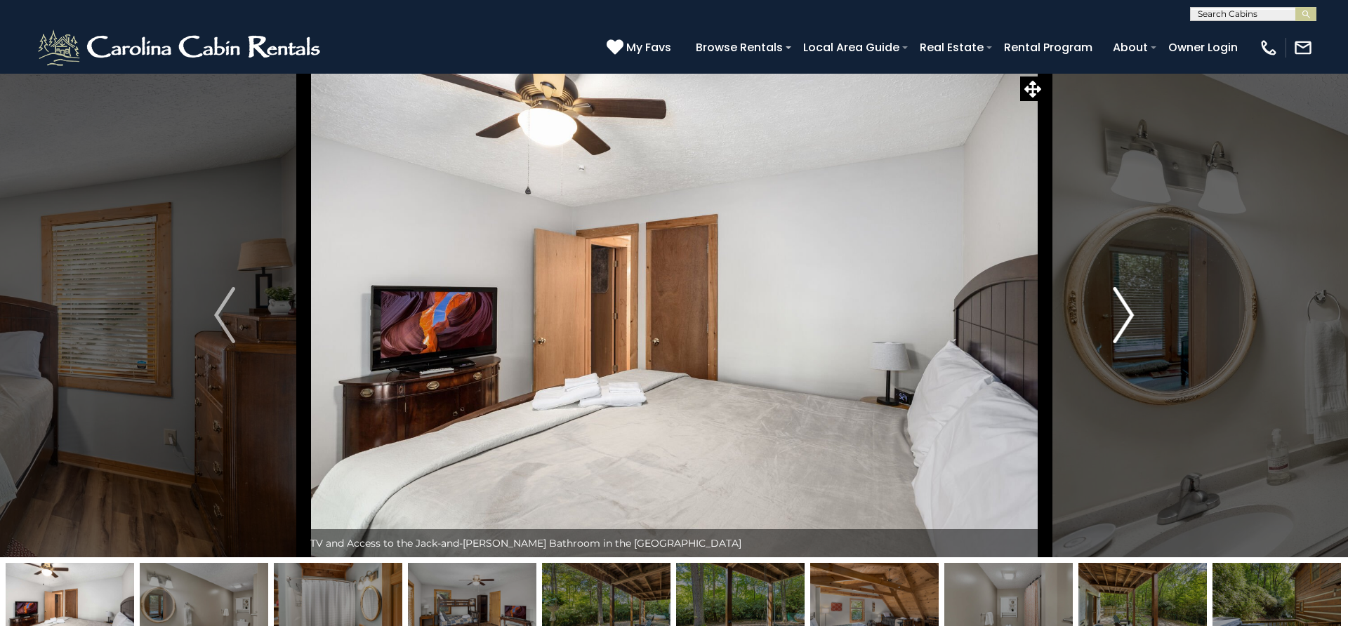
click at [1123, 312] on img "Next" at bounding box center [1123, 315] width 21 height 56
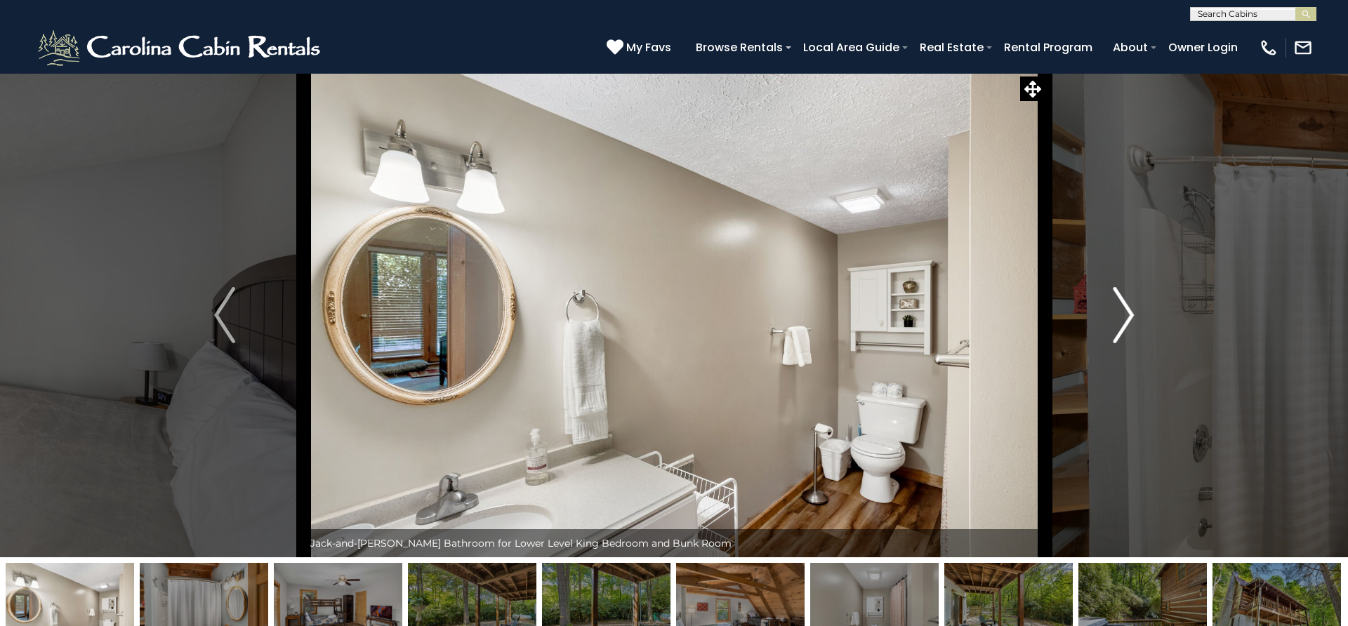
click at [1123, 312] on img "Next" at bounding box center [1123, 315] width 21 height 56
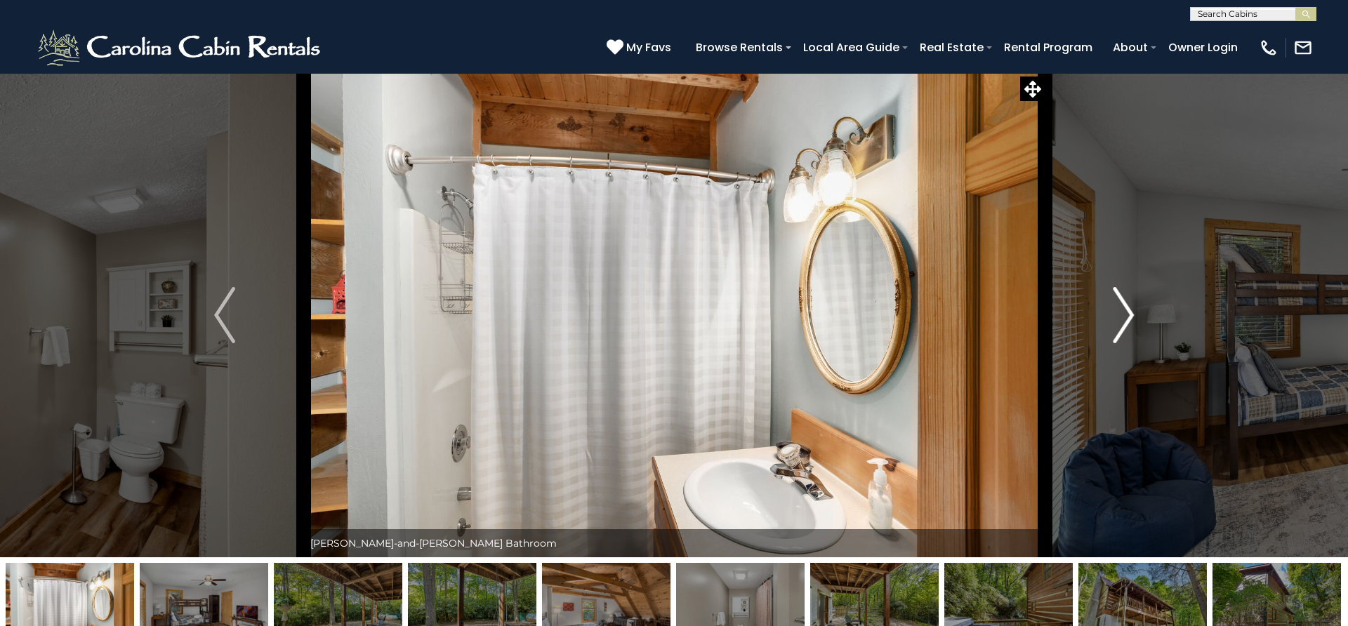
click at [1123, 312] on img "Next" at bounding box center [1123, 315] width 21 height 56
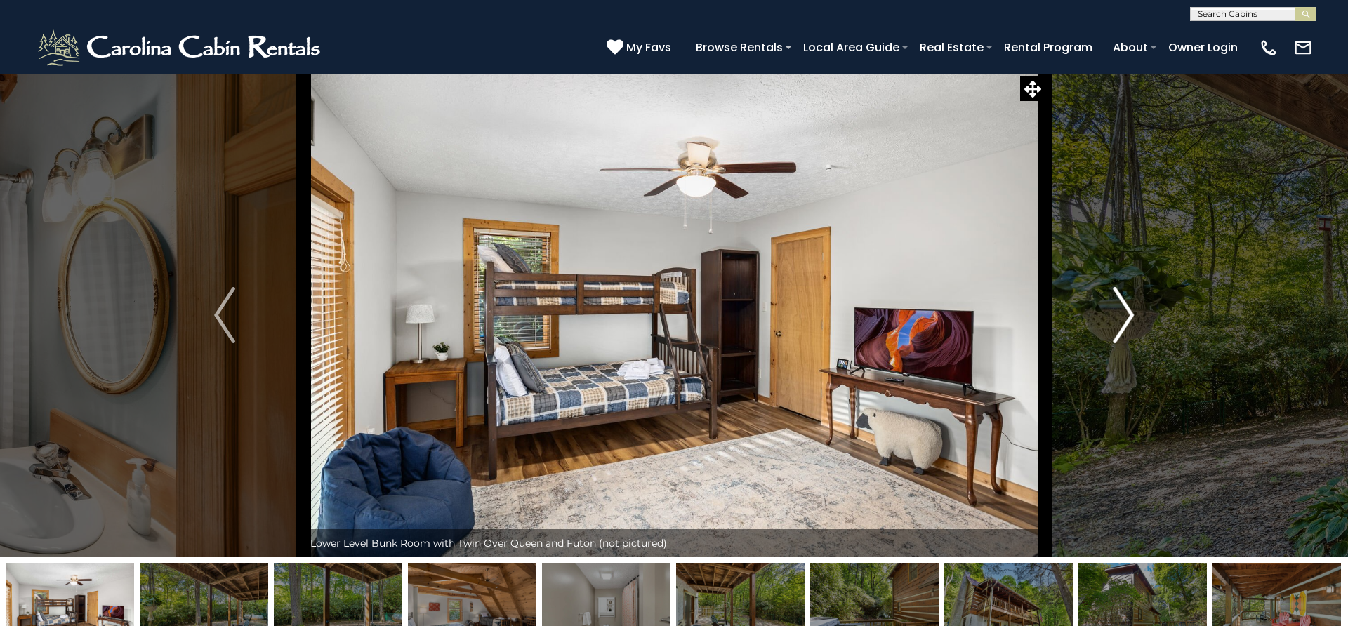
click at [1123, 312] on img "Next" at bounding box center [1123, 315] width 21 height 56
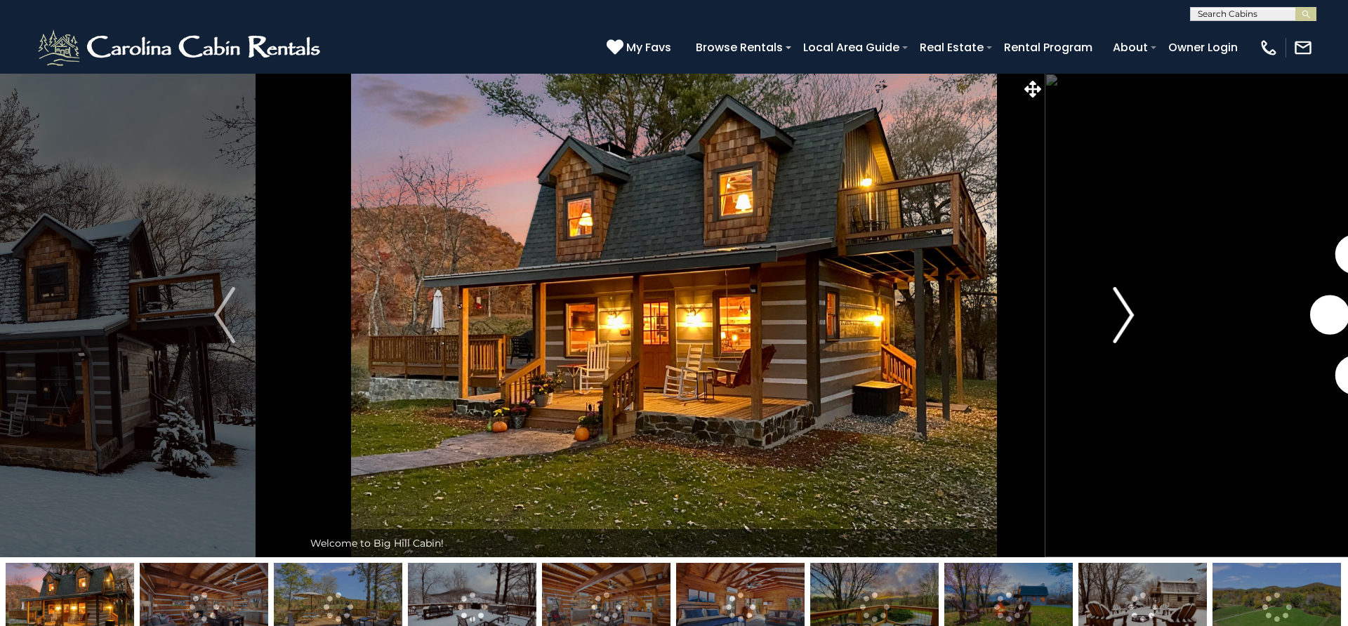
click at [1125, 321] on img "Next" at bounding box center [1123, 315] width 21 height 56
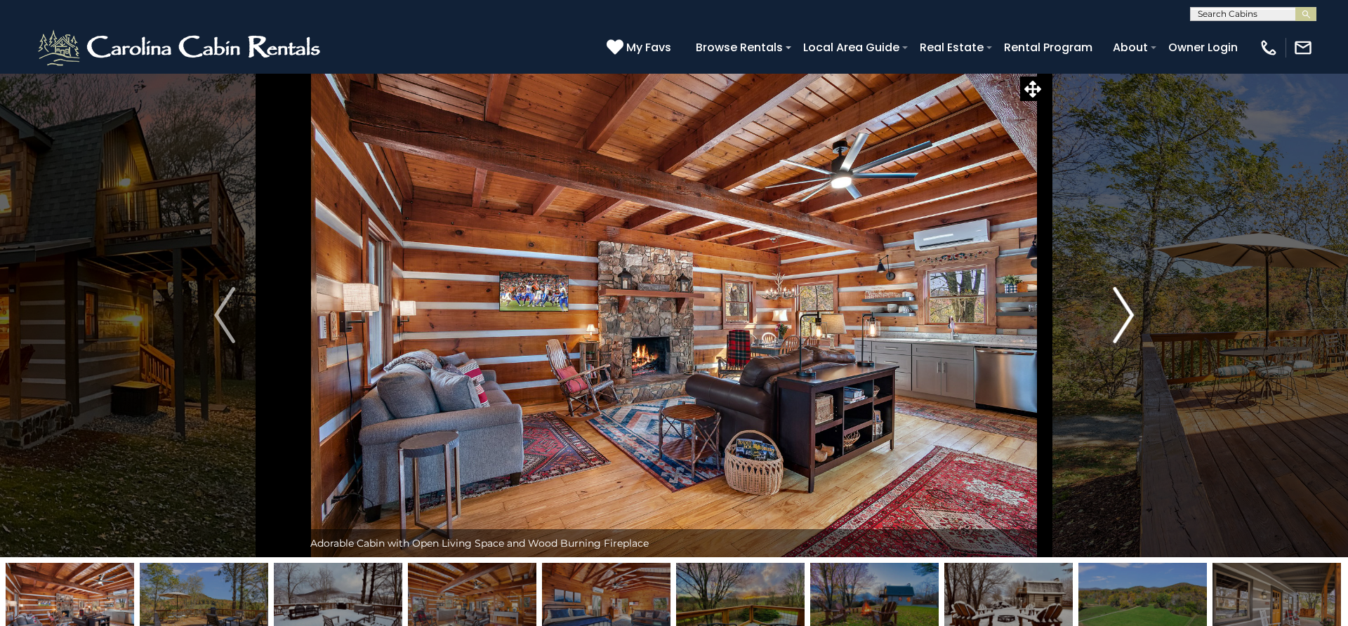
click at [1125, 321] on img "Next" at bounding box center [1123, 315] width 21 height 56
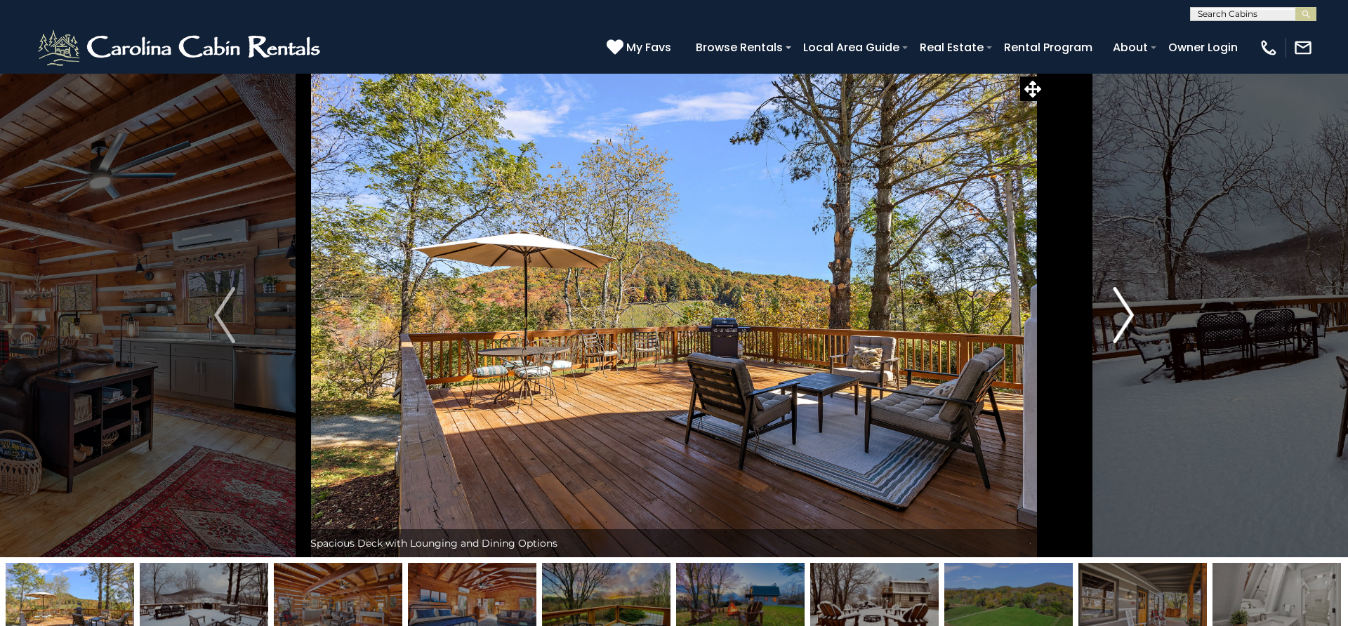
click at [1125, 321] on img "Next" at bounding box center [1123, 315] width 21 height 56
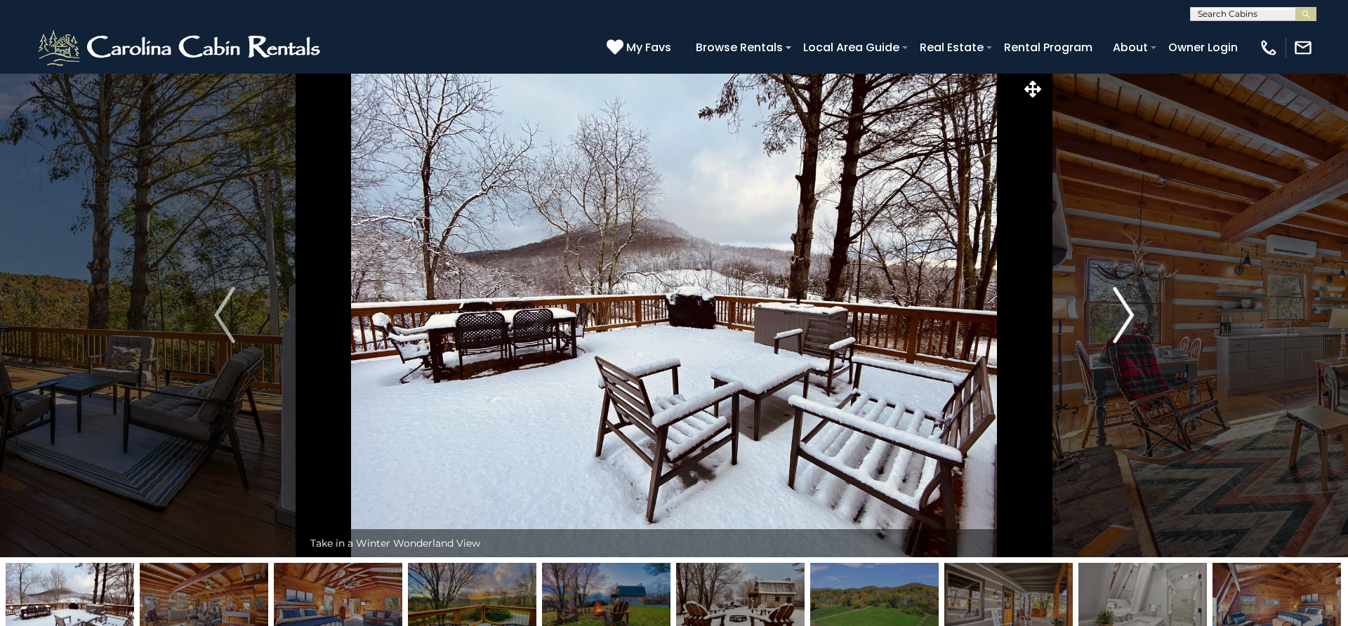
click at [1125, 321] on img "Next" at bounding box center [1123, 315] width 21 height 56
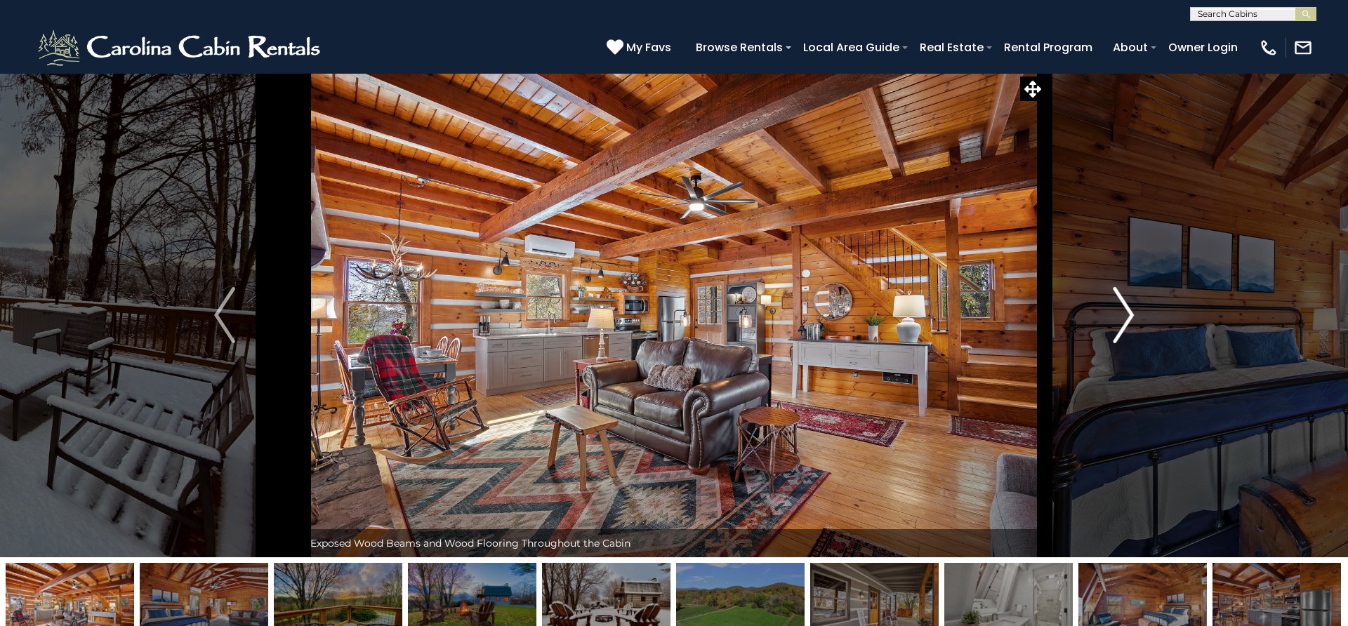
click at [1125, 321] on img "Next" at bounding box center [1123, 315] width 21 height 56
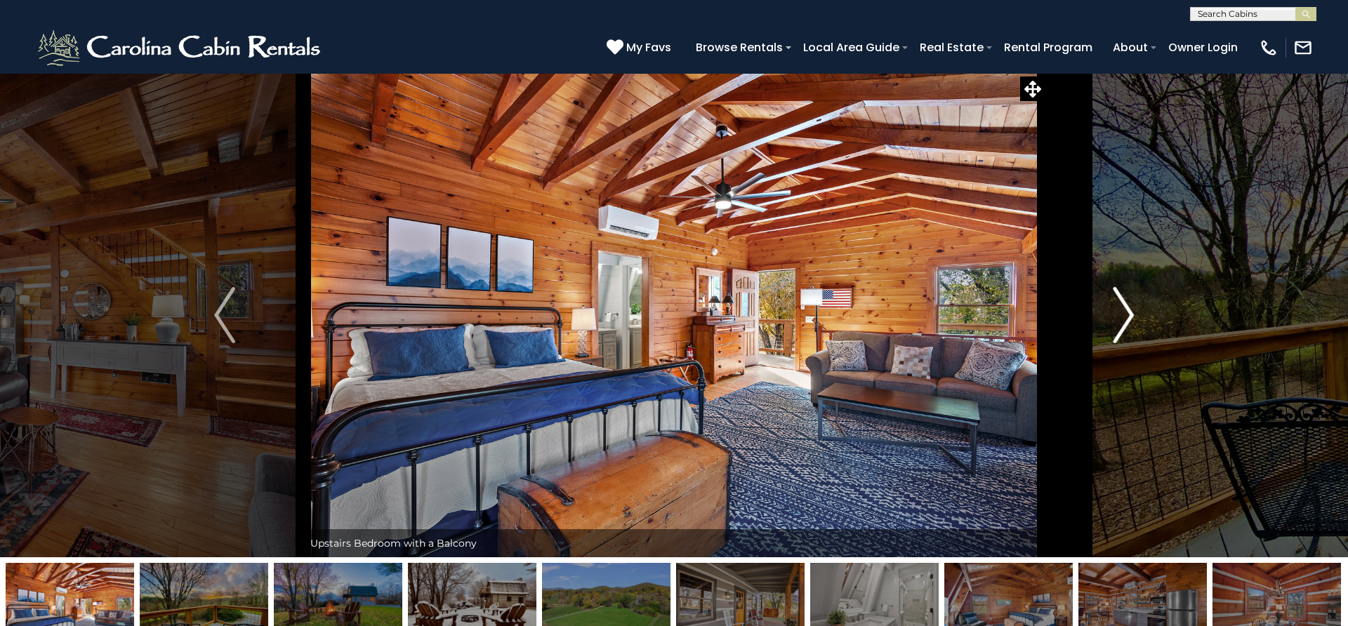
click at [1125, 321] on img "Next" at bounding box center [1123, 315] width 21 height 56
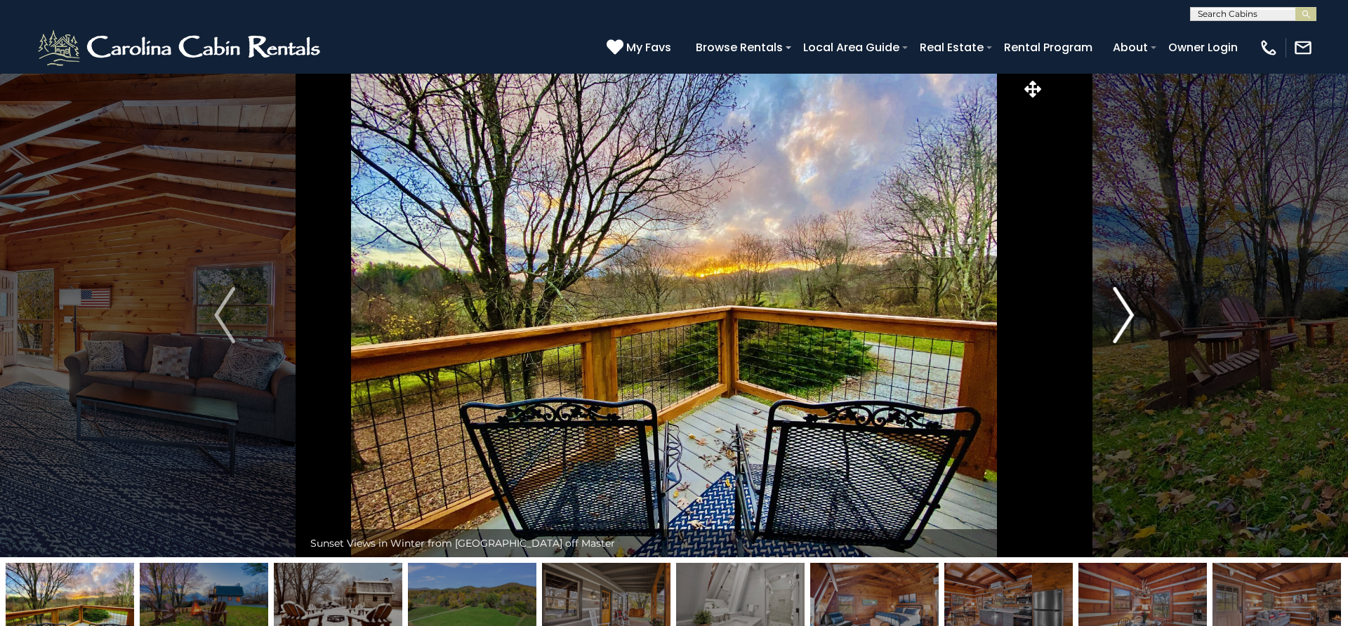
click at [1125, 321] on img "Next" at bounding box center [1123, 315] width 21 height 56
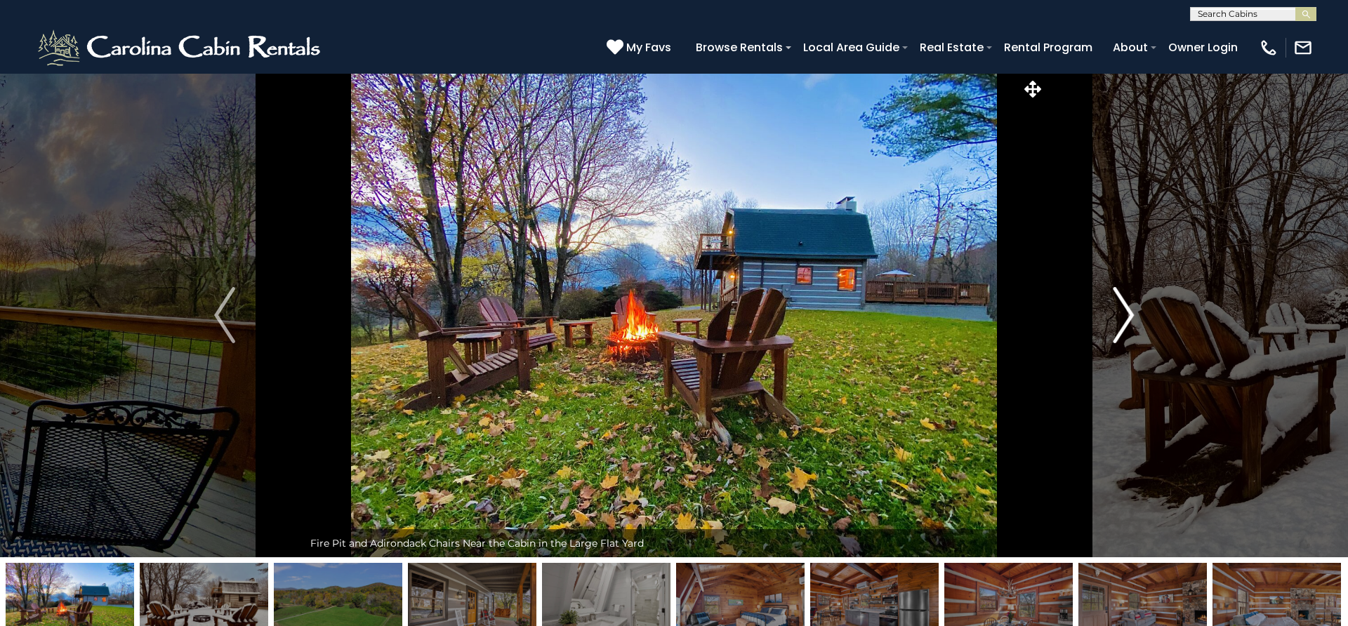
click at [1125, 321] on img "Next" at bounding box center [1123, 315] width 21 height 56
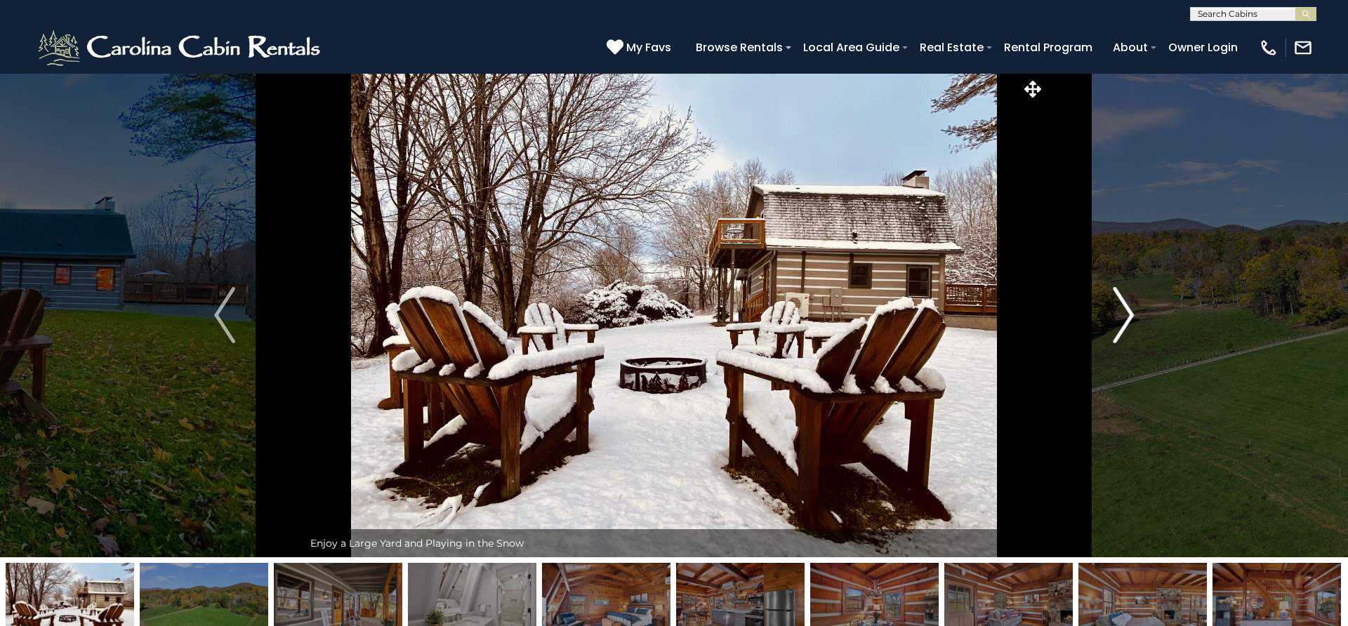
click at [1125, 321] on img "Next" at bounding box center [1123, 315] width 21 height 56
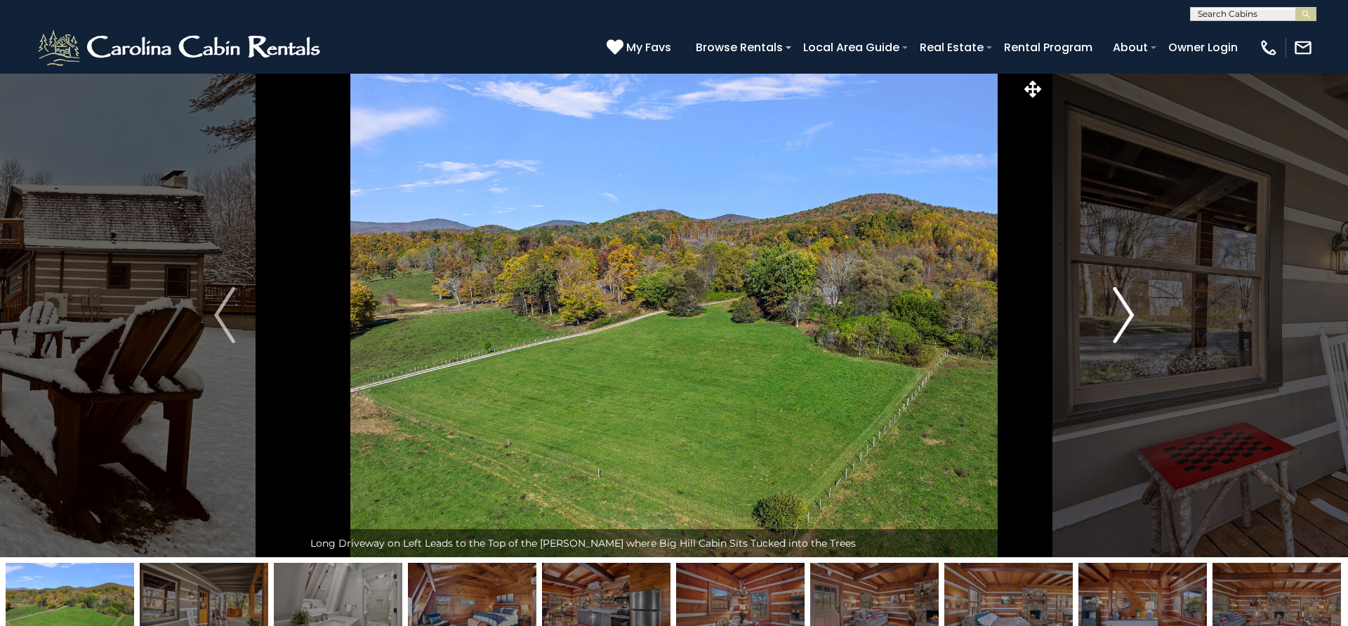
click at [1125, 321] on img "Next" at bounding box center [1123, 315] width 21 height 56
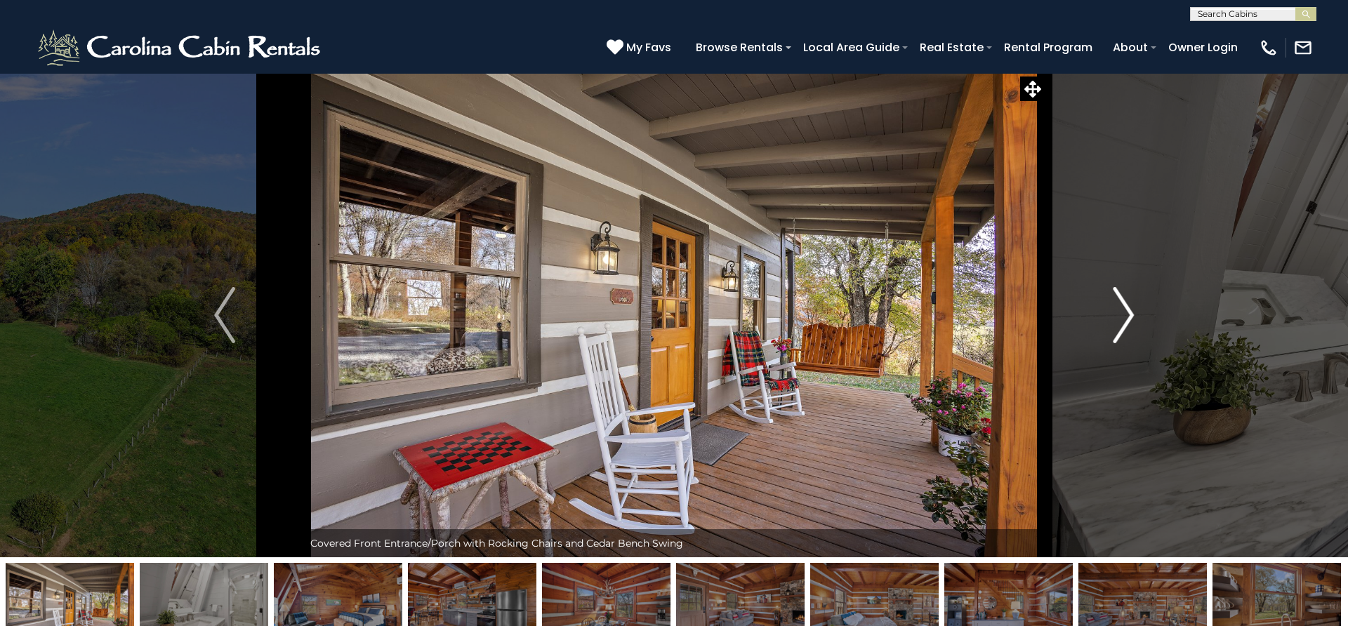
click at [1125, 321] on img "Next" at bounding box center [1123, 315] width 21 height 56
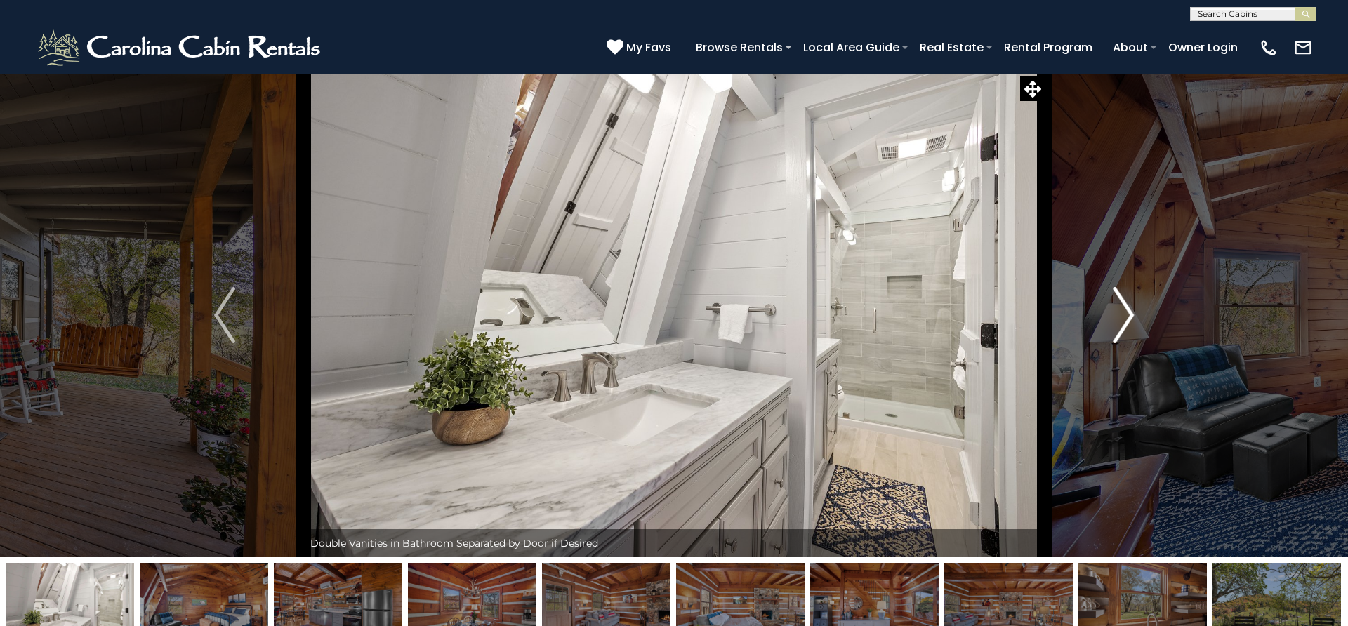
click at [1125, 321] on img "Next" at bounding box center [1123, 315] width 21 height 56
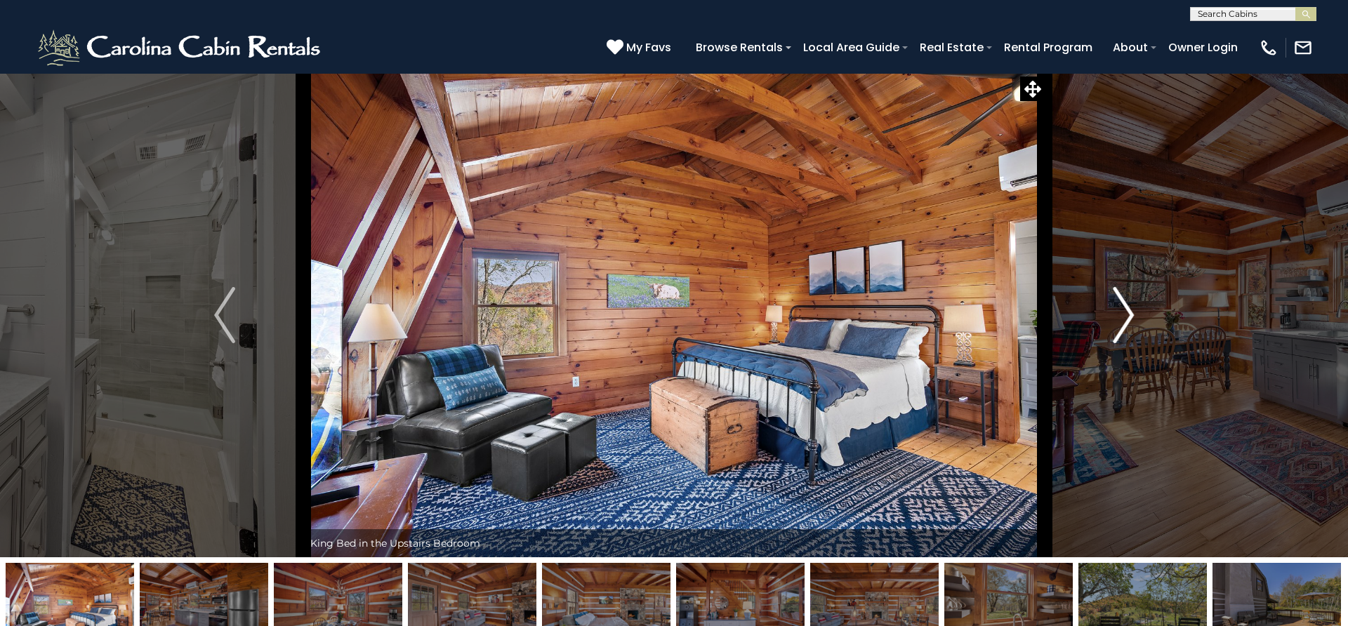
click at [1125, 321] on img "Next" at bounding box center [1123, 315] width 21 height 56
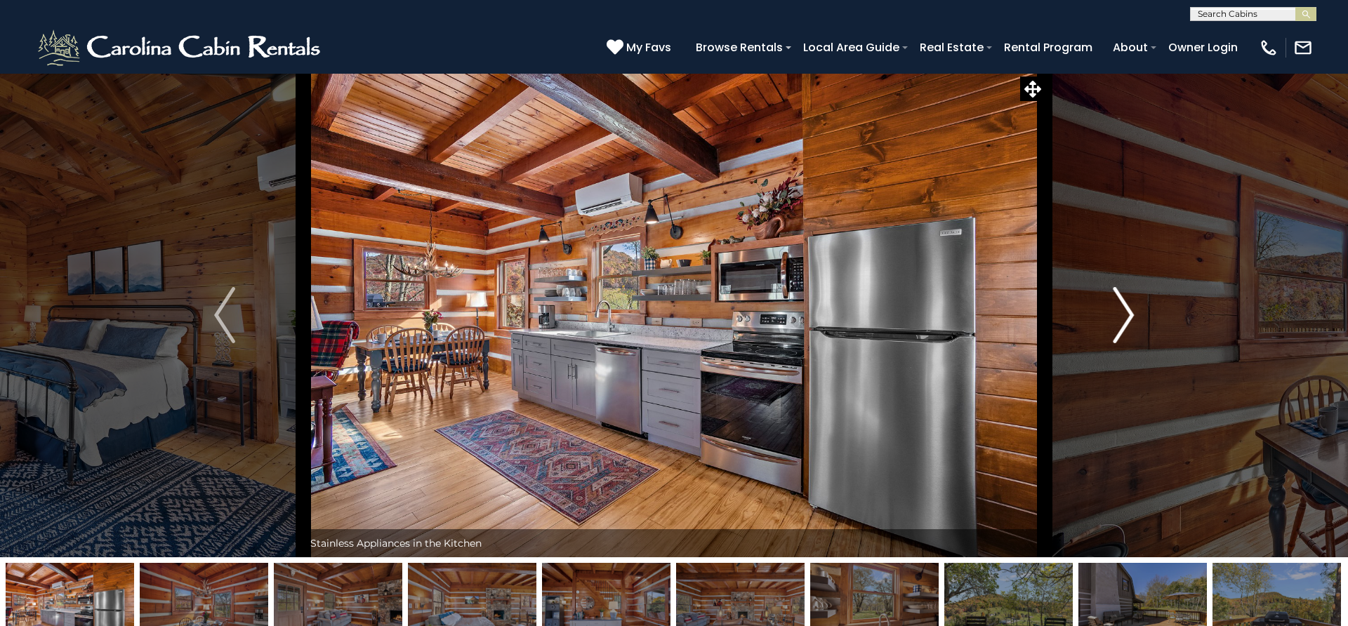
click at [1125, 321] on img "Next" at bounding box center [1123, 315] width 21 height 56
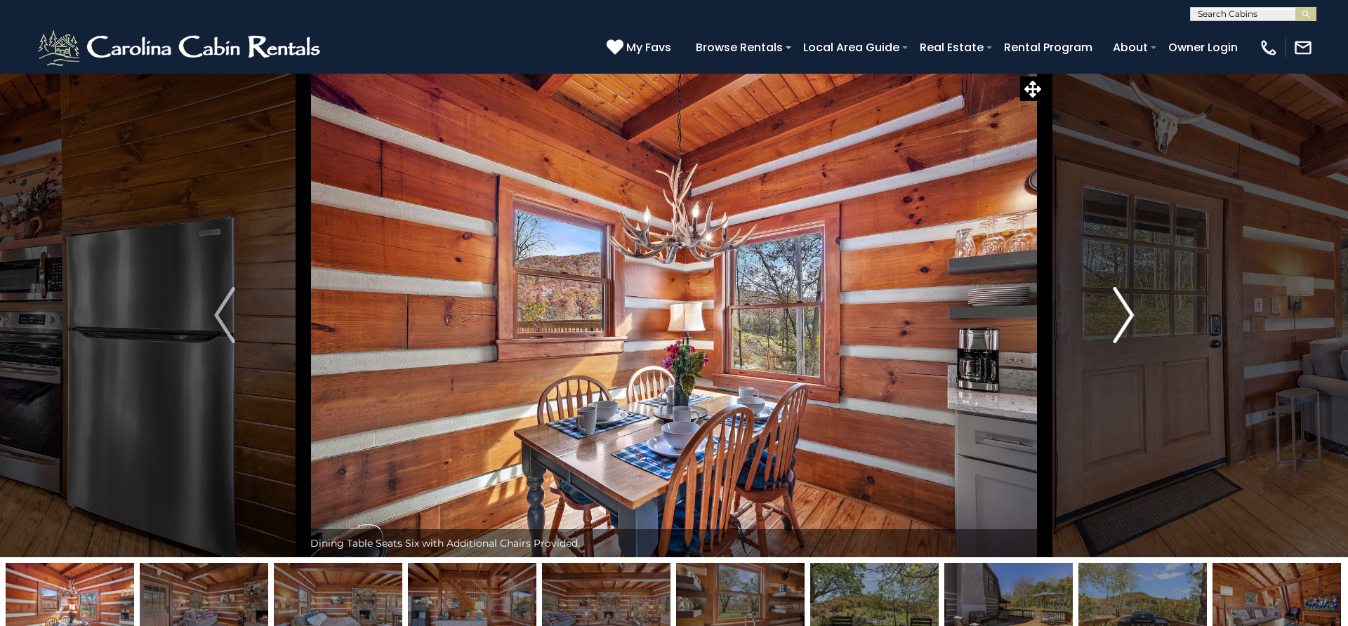
click at [1125, 321] on img "Next" at bounding box center [1123, 315] width 21 height 56
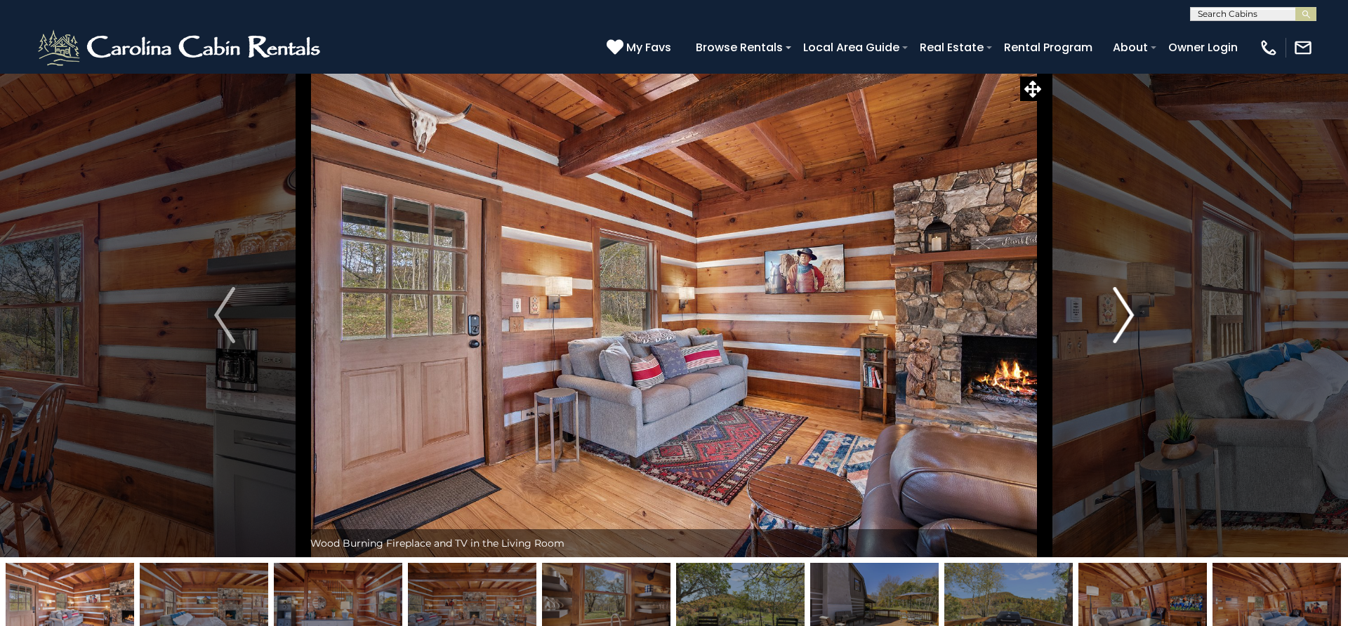
click at [1125, 321] on img "Next" at bounding box center [1123, 315] width 21 height 56
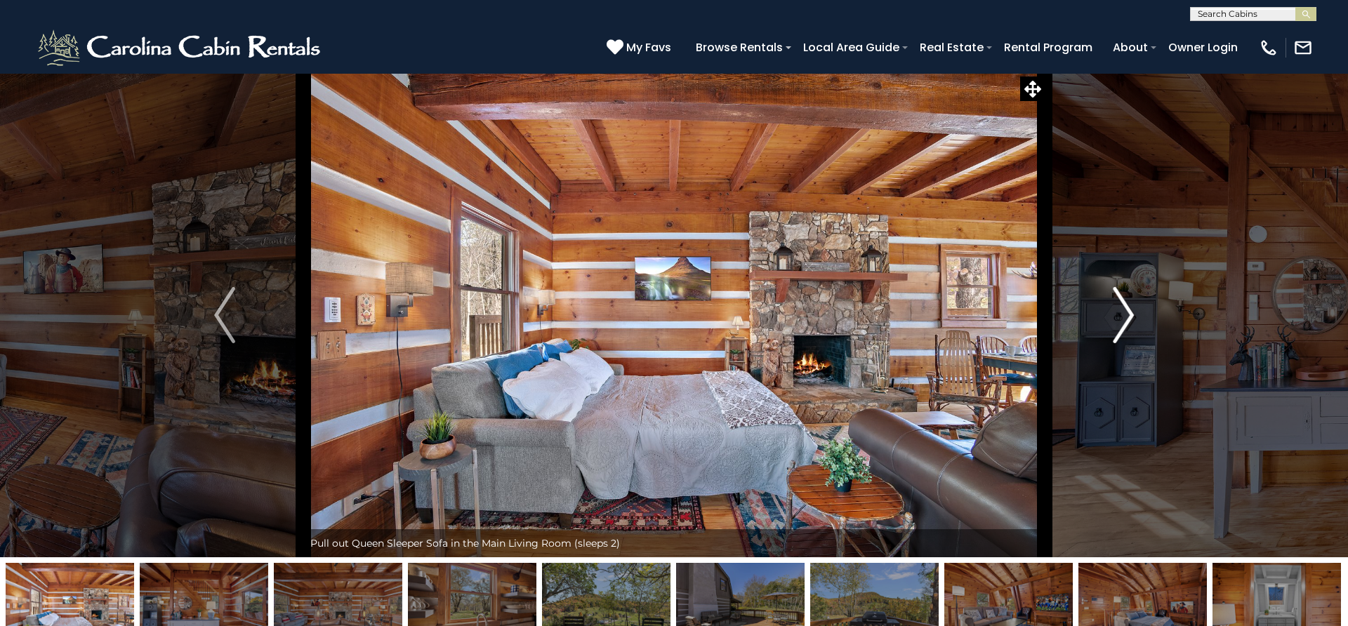
click at [1125, 321] on img "Next" at bounding box center [1123, 315] width 21 height 56
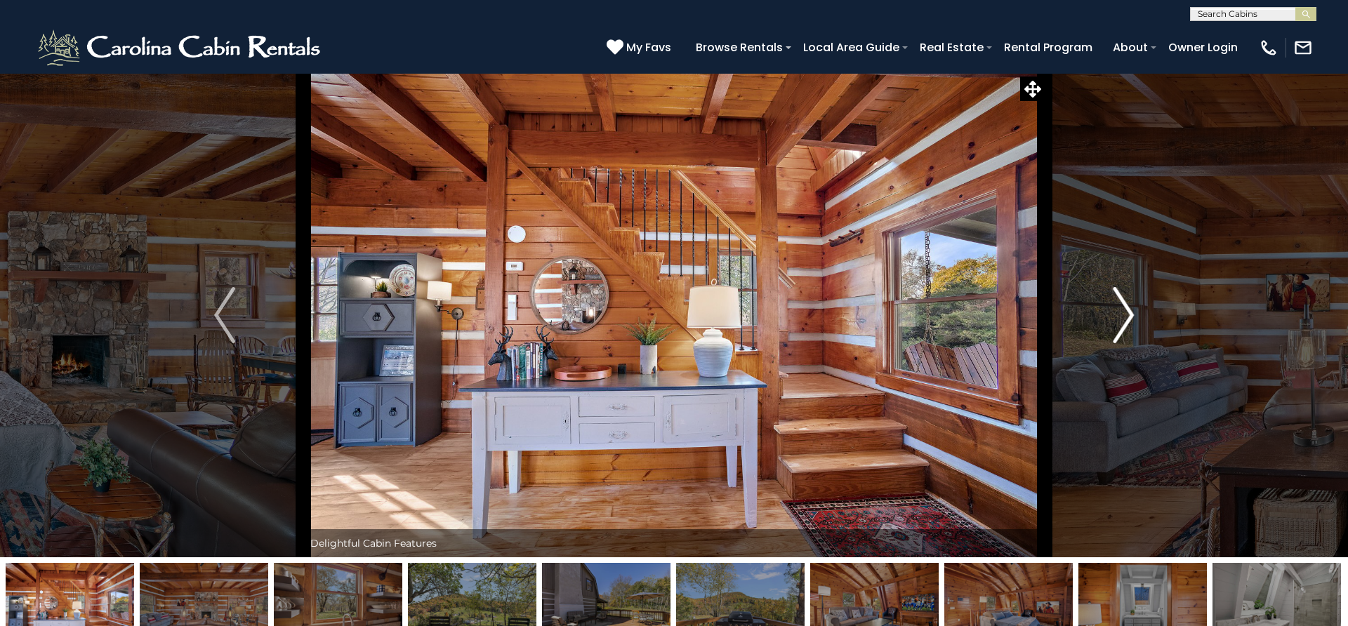
click at [1125, 321] on img "Next" at bounding box center [1123, 315] width 21 height 56
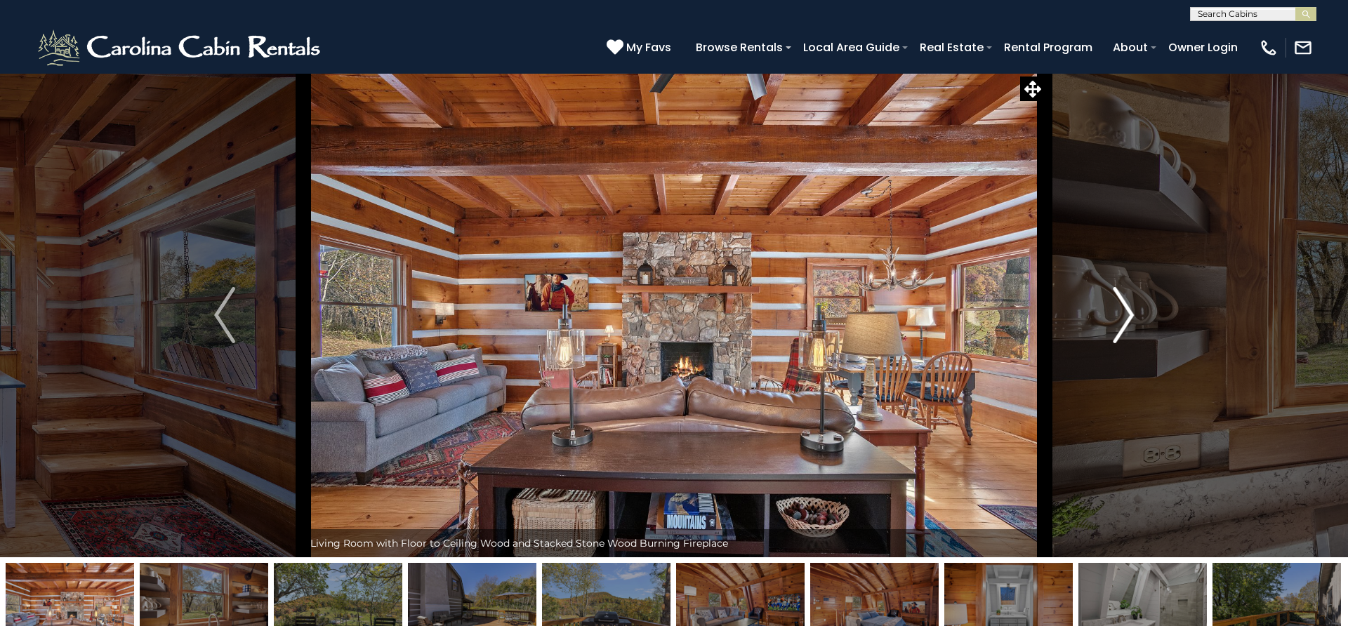
click at [1125, 321] on img "Next" at bounding box center [1123, 315] width 21 height 56
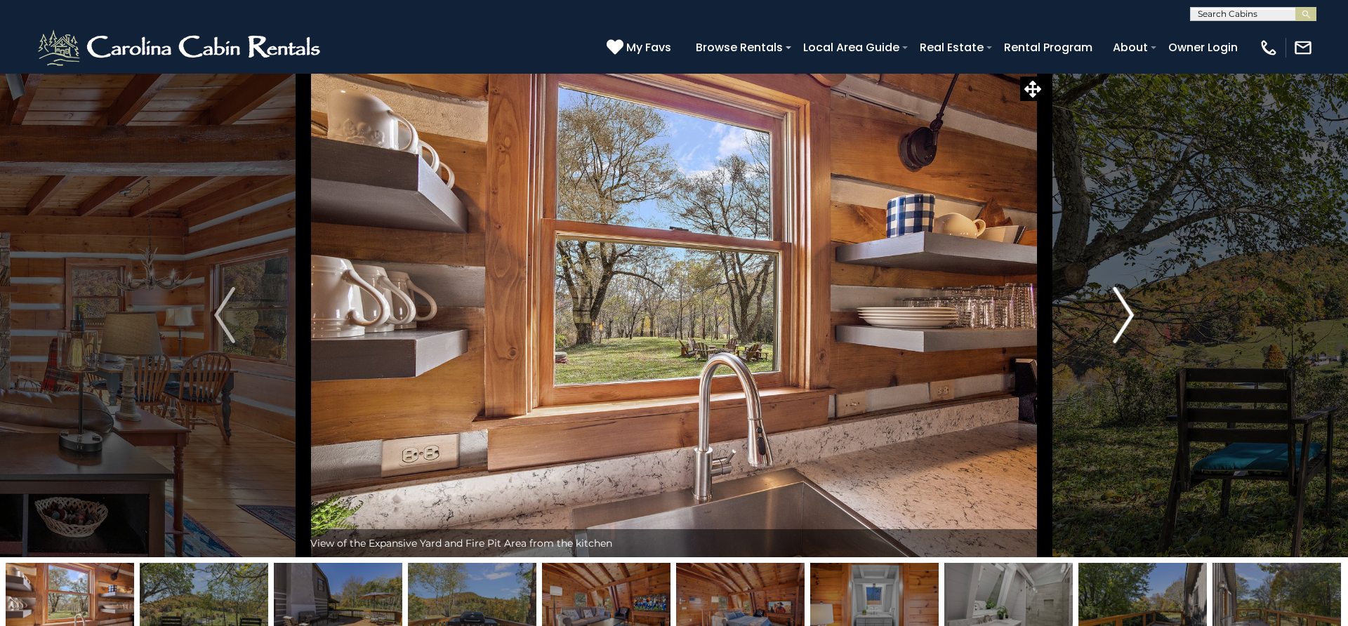
click at [1125, 321] on img "Next" at bounding box center [1123, 315] width 21 height 56
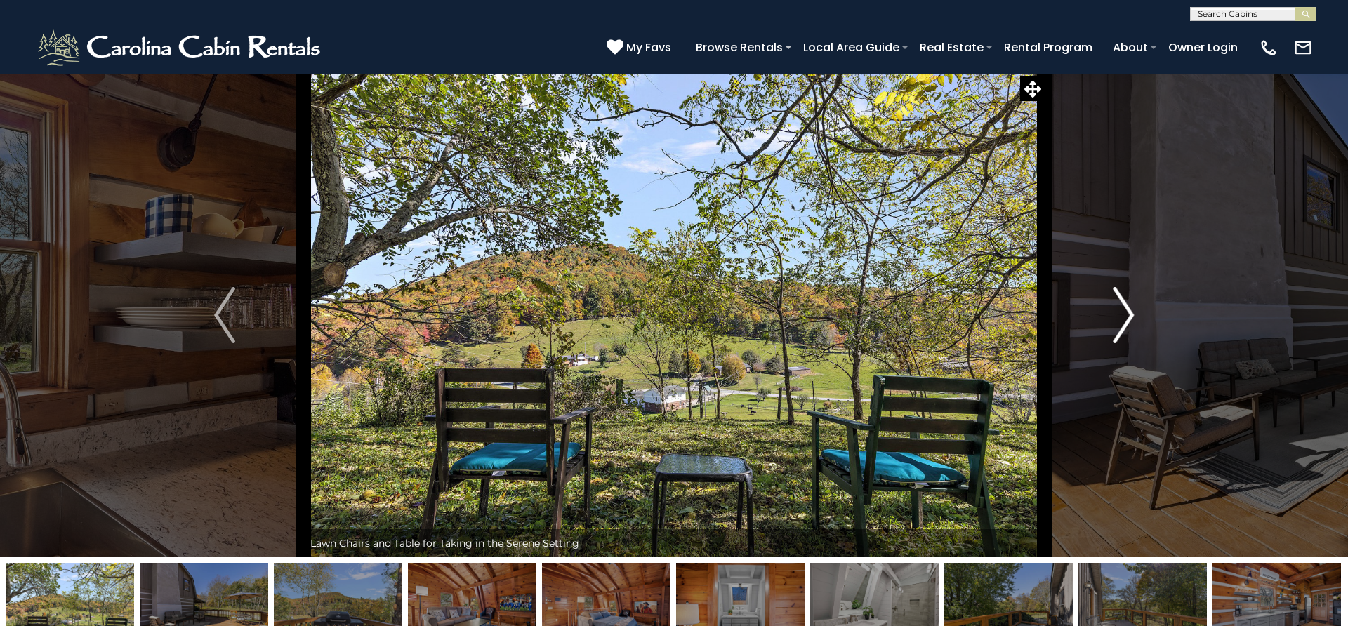
click at [1128, 318] on img "Next" at bounding box center [1123, 315] width 21 height 56
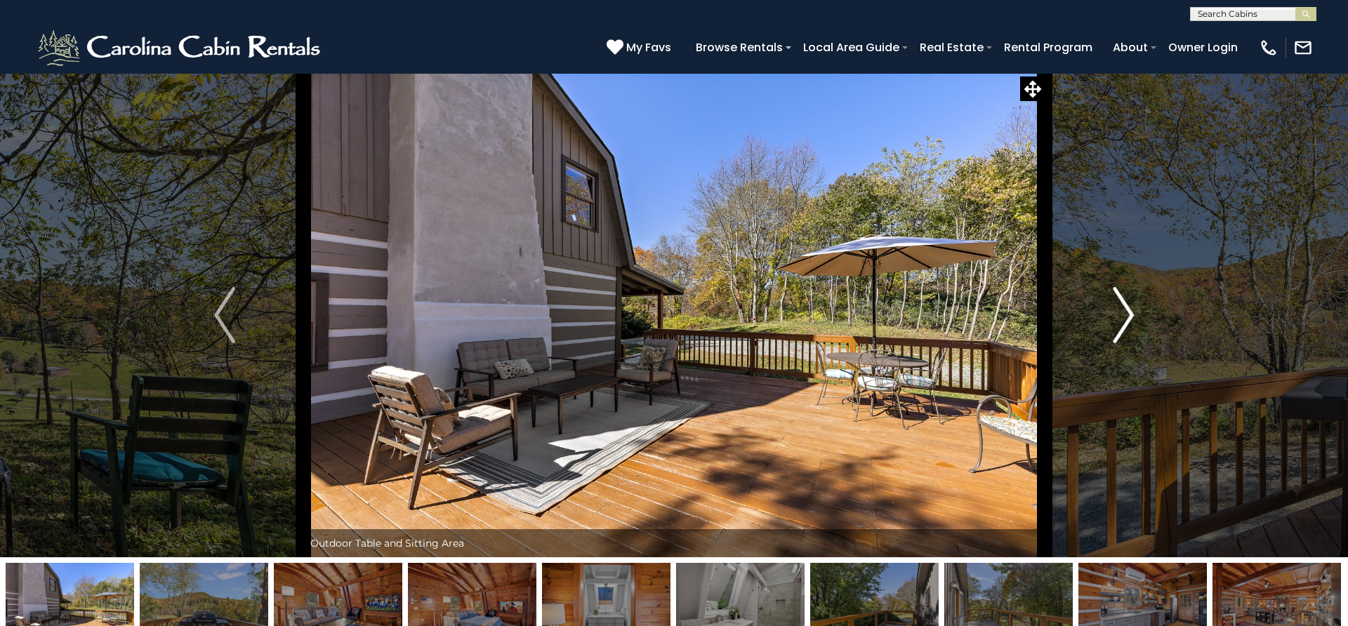
click at [1128, 318] on img "Next" at bounding box center [1123, 315] width 21 height 56
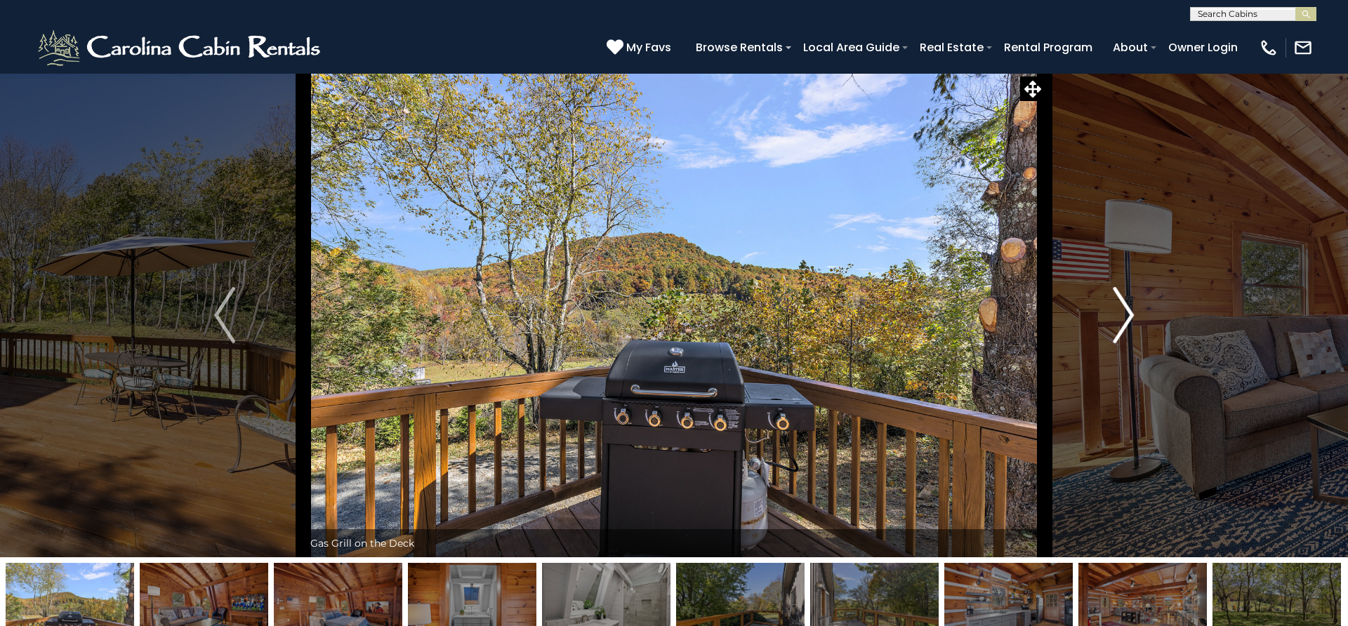
click at [1128, 318] on img "Next" at bounding box center [1123, 315] width 21 height 56
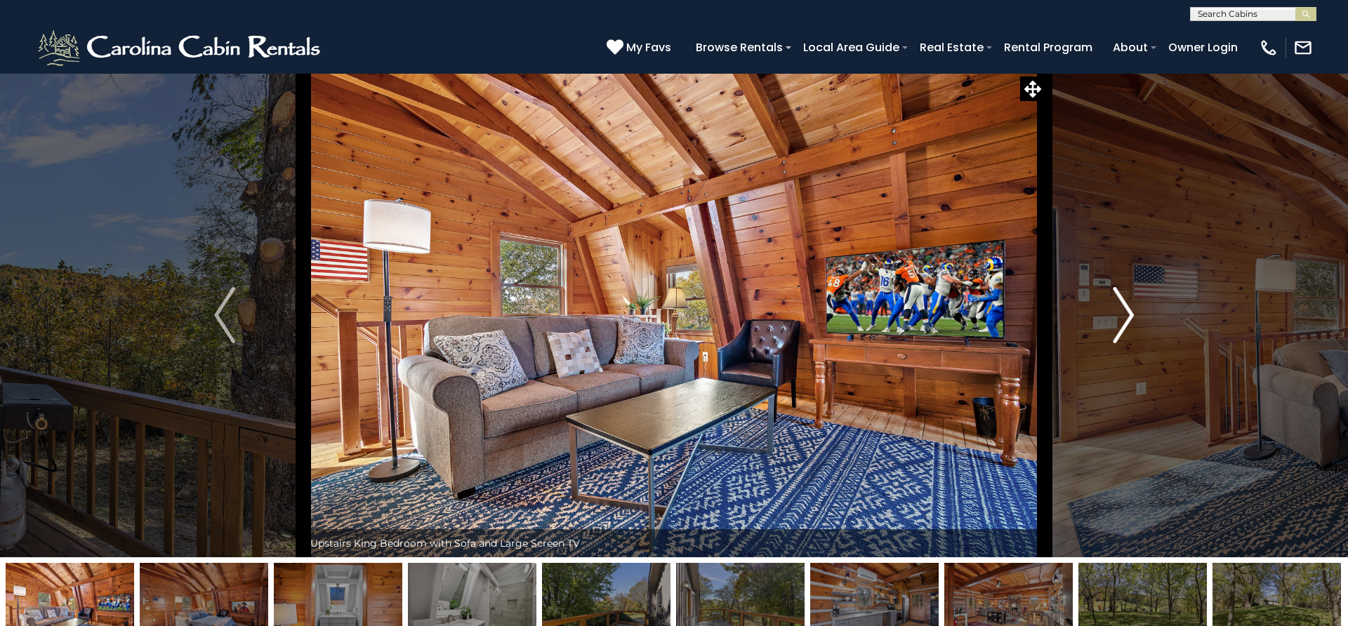
click at [1128, 318] on img "Next" at bounding box center [1123, 315] width 21 height 56
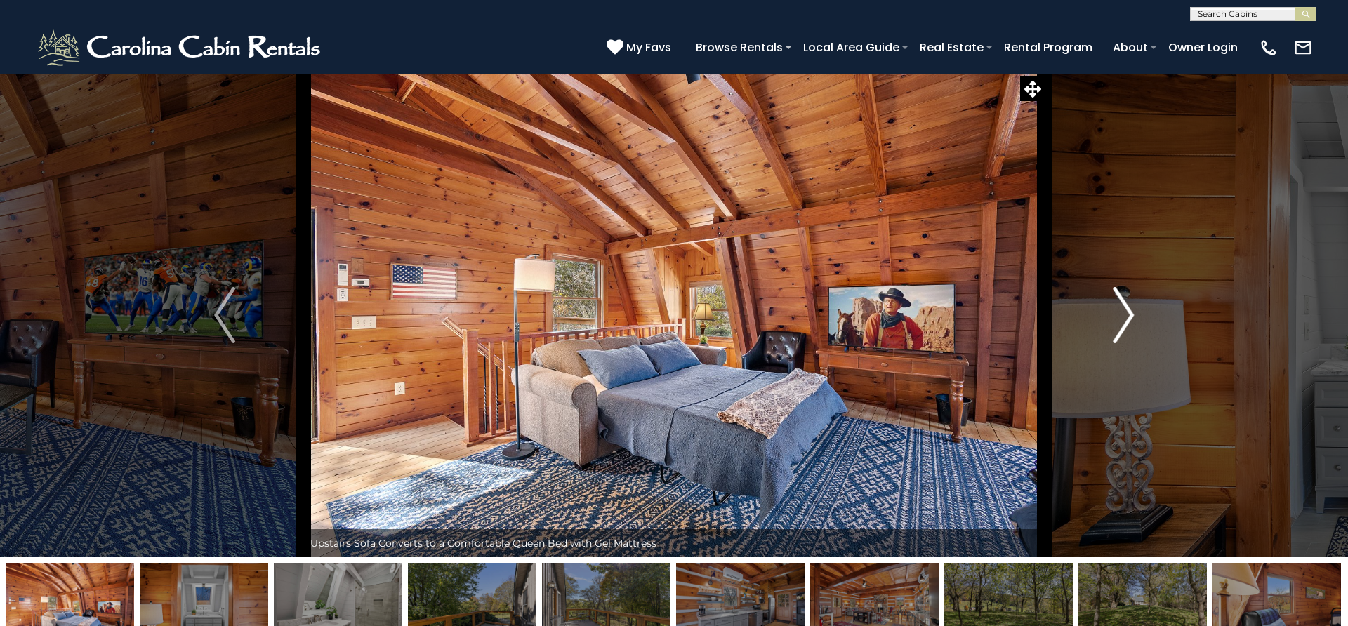
click at [1128, 318] on img "Next" at bounding box center [1123, 315] width 21 height 56
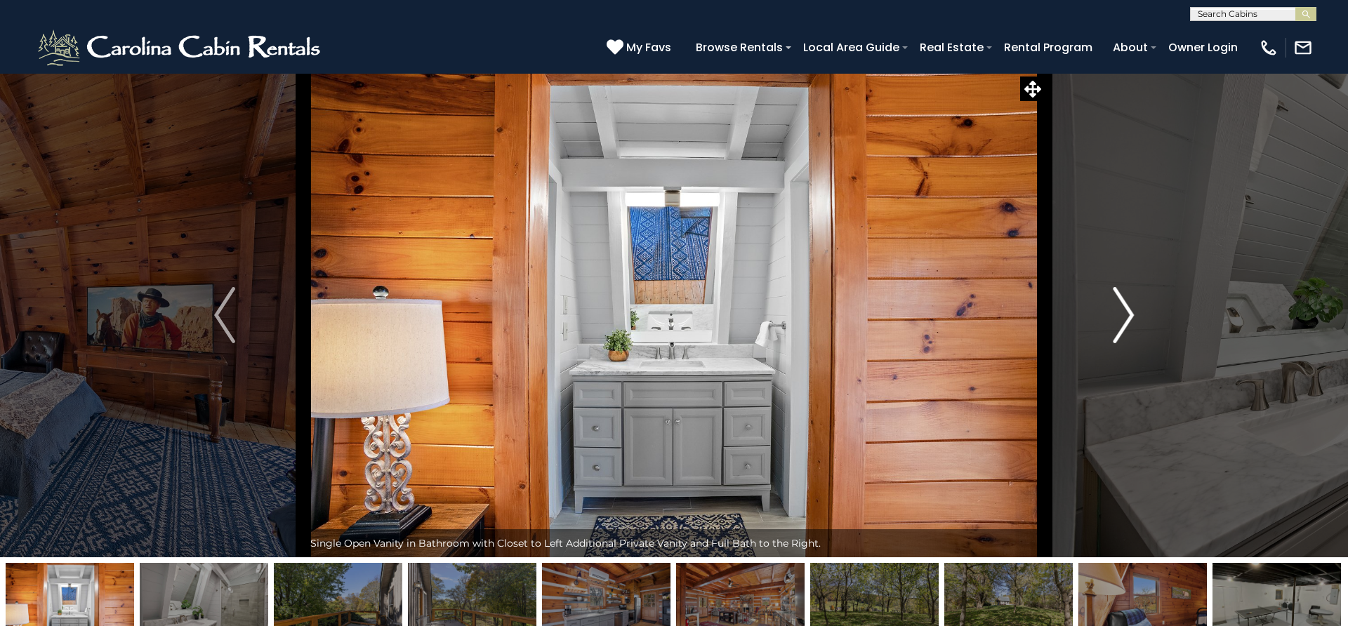
click at [1128, 318] on img "Next" at bounding box center [1123, 315] width 21 height 56
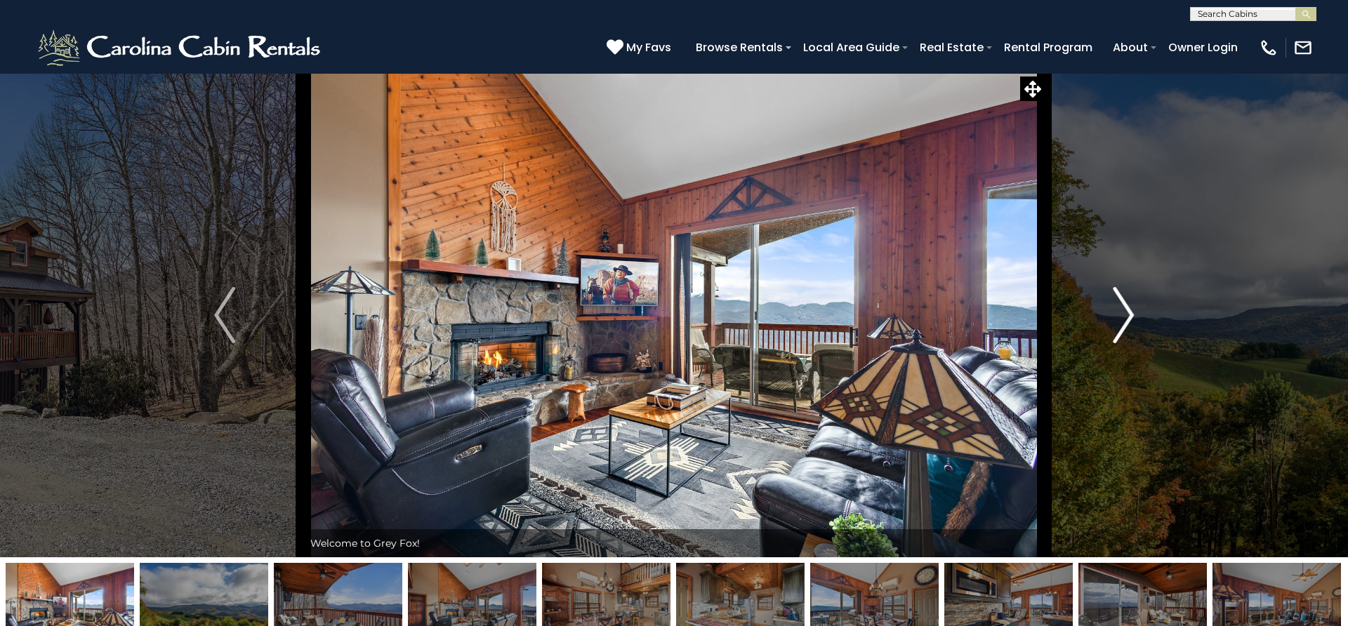
click at [1127, 316] on img "Next" at bounding box center [1123, 315] width 21 height 56
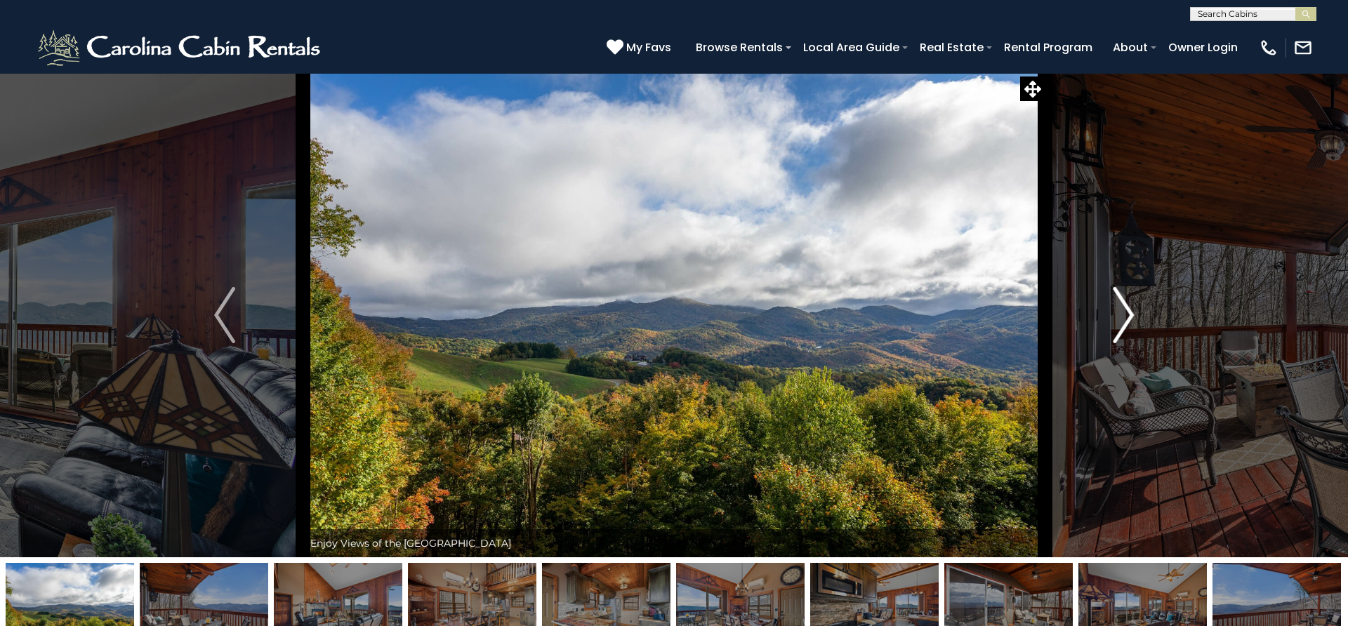
click at [1127, 319] on img "Next" at bounding box center [1123, 315] width 21 height 56
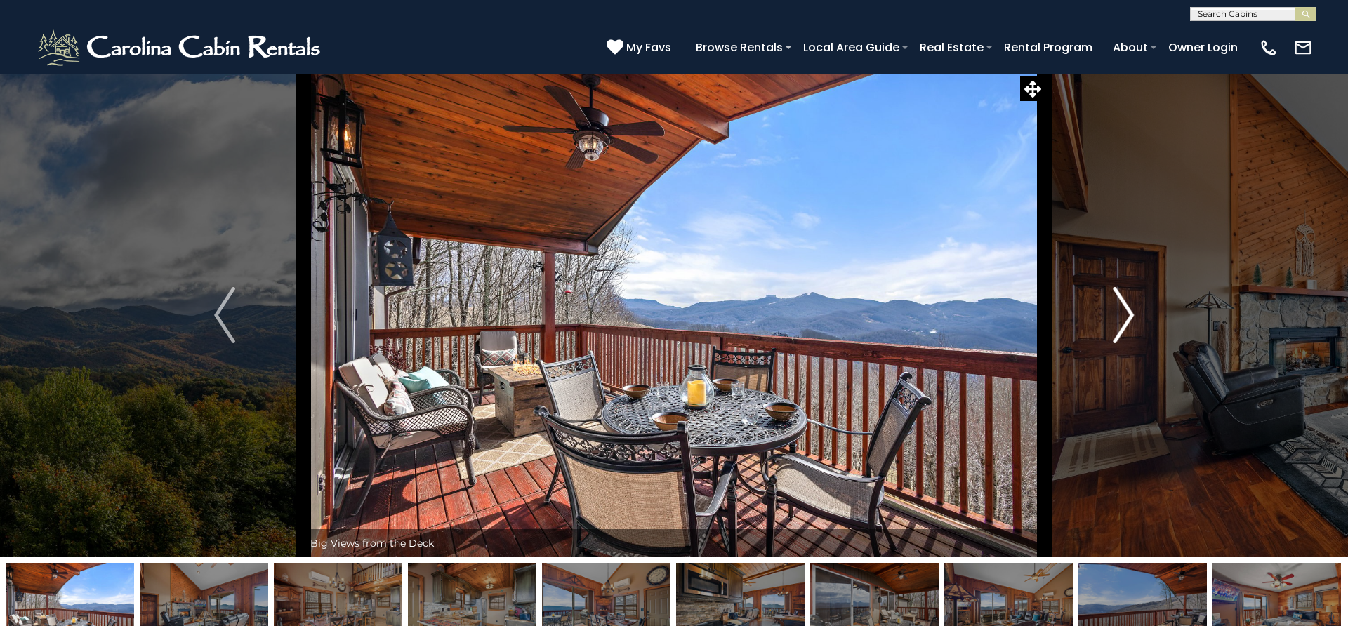
click at [1127, 319] on img "Next" at bounding box center [1123, 315] width 21 height 56
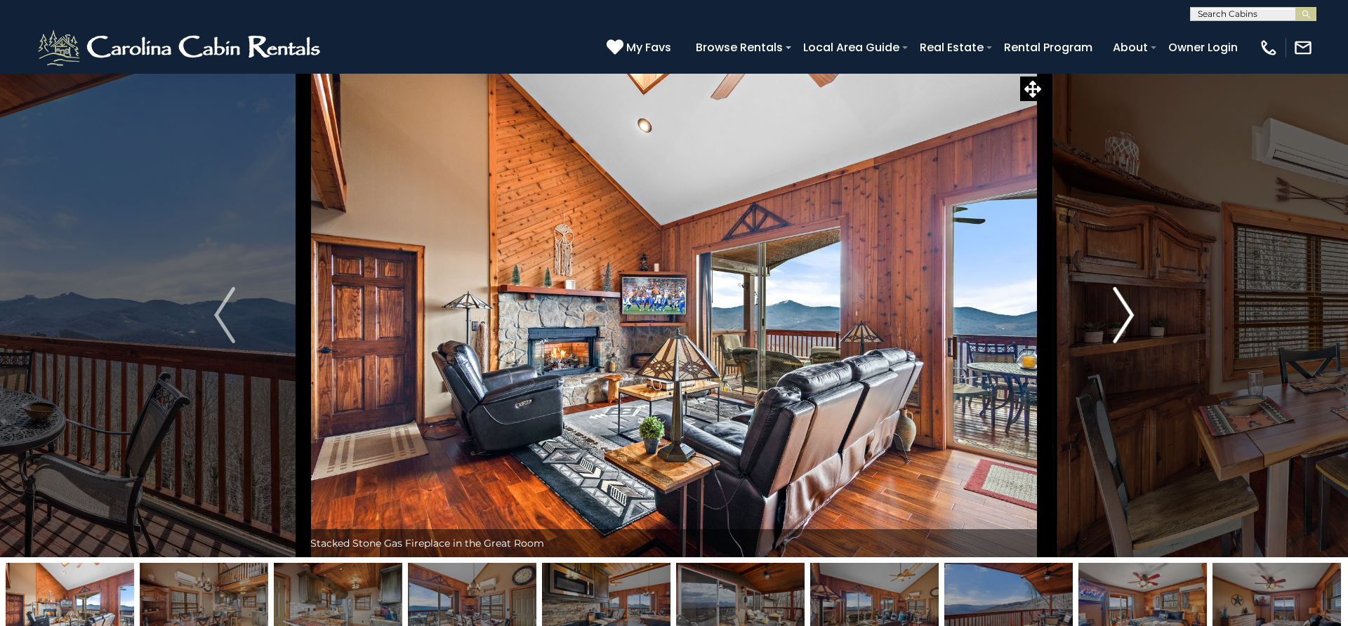
click at [1127, 319] on img "Next" at bounding box center [1123, 315] width 21 height 56
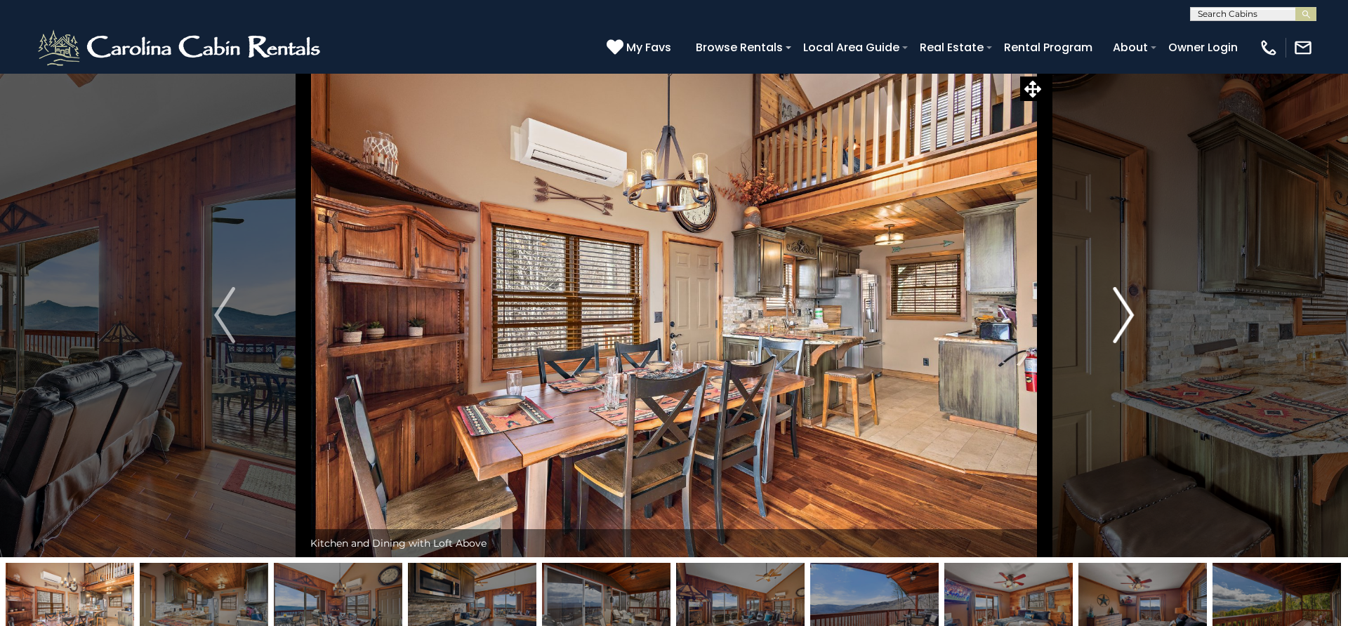
click at [1127, 319] on img "Next" at bounding box center [1123, 315] width 21 height 56
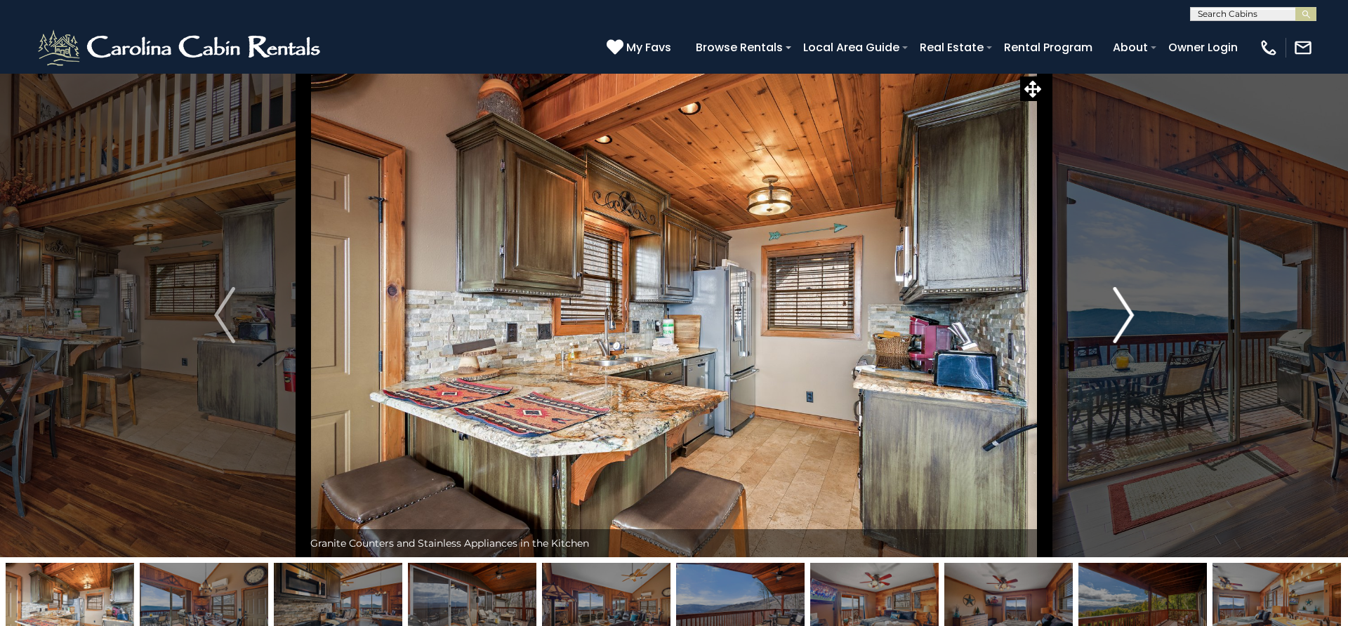
click at [1127, 319] on img "Next" at bounding box center [1123, 315] width 21 height 56
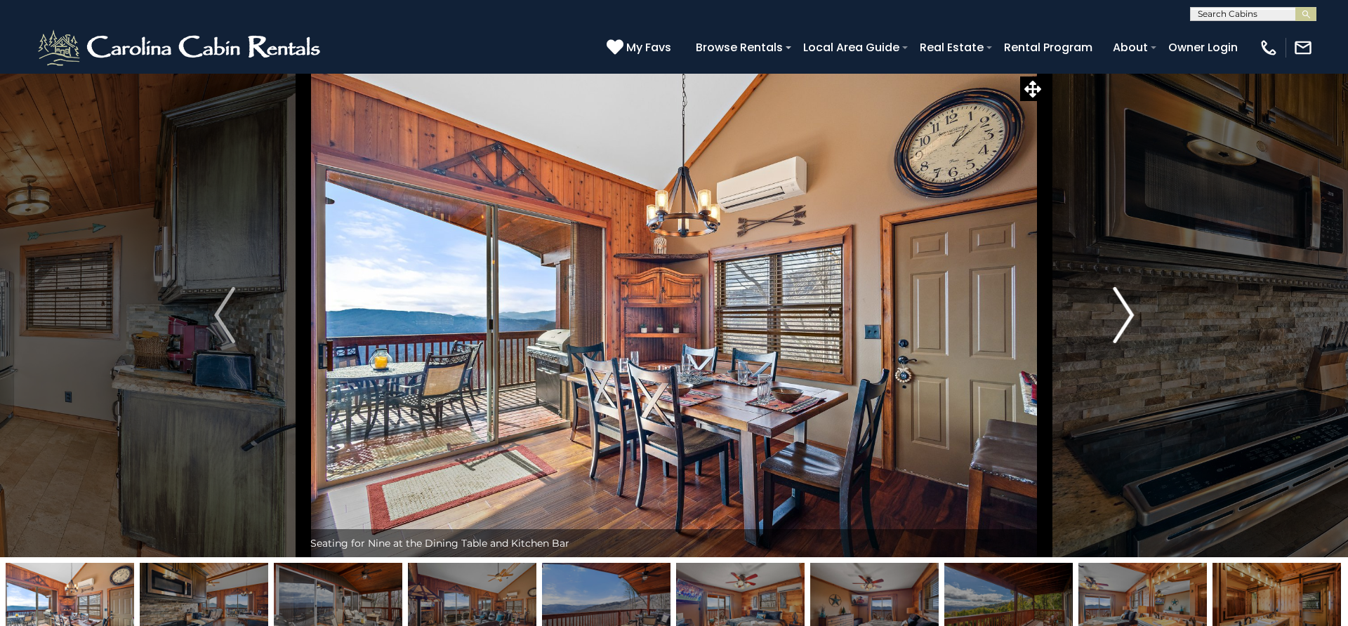
click at [1127, 319] on img "Next" at bounding box center [1123, 315] width 21 height 56
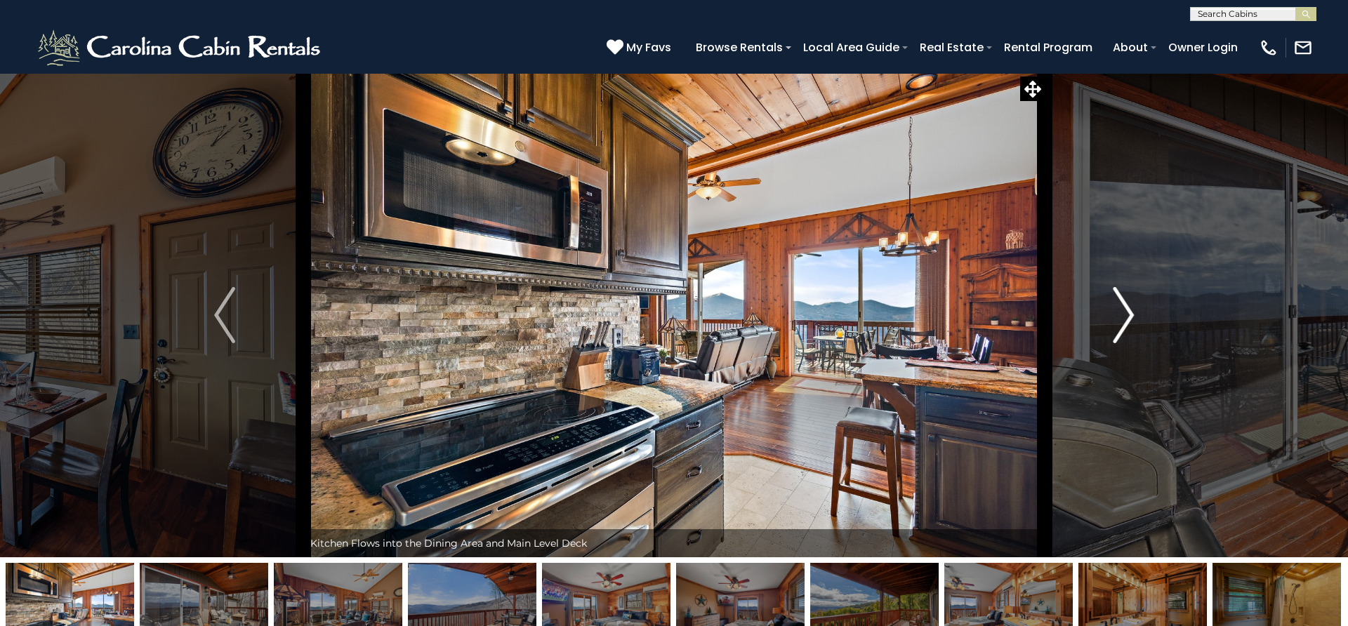
click at [1127, 319] on img "Next" at bounding box center [1123, 315] width 21 height 56
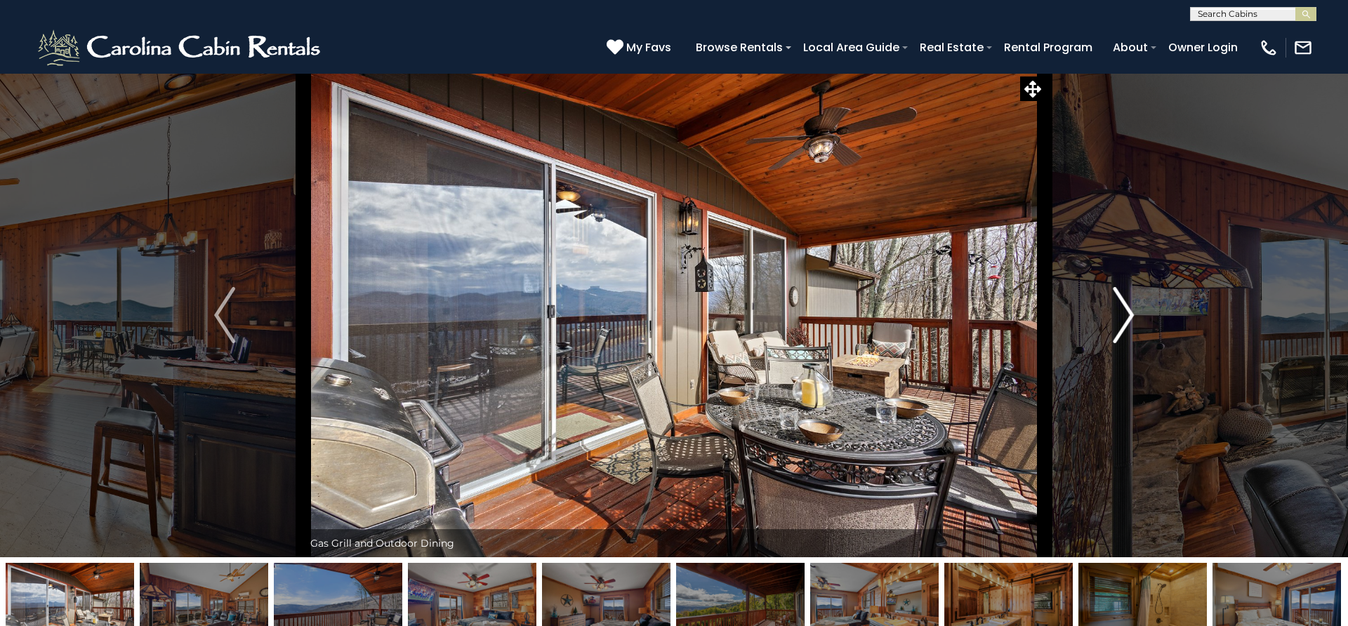
click at [1127, 319] on img "Next" at bounding box center [1123, 315] width 21 height 56
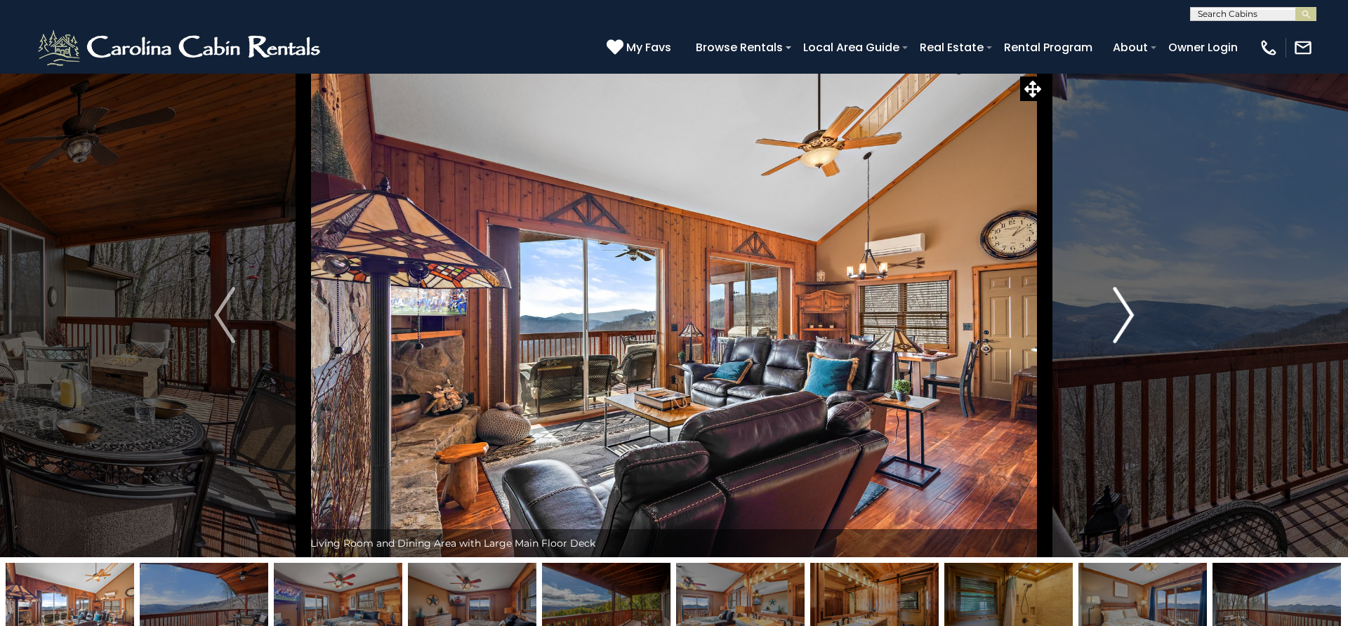
click at [1127, 319] on img "Next" at bounding box center [1123, 315] width 21 height 56
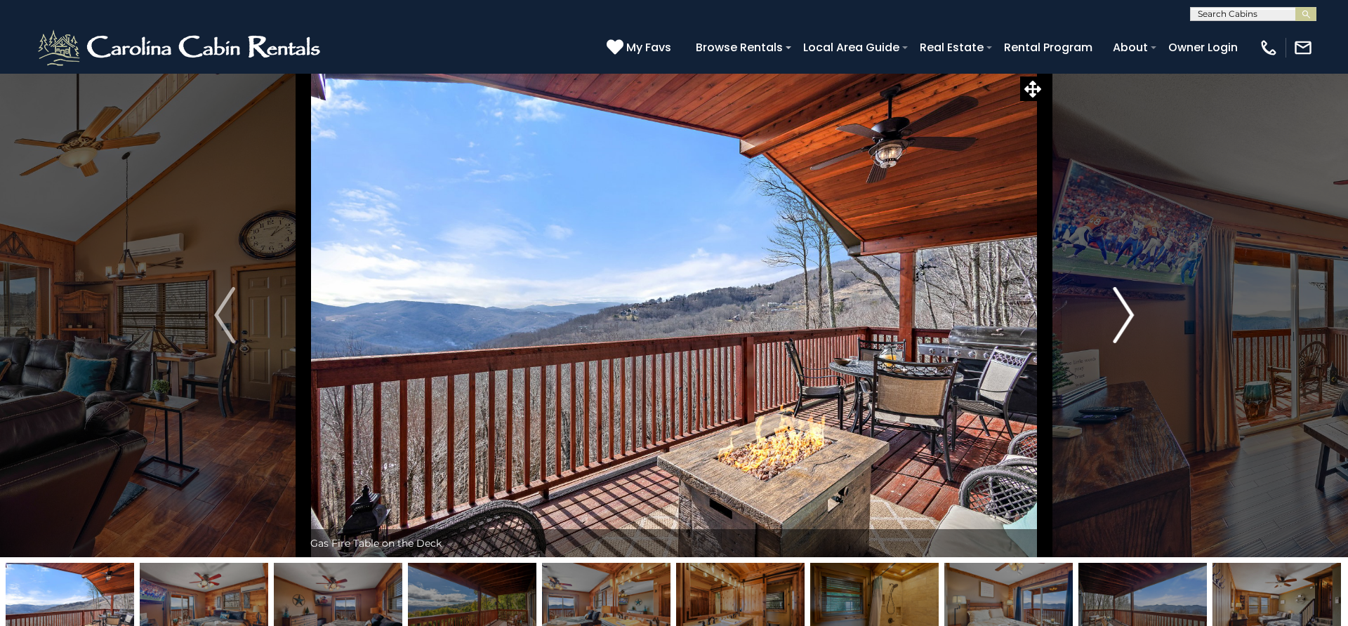
click at [1127, 319] on img "Next" at bounding box center [1123, 315] width 21 height 56
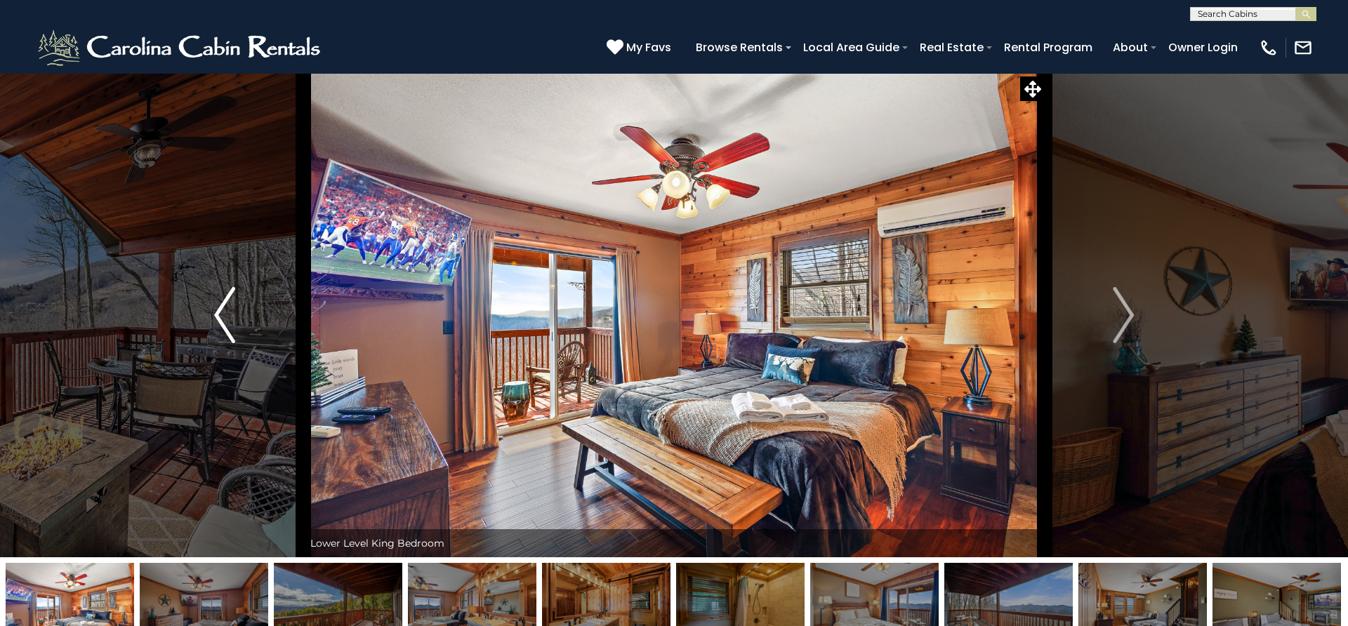
click at [232, 324] on img "Previous" at bounding box center [224, 315] width 21 height 56
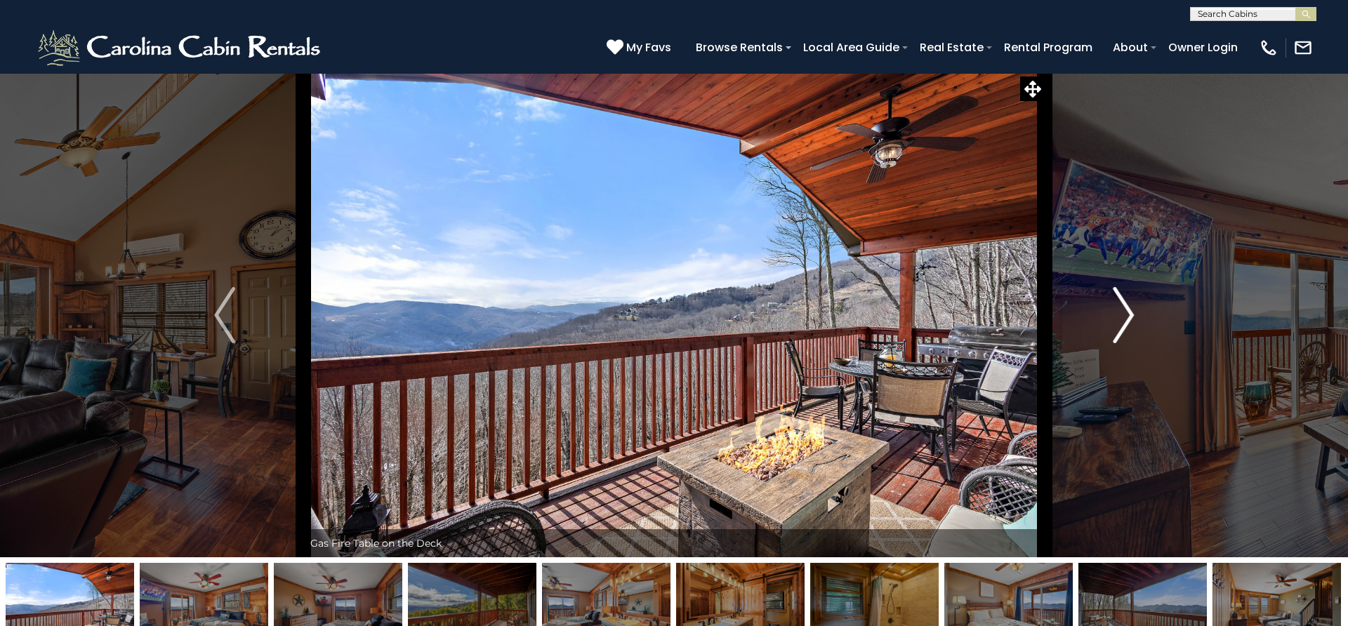
click at [1127, 323] on img "Next" at bounding box center [1123, 315] width 21 height 56
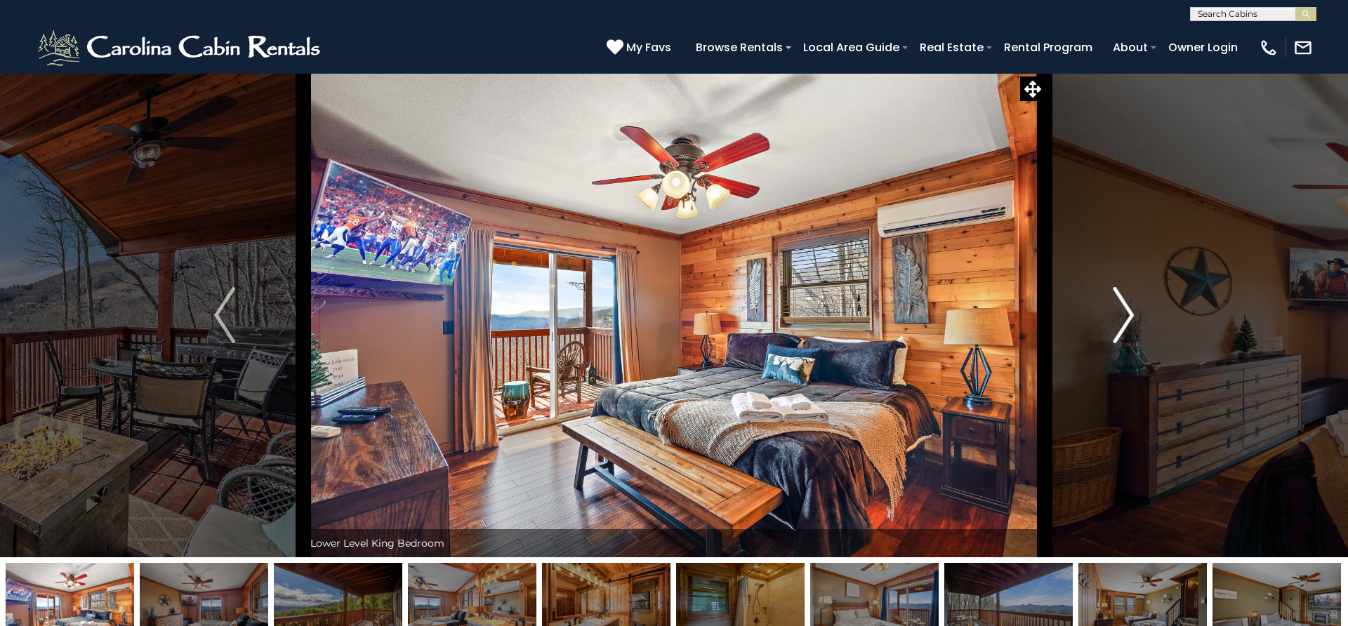
click at [1127, 323] on img "Next" at bounding box center [1123, 315] width 21 height 56
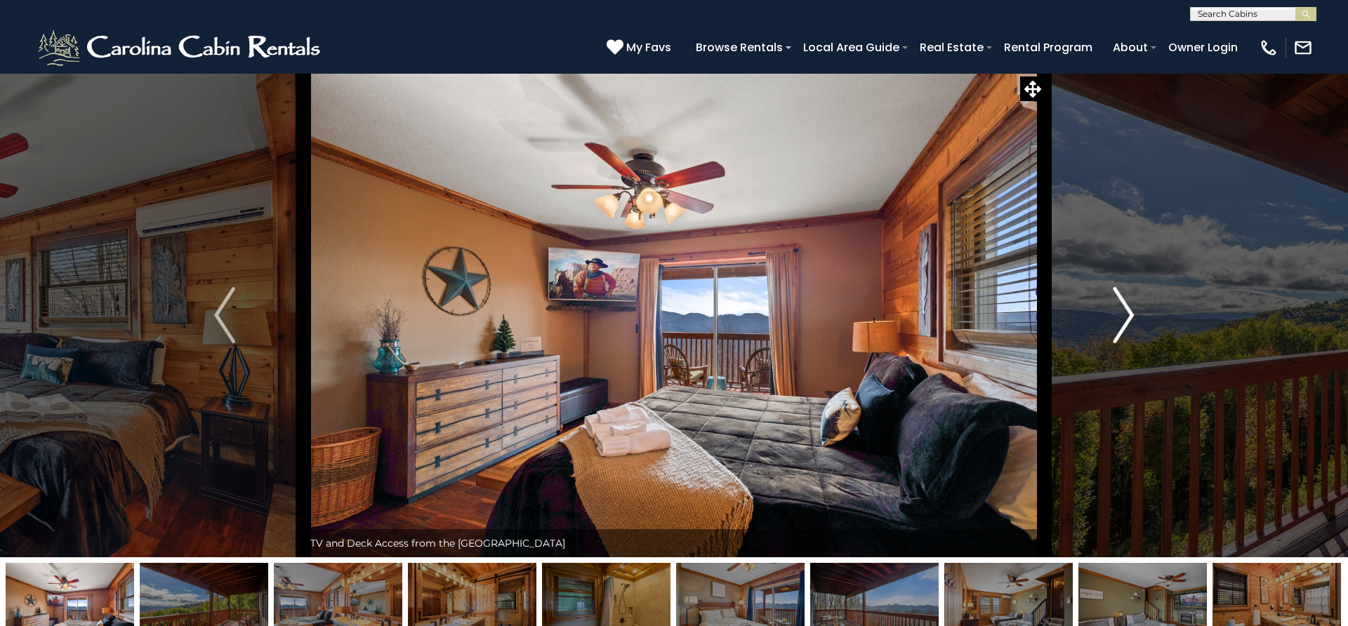
click at [1127, 323] on img "Next" at bounding box center [1123, 315] width 21 height 56
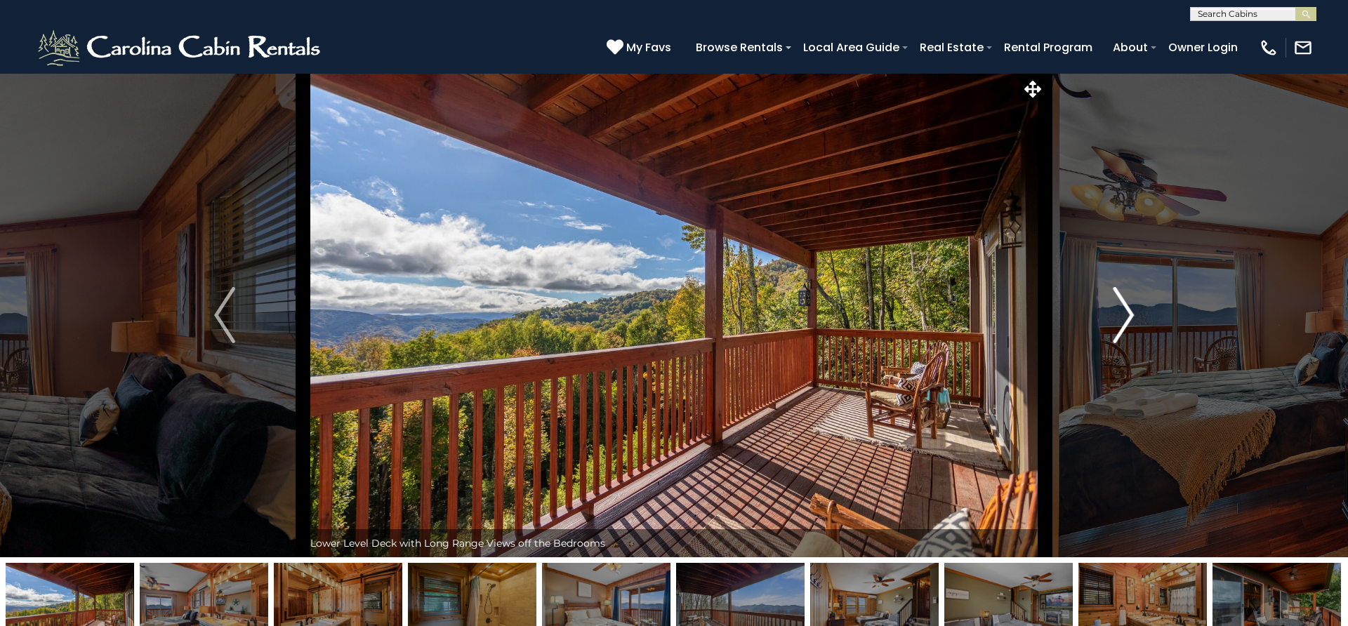
click at [1127, 323] on img "Next" at bounding box center [1123, 315] width 21 height 56
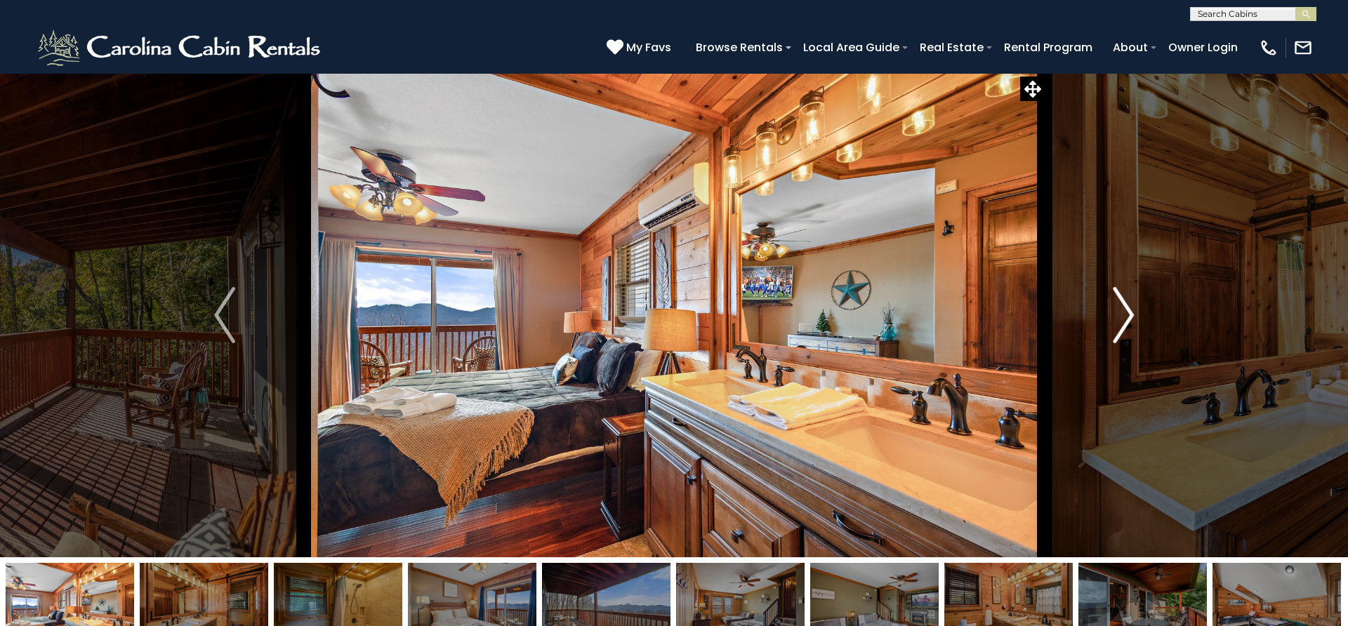
click at [1127, 323] on img "Next" at bounding box center [1123, 315] width 21 height 56
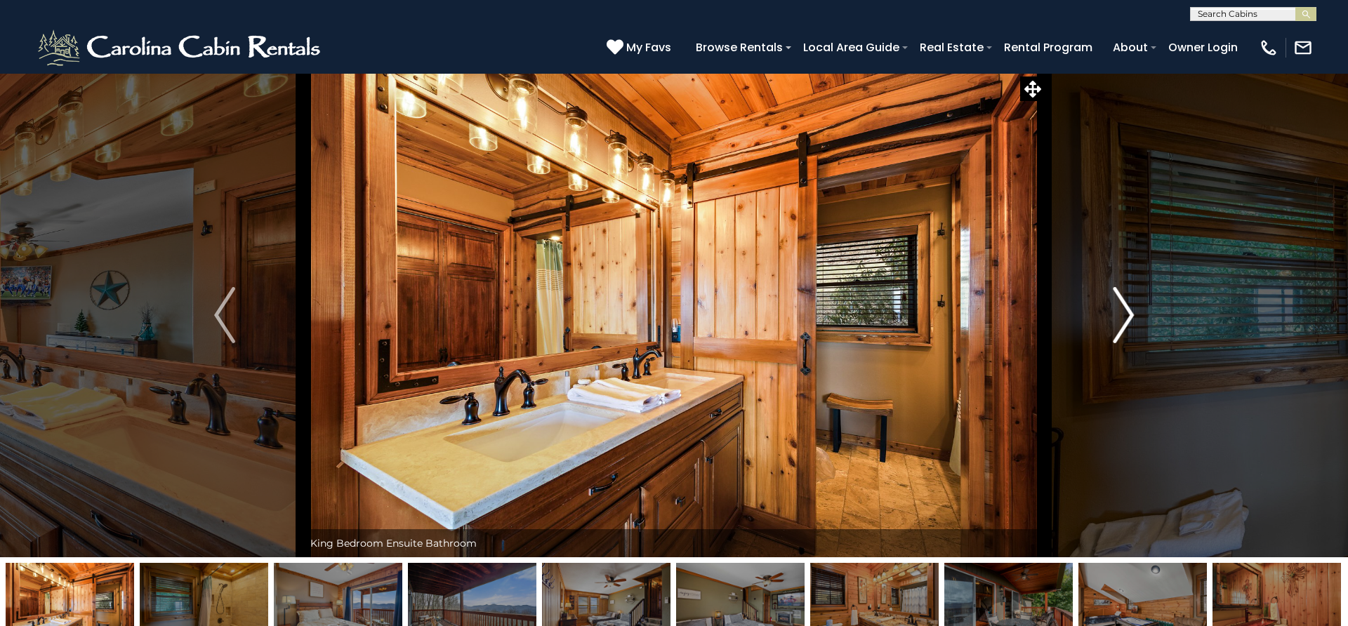
click at [1127, 323] on img "Next" at bounding box center [1123, 315] width 21 height 56
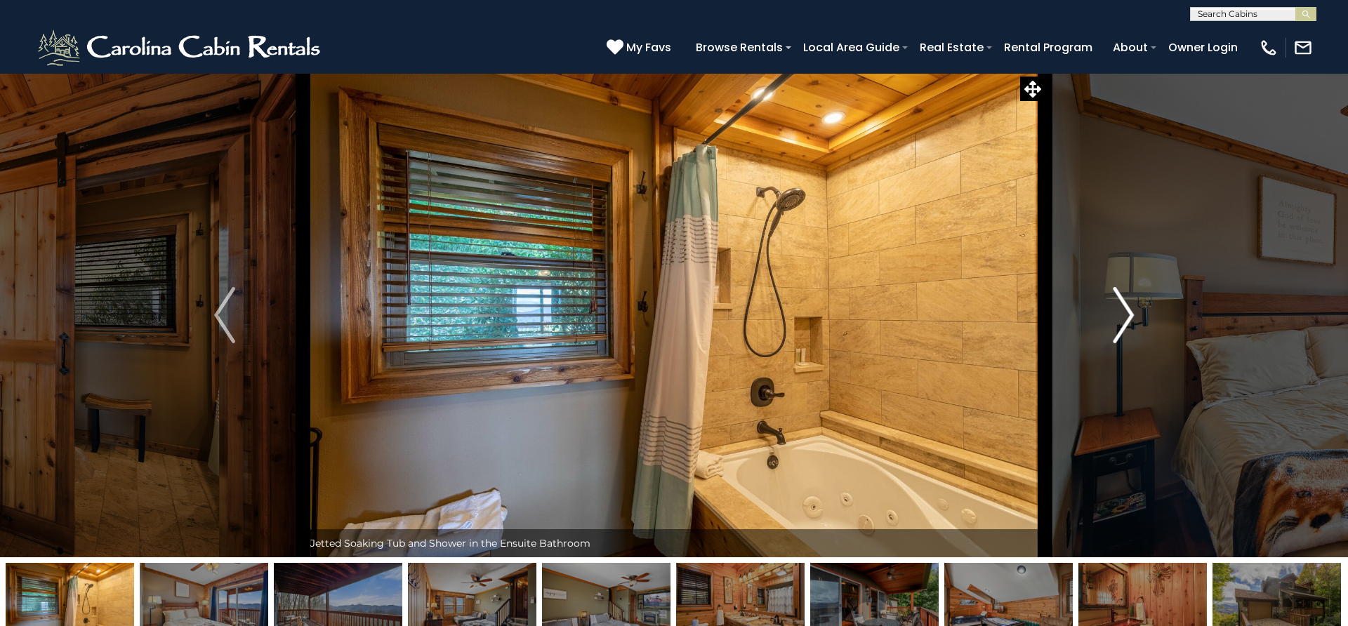
click at [1127, 323] on img "Next" at bounding box center [1123, 315] width 21 height 56
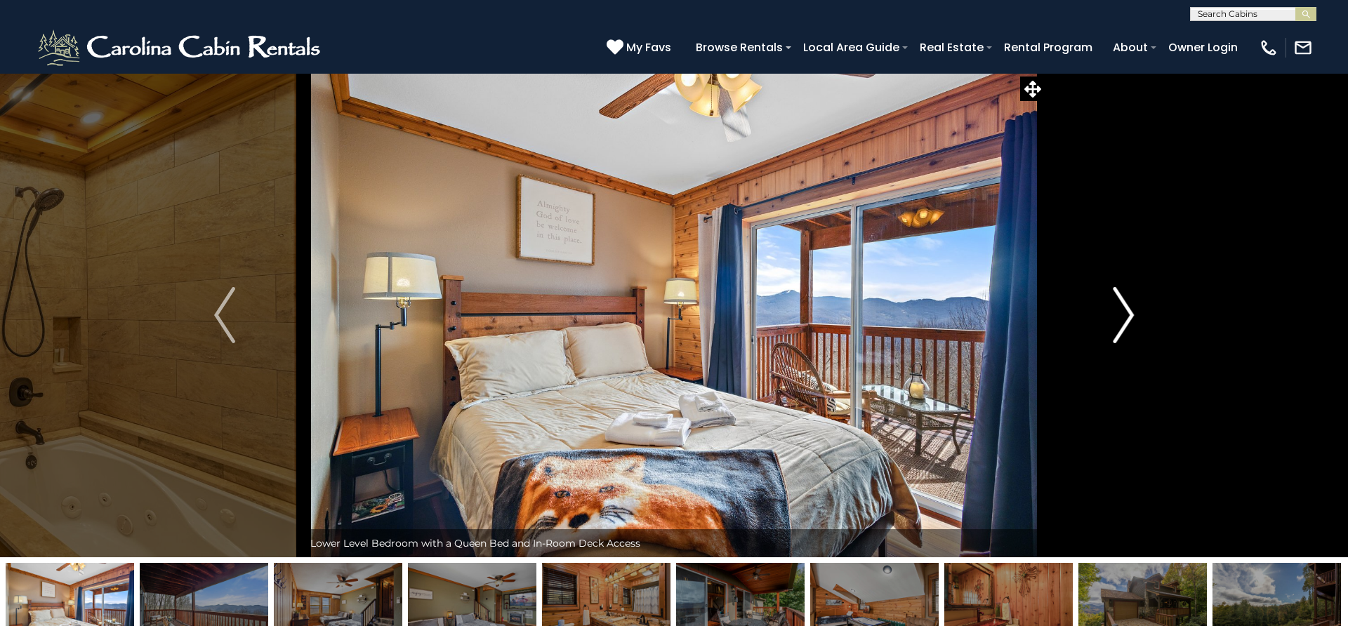
click at [1127, 323] on img "Next" at bounding box center [1123, 315] width 21 height 56
